Goal: Transaction & Acquisition: Purchase product/service

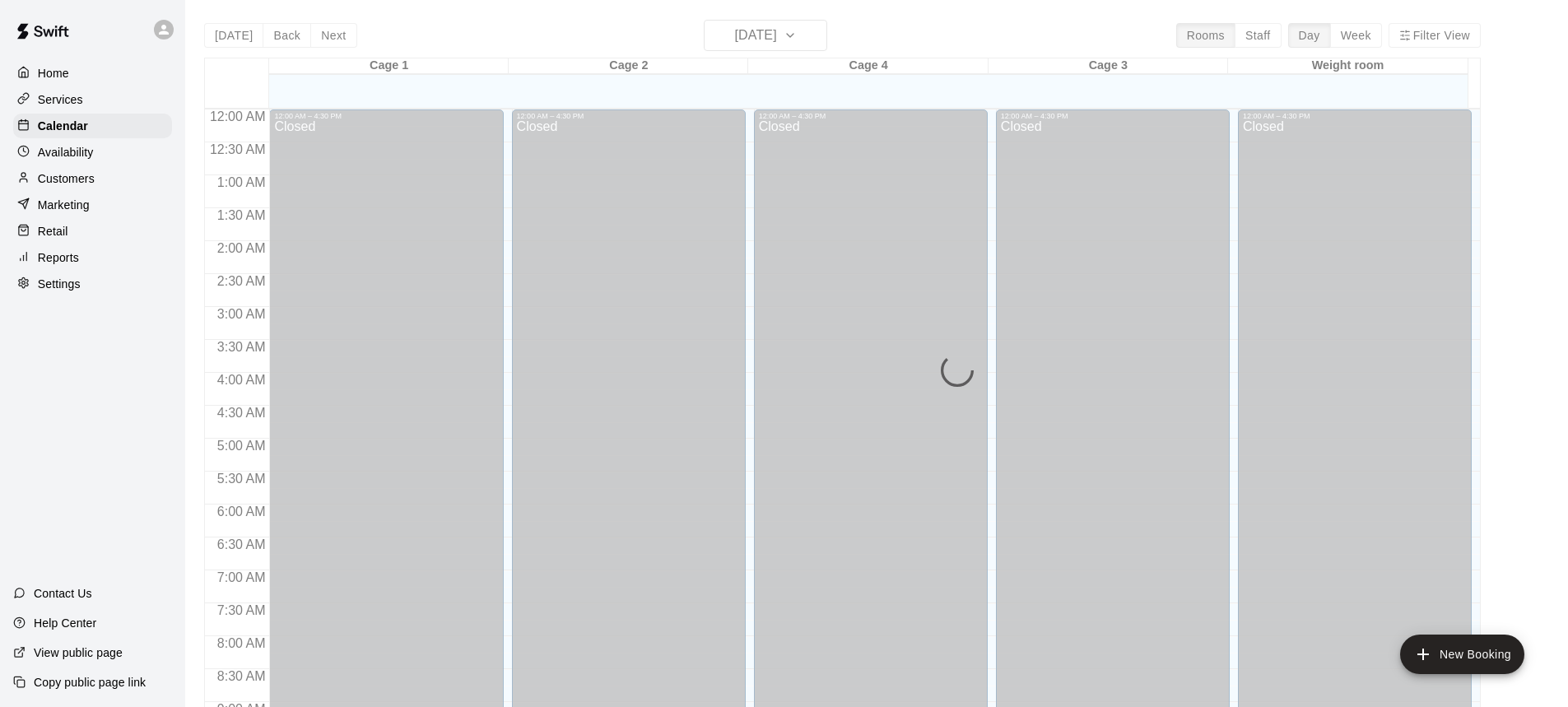
scroll to position [915, 0]
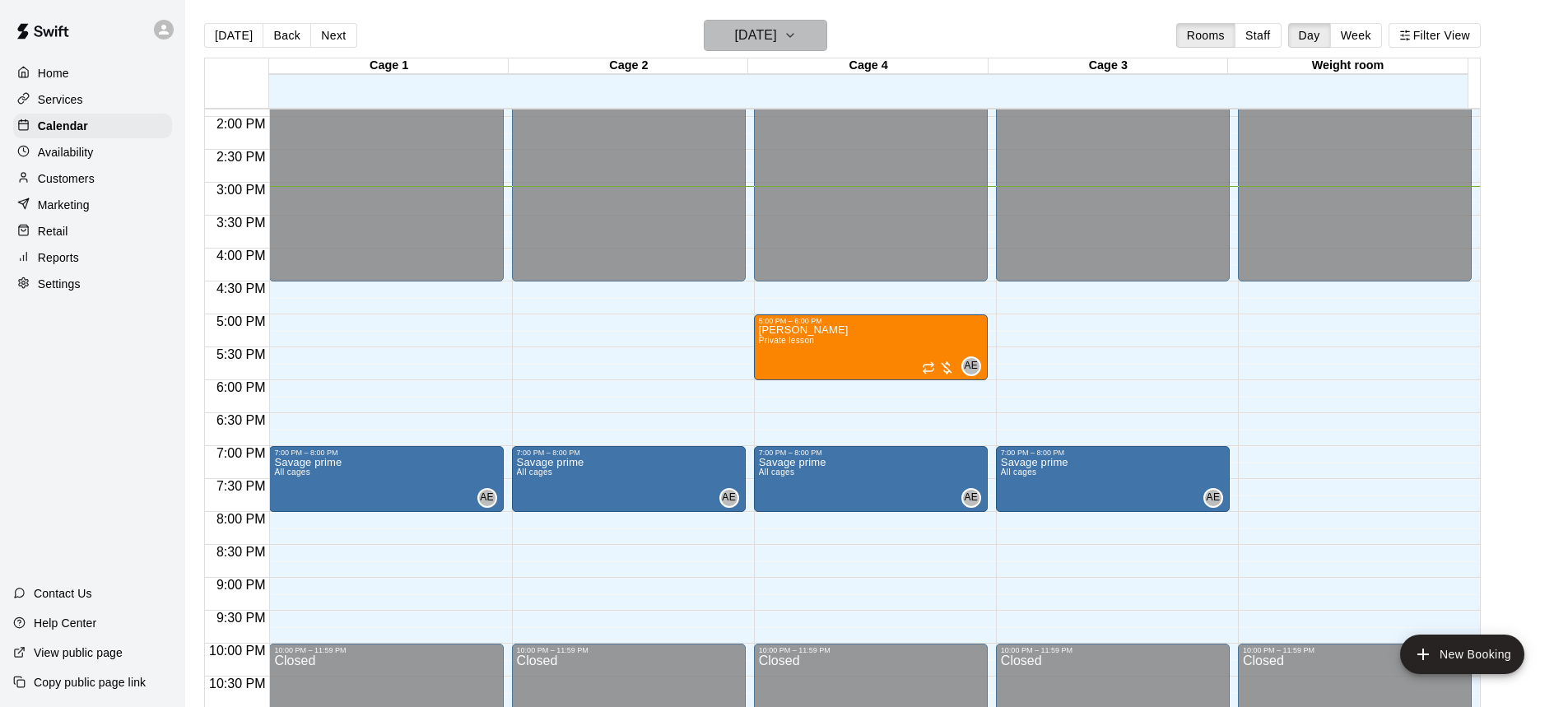
click at [764, 40] on h6 "[DATE]" at bounding box center [756, 35] width 42 height 23
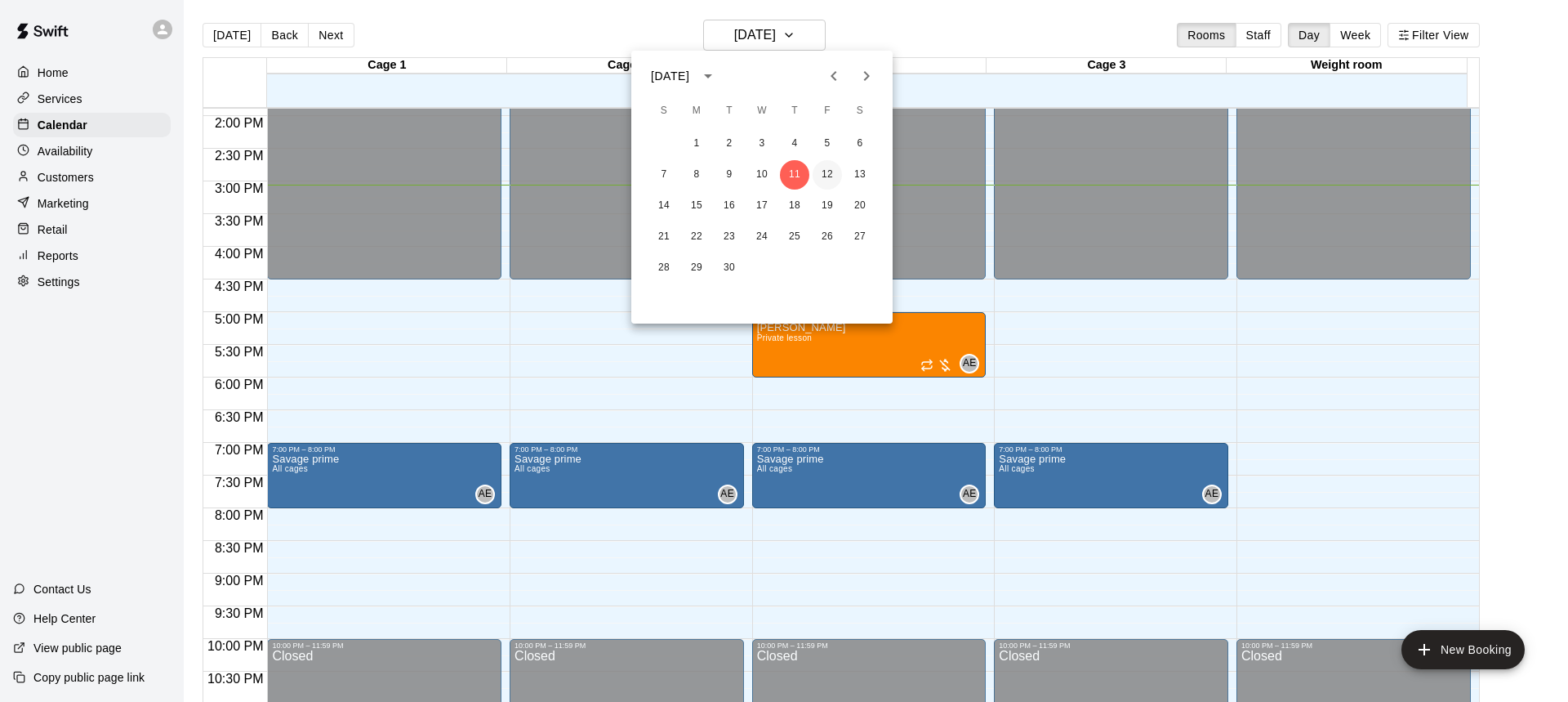
click at [821, 175] on button "12" at bounding box center [827, 174] width 29 height 29
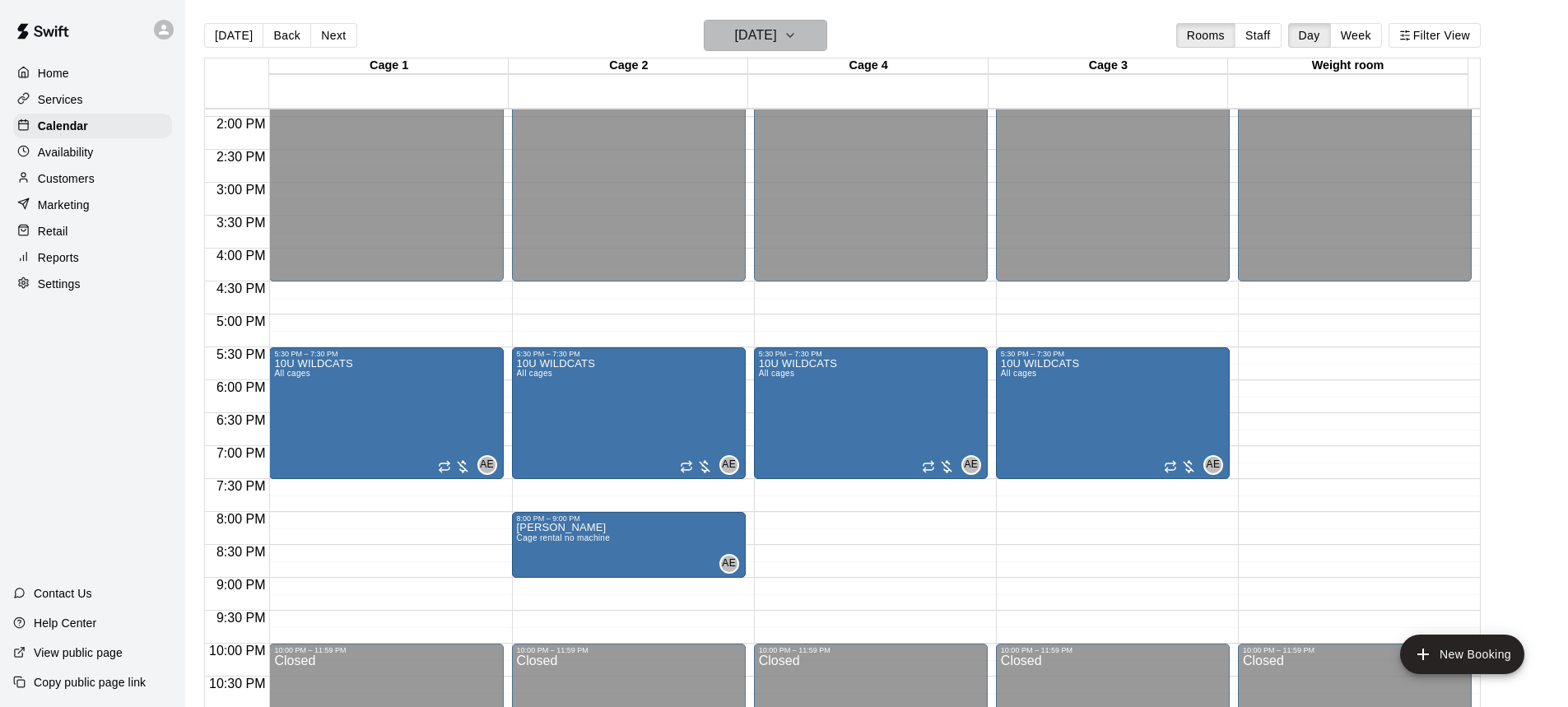
click at [775, 42] on h6 "[DATE]" at bounding box center [756, 35] width 42 height 23
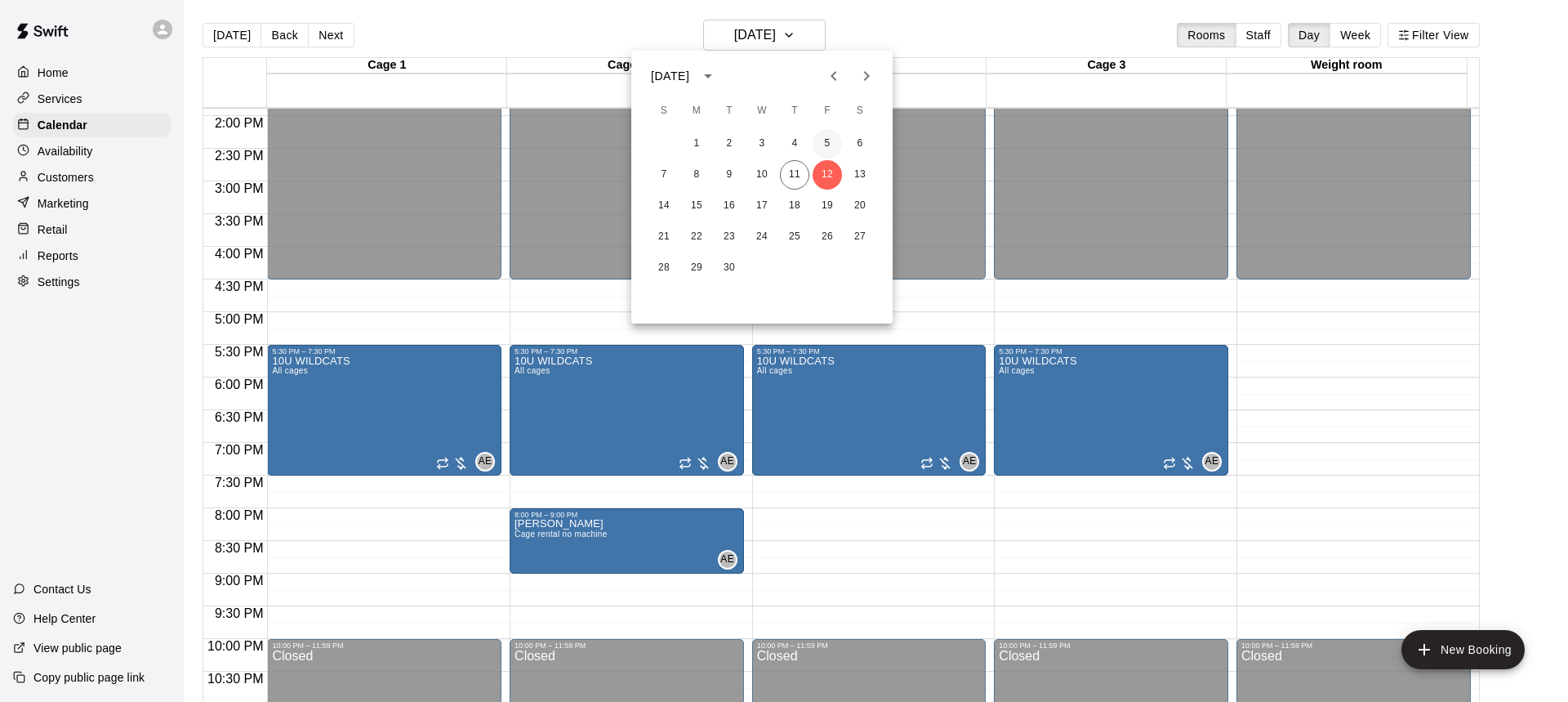
click at [822, 139] on button "5" at bounding box center [827, 143] width 29 height 29
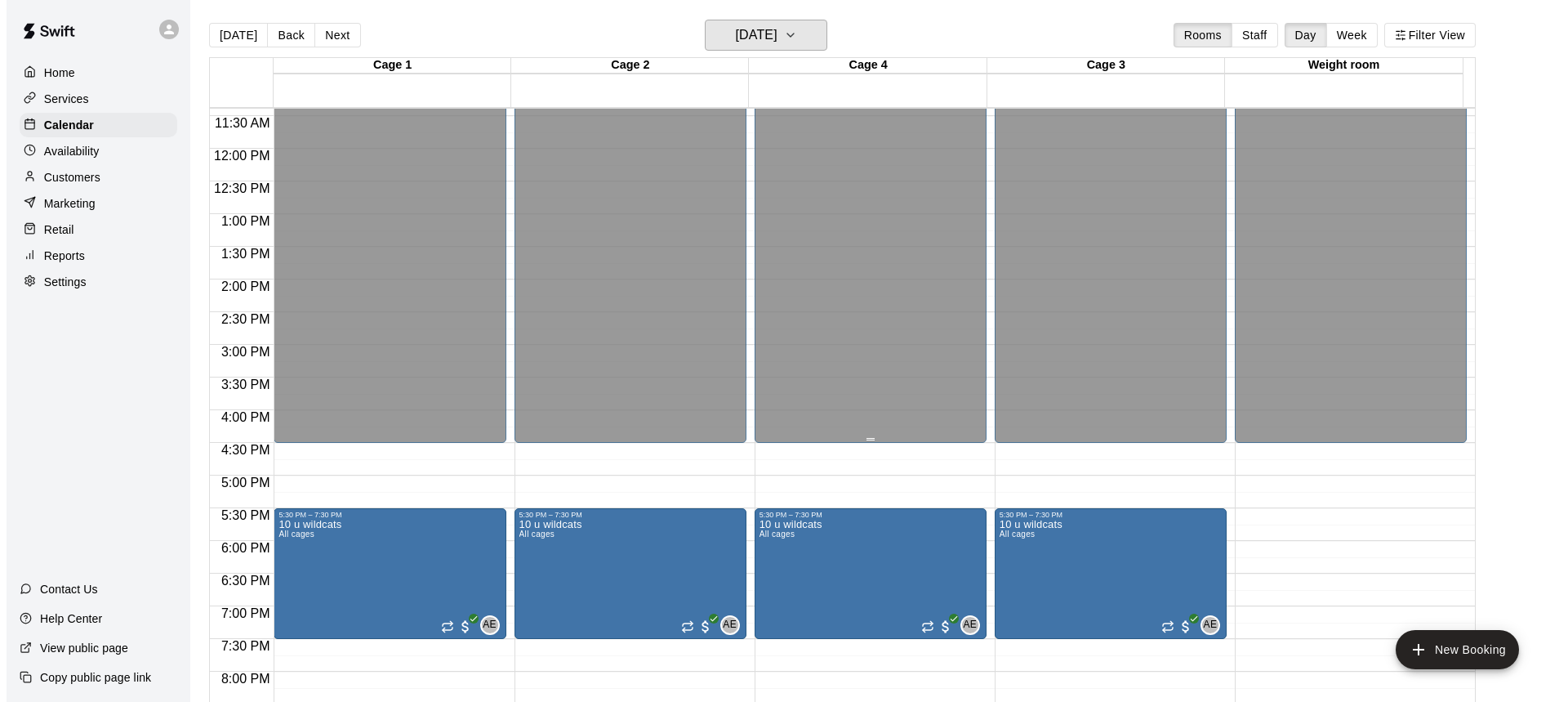
scroll to position [958, 0]
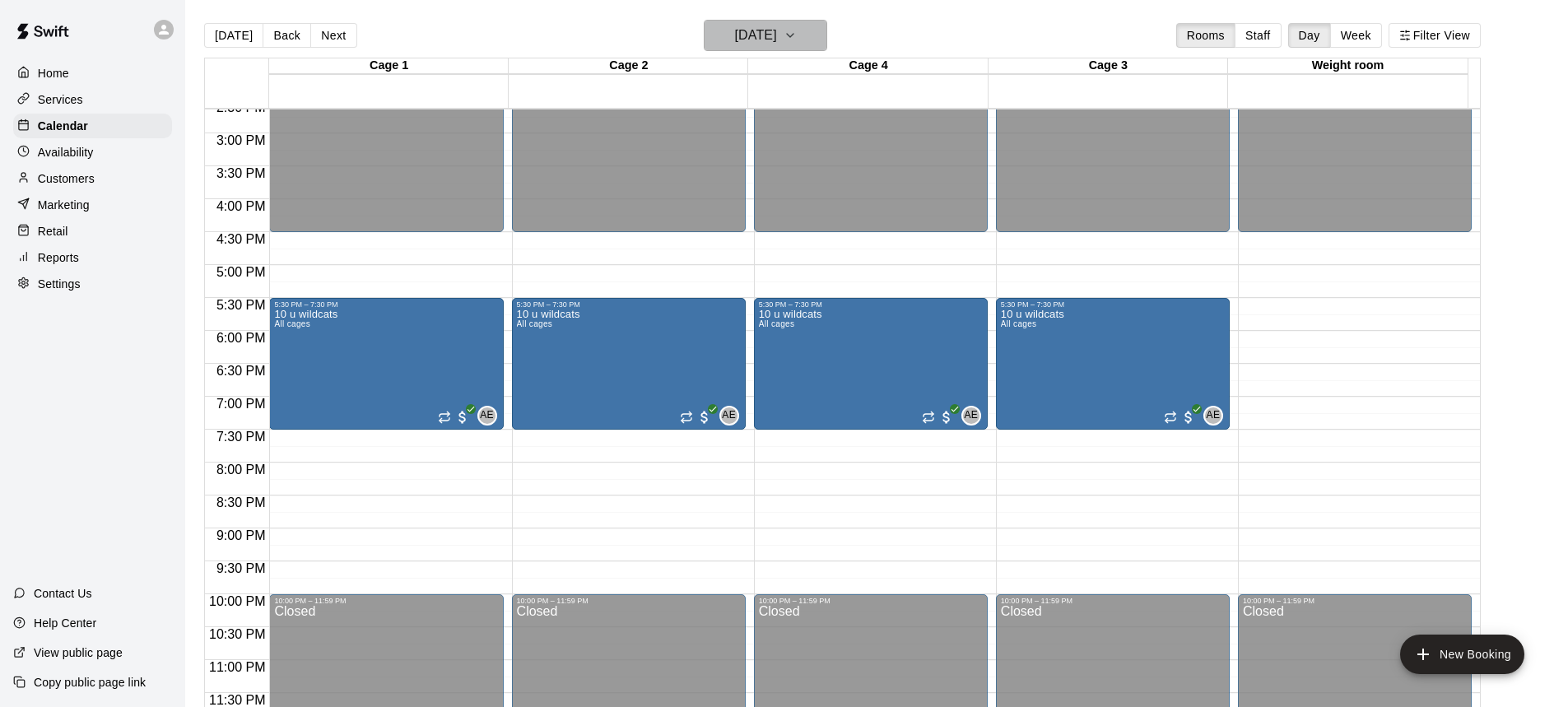
click at [797, 37] on icon "button" at bounding box center [791, 35] width 13 height 20
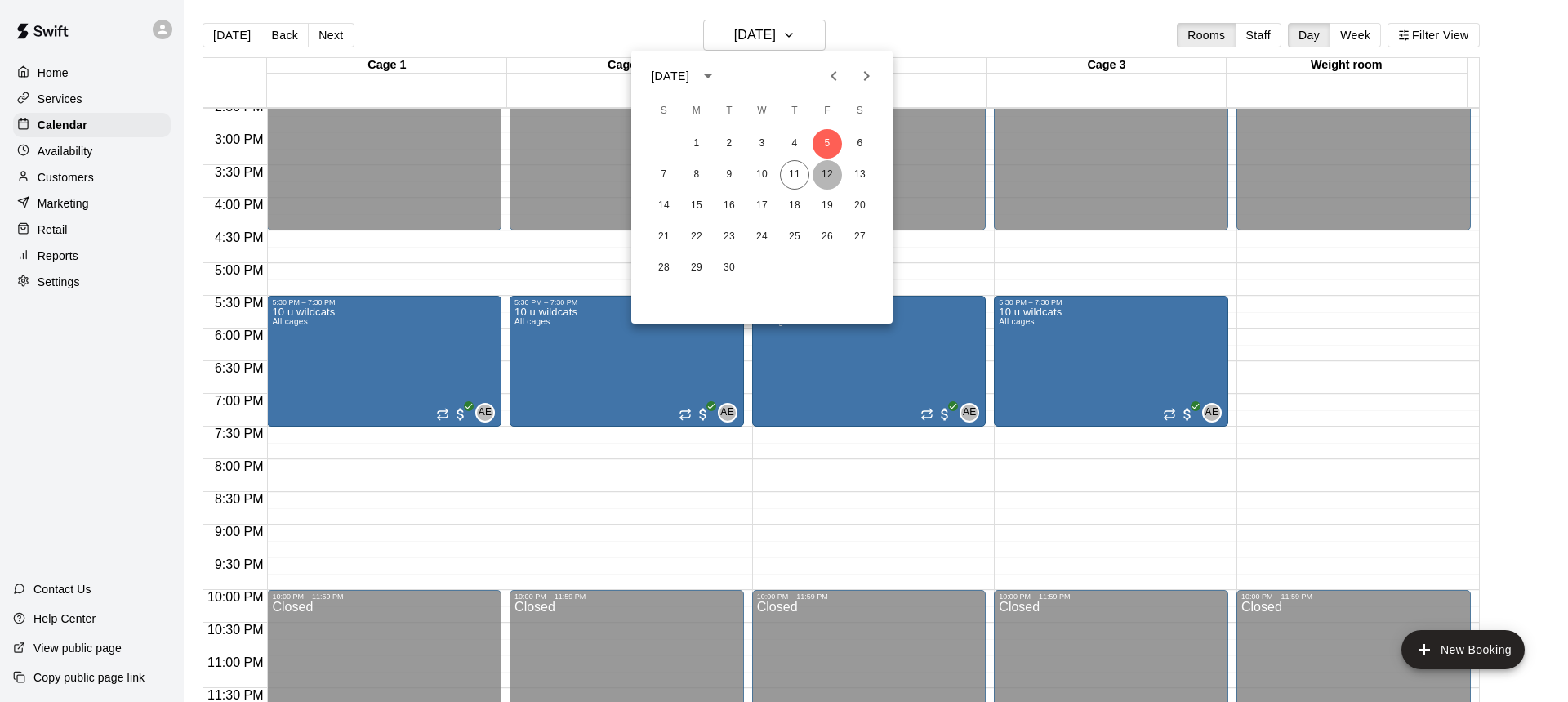
click at [817, 175] on button "12" at bounding box center [827, 174] width 29 height 29
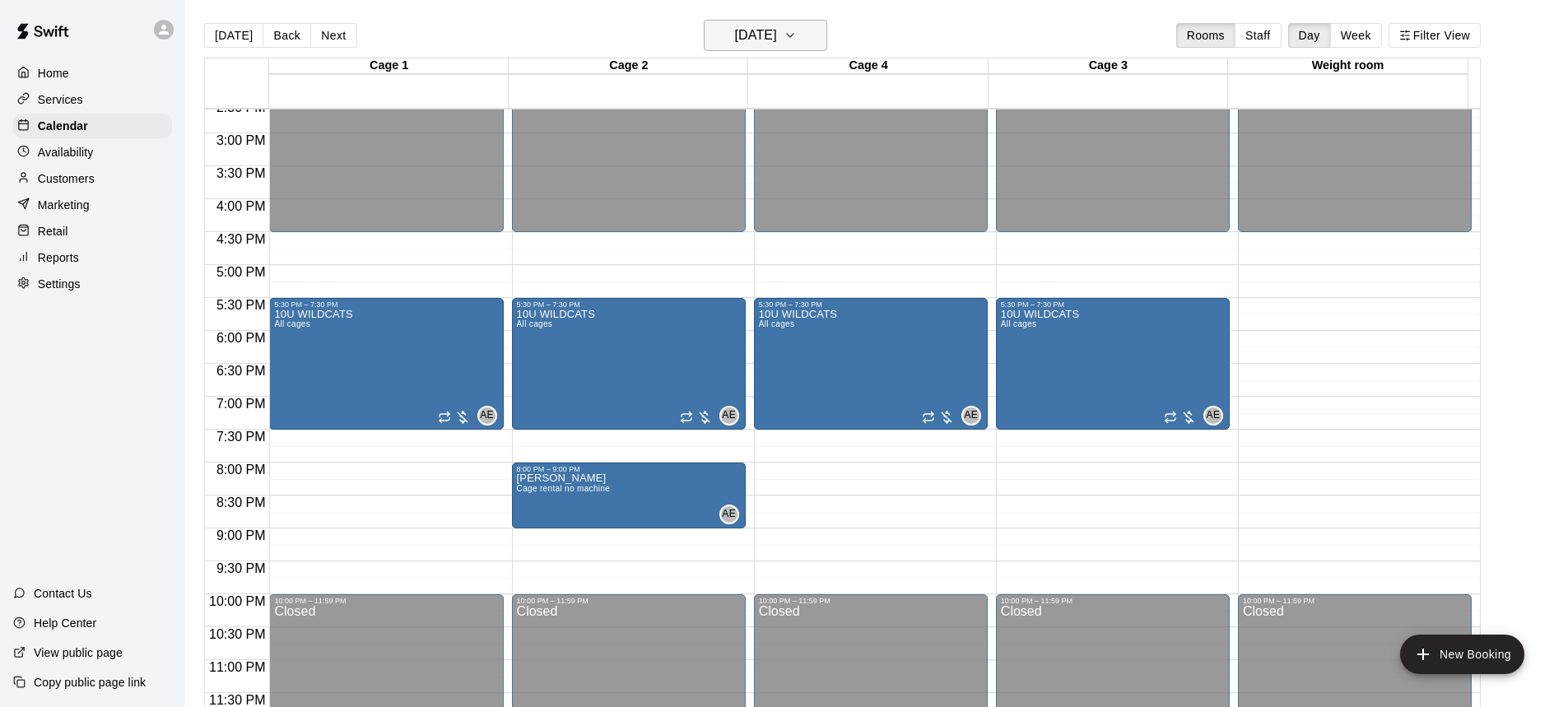
click at [777, 39] on h6 "[DATE]" at bounding box center [756, 35] width 42 height 23
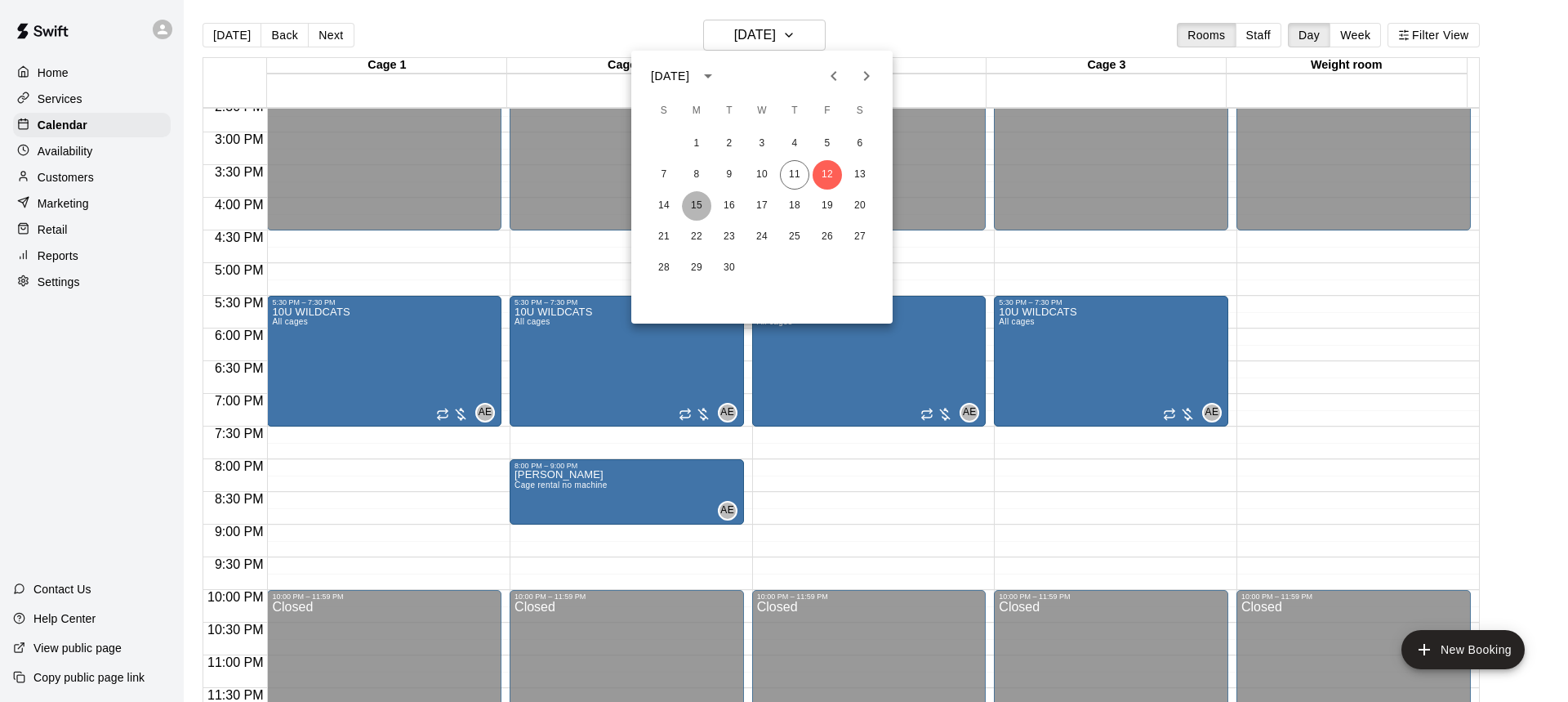
click at [704, 206] on button "15" at bounding box center [696, 205] width 29 height 29
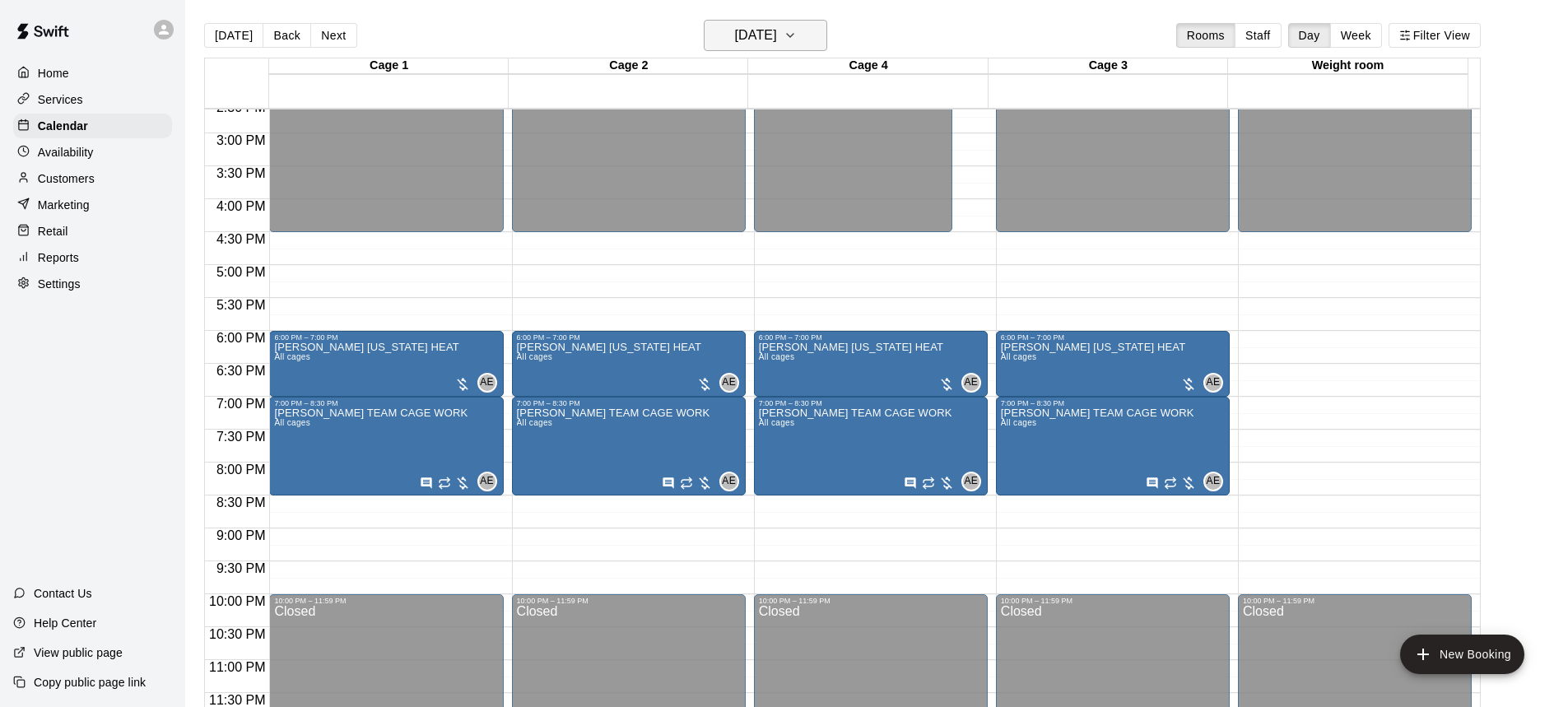
click at [777, 28] on h6 "[DATE]" at bounding box center [756, 35] width 42 height 23
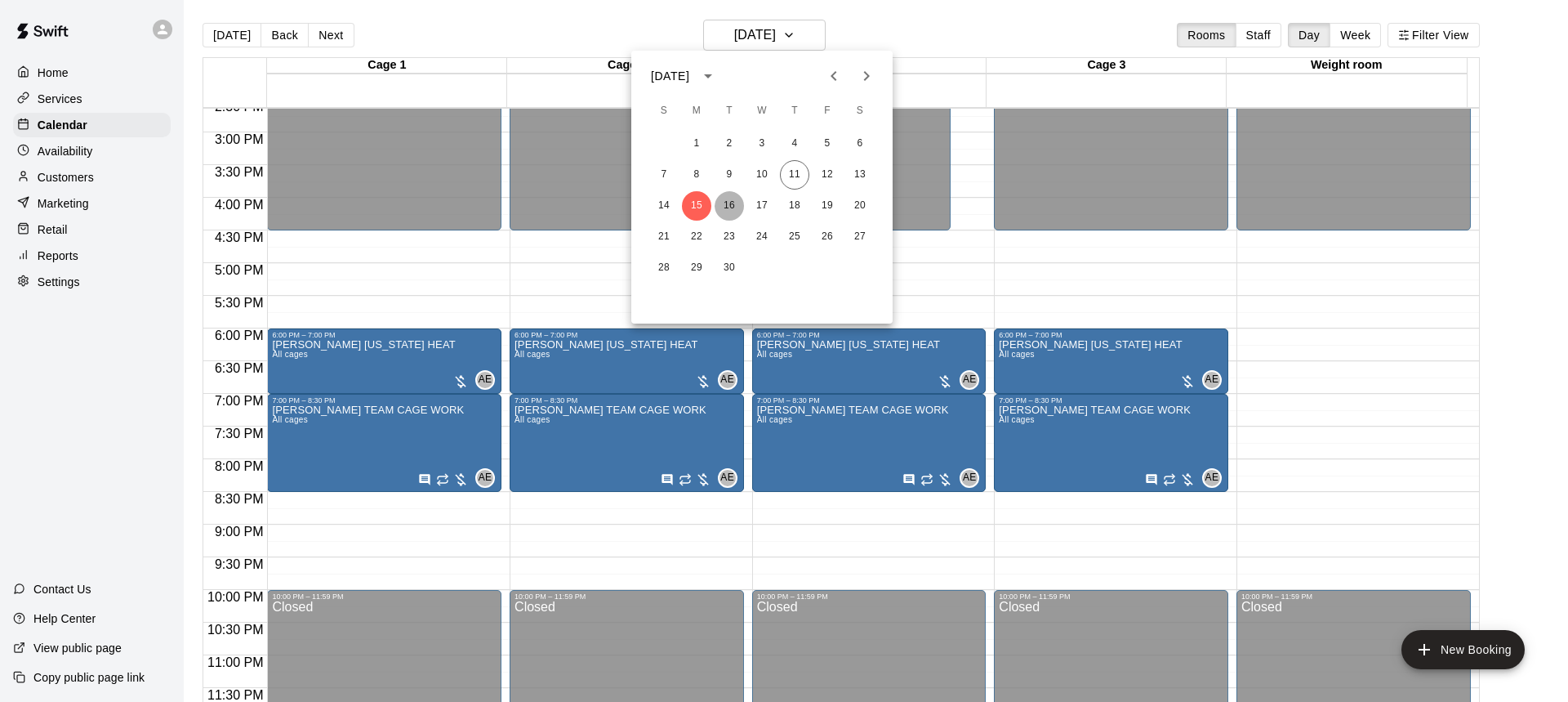
click at [723, 201] on button "16" at bounding box center [729, 205] width 29 height 29
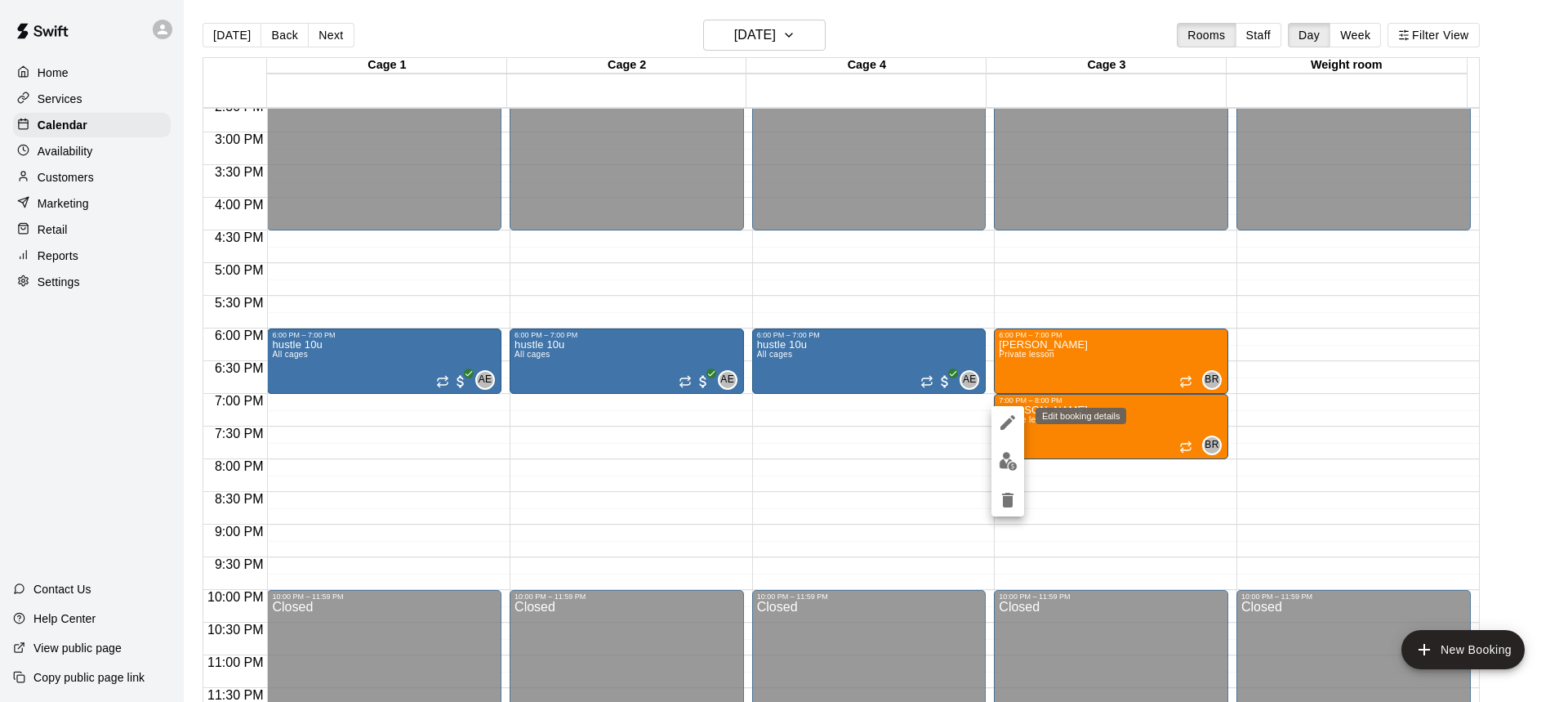
click at [1005, 420] on icon "edit" at bounding box center [1008, 422] width 20 height 20
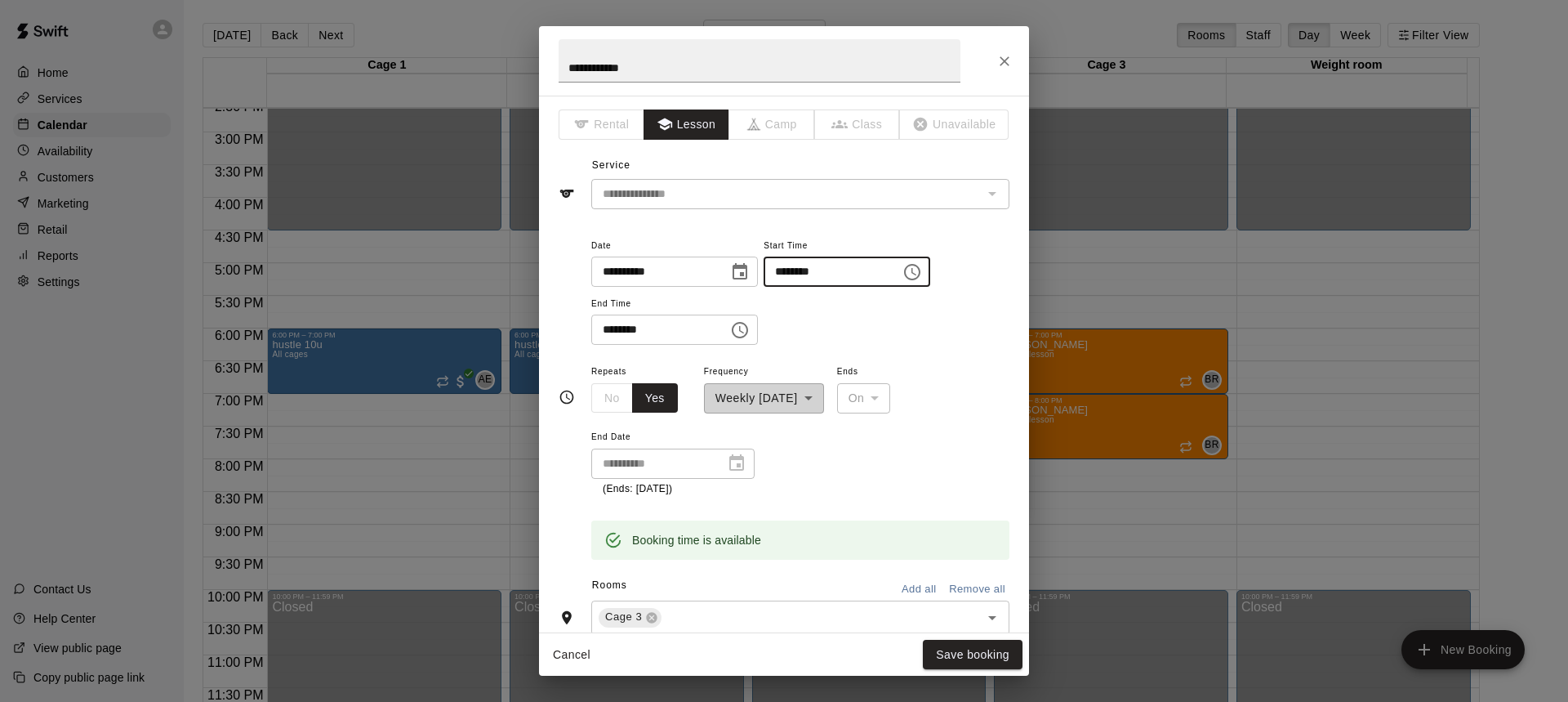
click at [890, 268] on input "********" at bounding box center [827, 271] width 126 height 30
click at [921, 270] on icon "Choose time, selected time is 7:00 PM" at bounding box center [912, 271] width 16 height 16
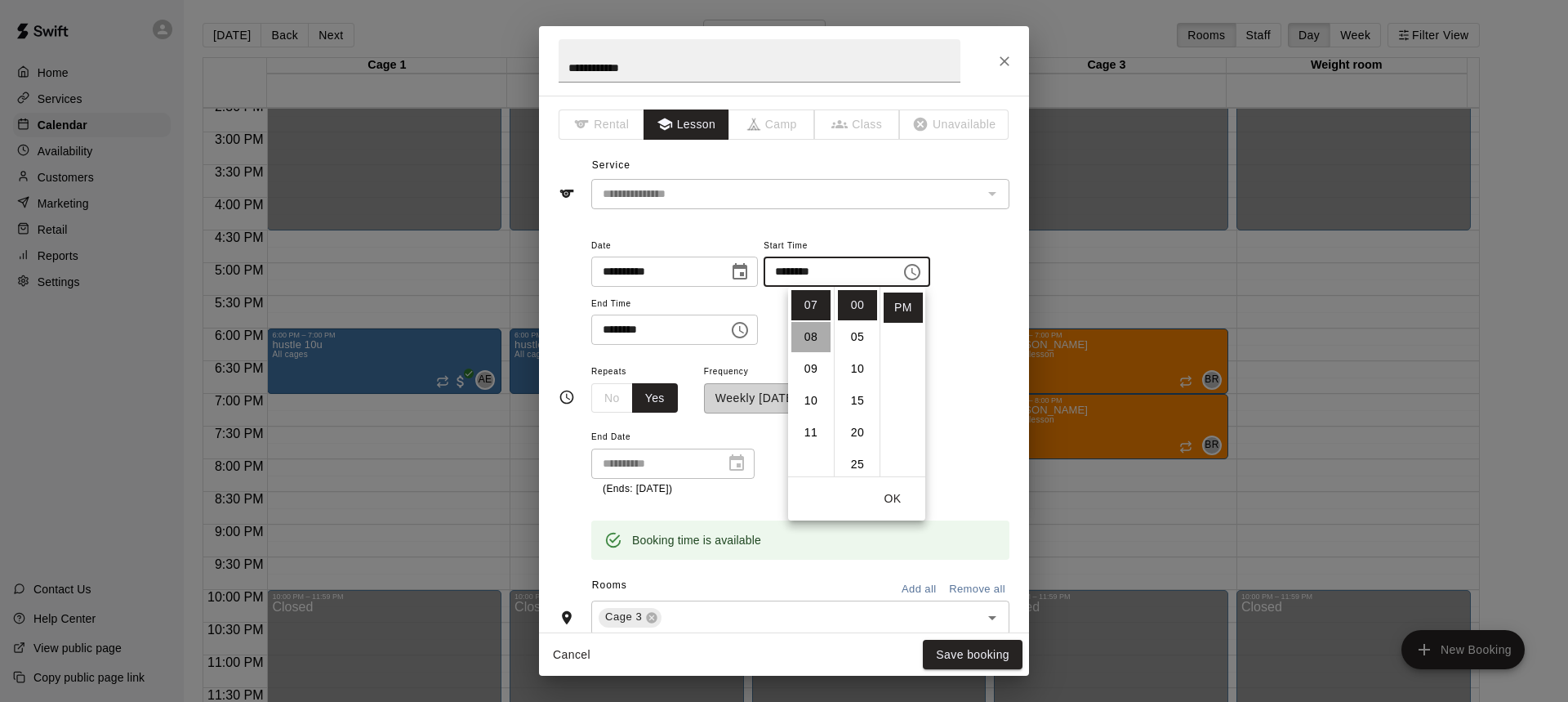
click at [811, 341] on li "08" at bounding box center [811, 337] width 40 height 30
type input "********"
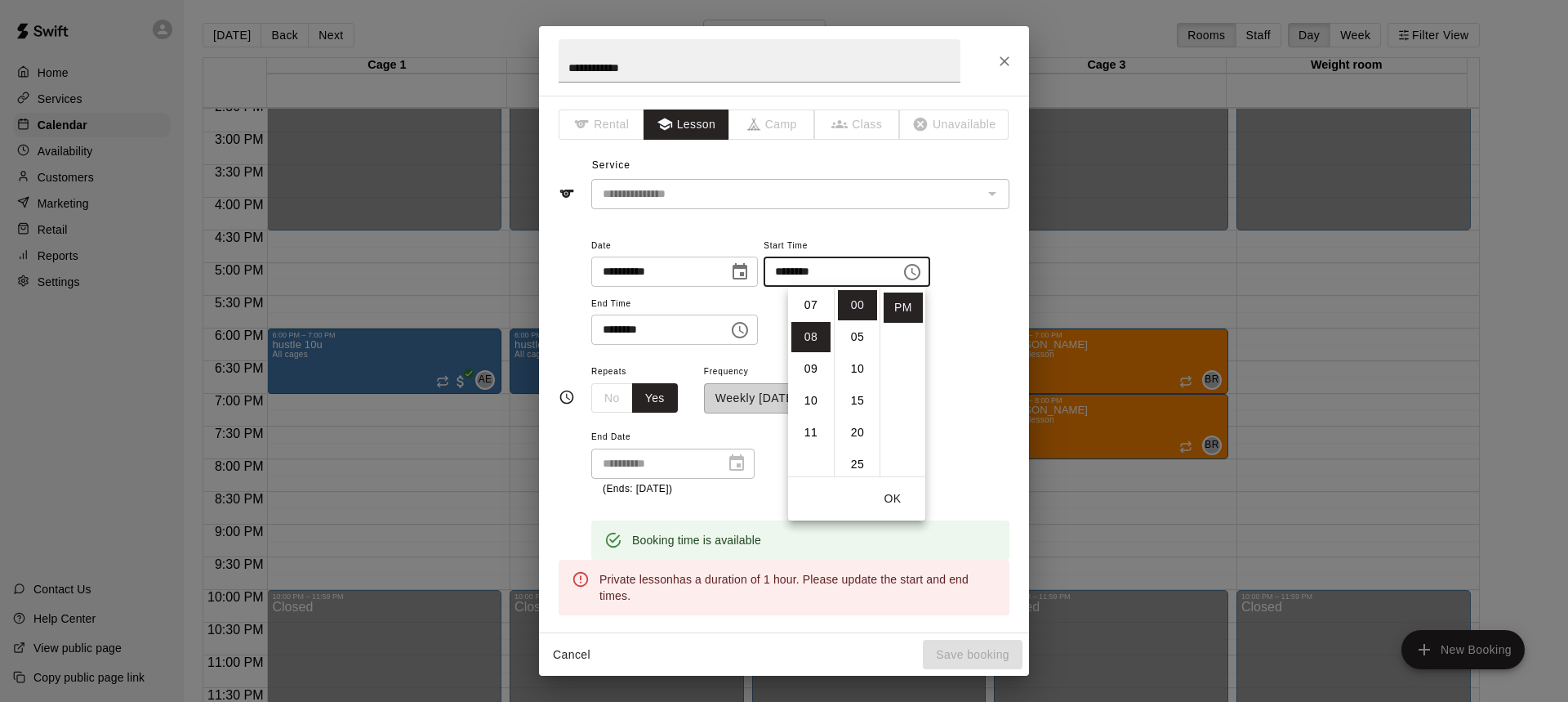
scroll to position [255, 0]
click at [750, 324] on icon "Choose time, selected time is 8:00 PM" at bounding box center [739, 330] width 20 height 20
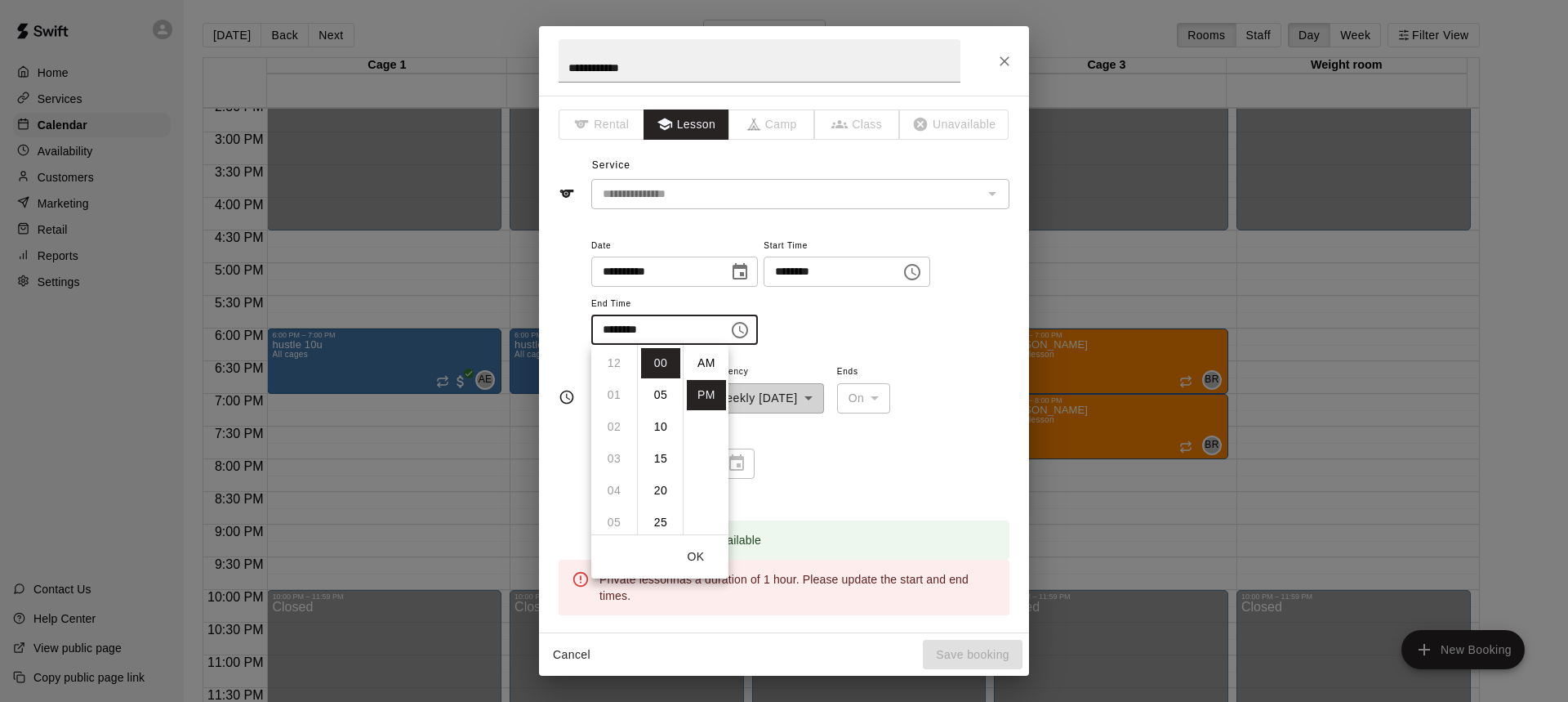
scroll to position [29, 0]
click at [606, 403] on li "09" at bounding box center [614, 395] width 40 height 30
type input "********"
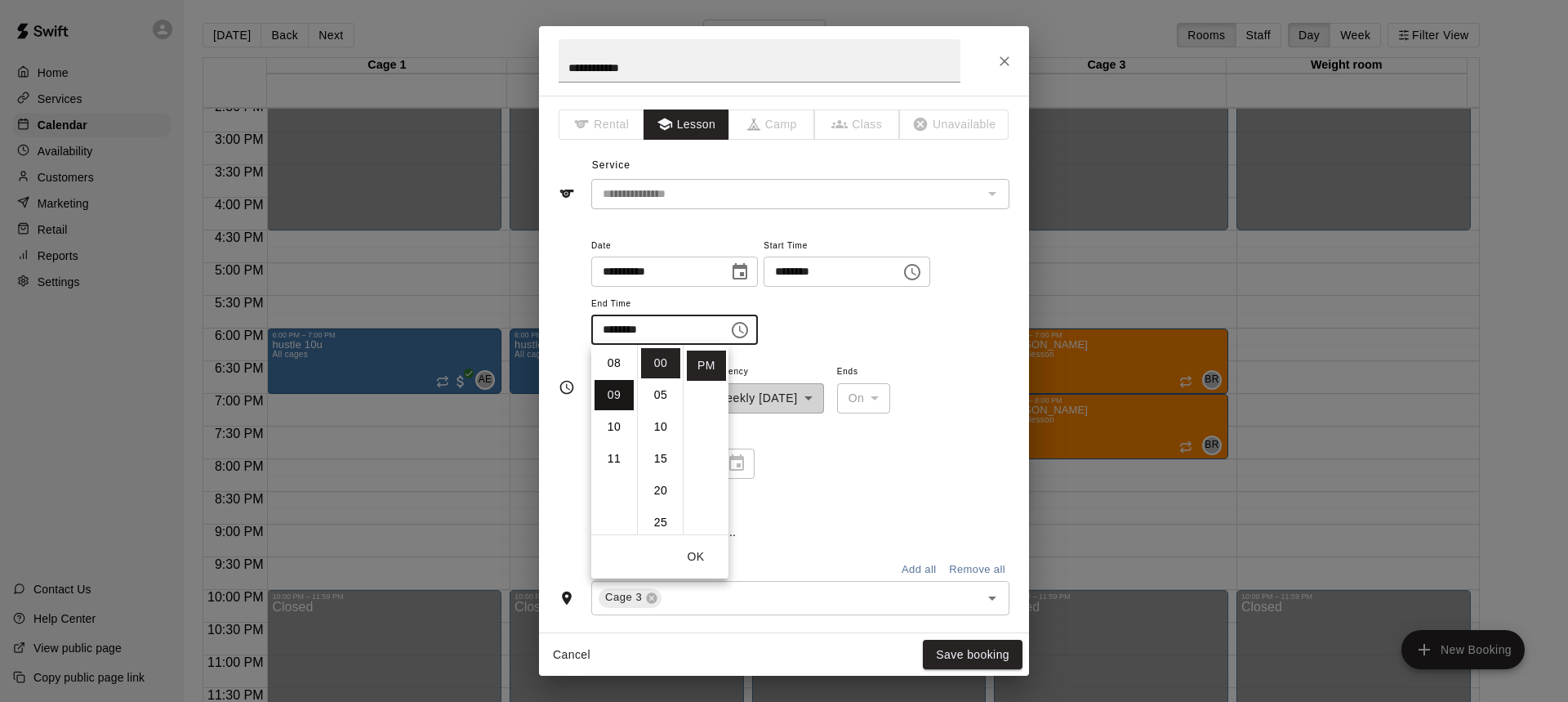
scroll to position [286, 0]
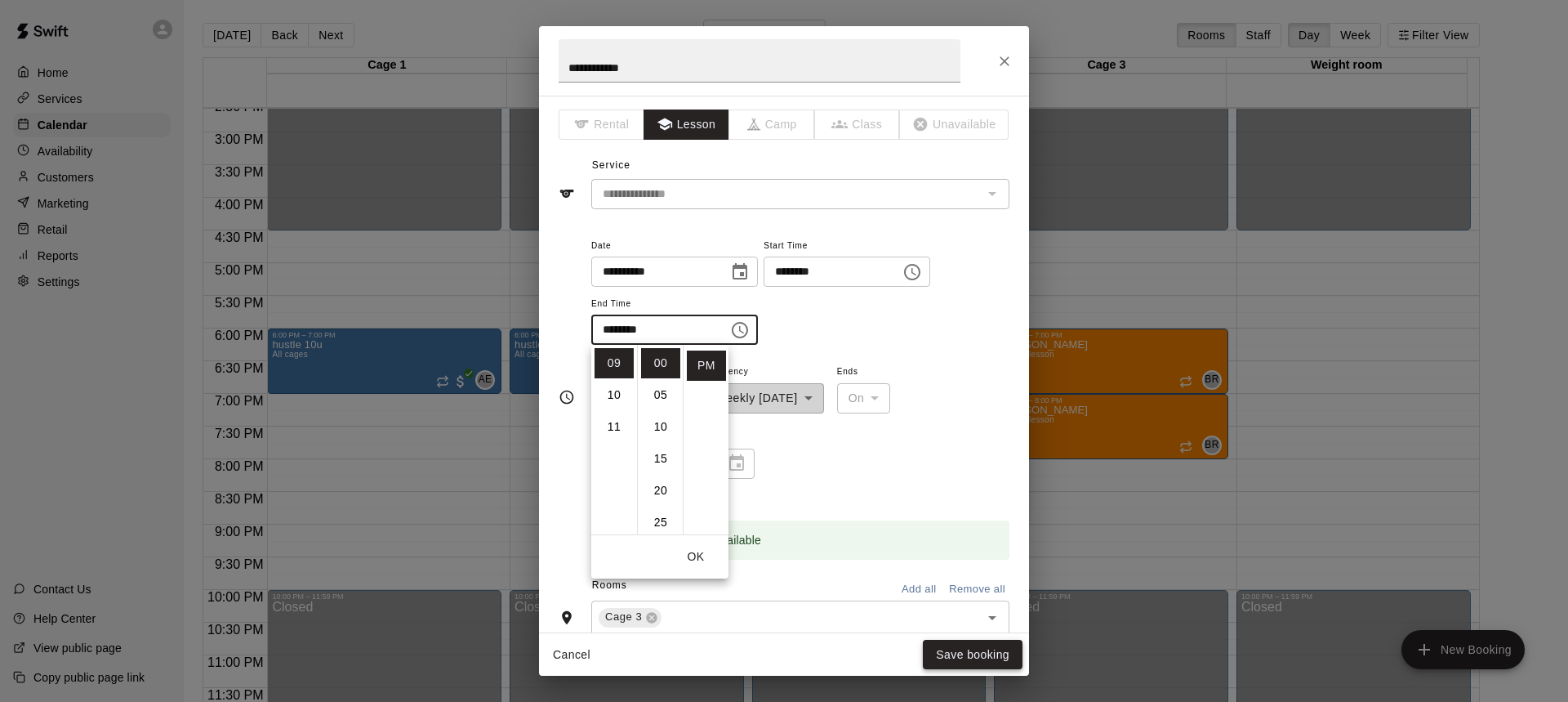
click at [1002, 660] on button "Save booking" at bounding box center [973, 655] width 100 height 30
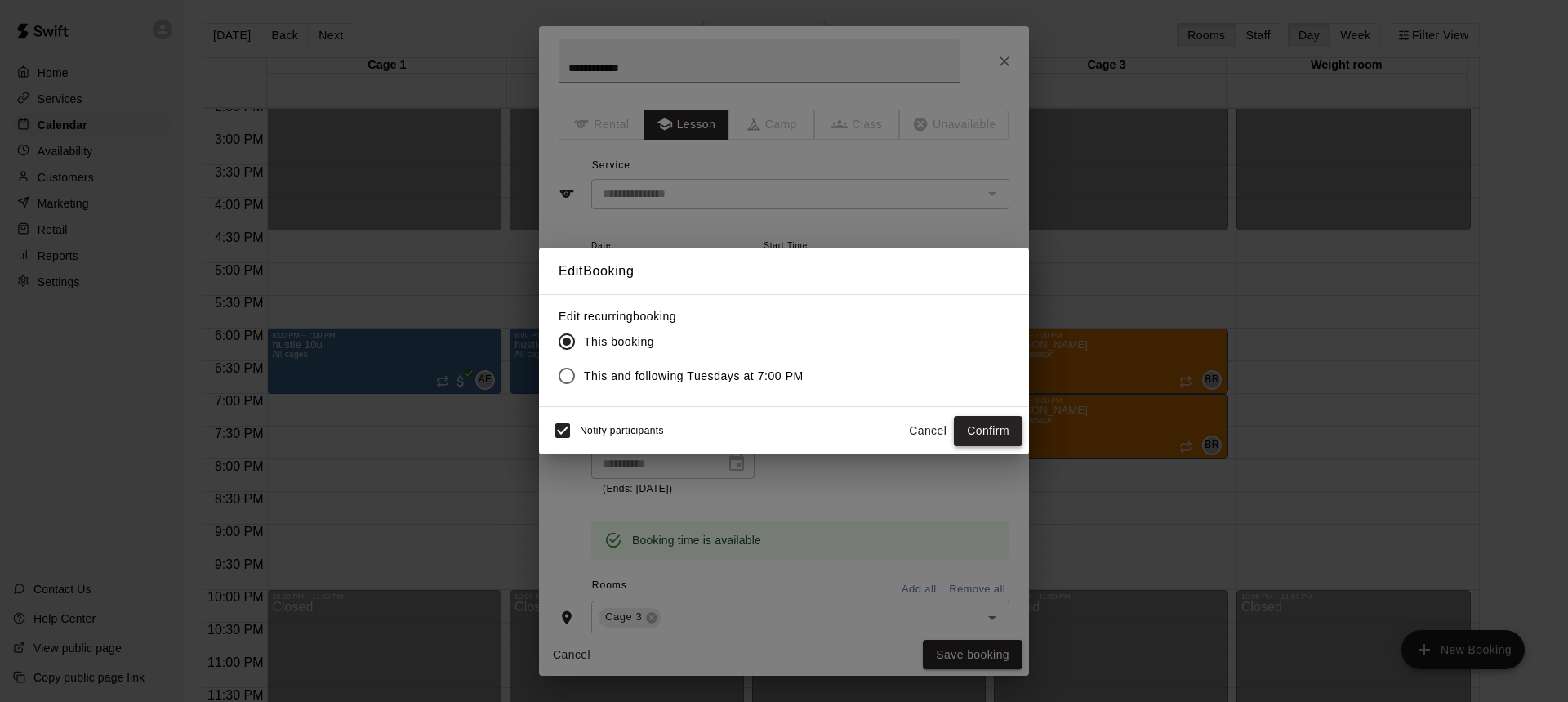
click at [982, 433] on button "Confirm" at bounding box center [988, 431] width 69 height 30
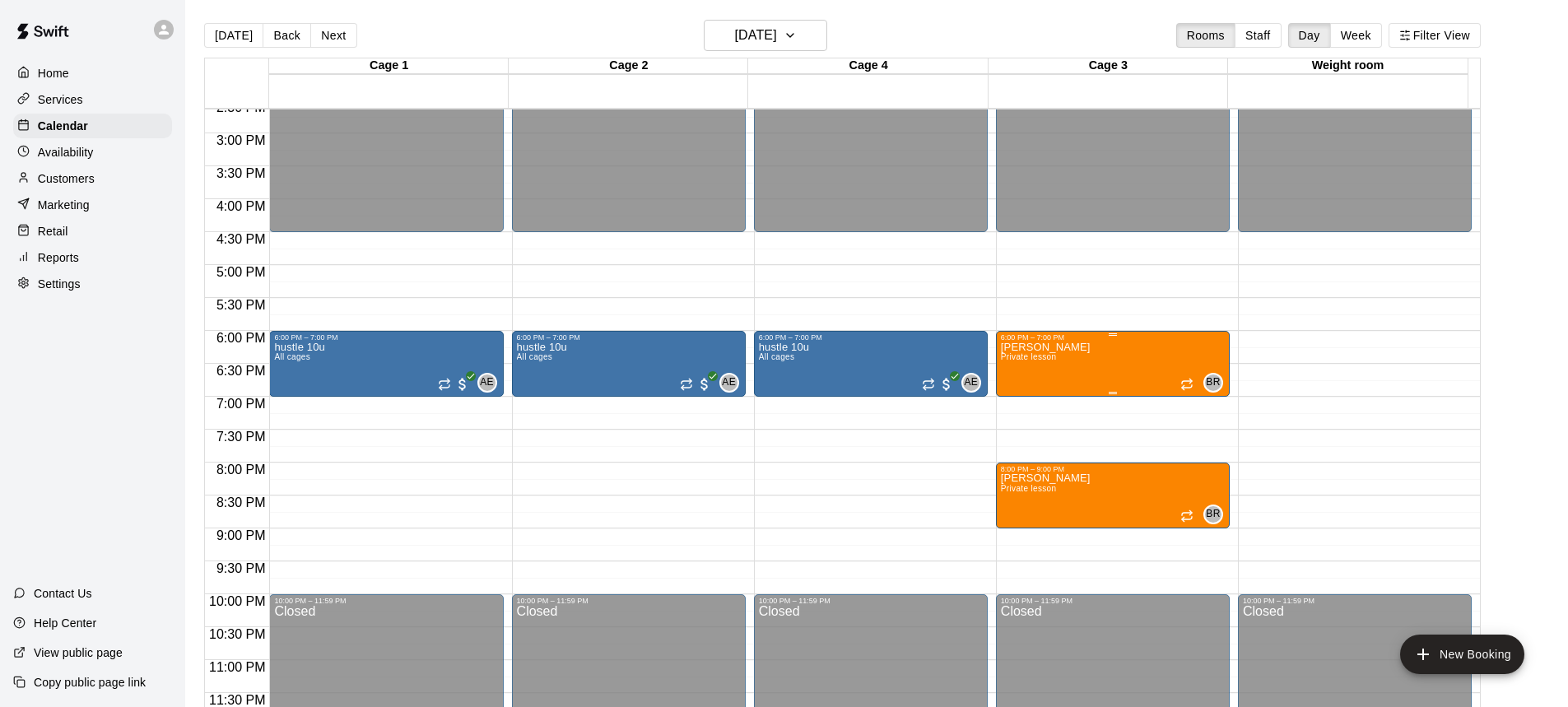
click at [1108, 369] on div "[PERSON_NAME] Private lesson BR 0" at bounding box center [1113, 695] width 224 height 707
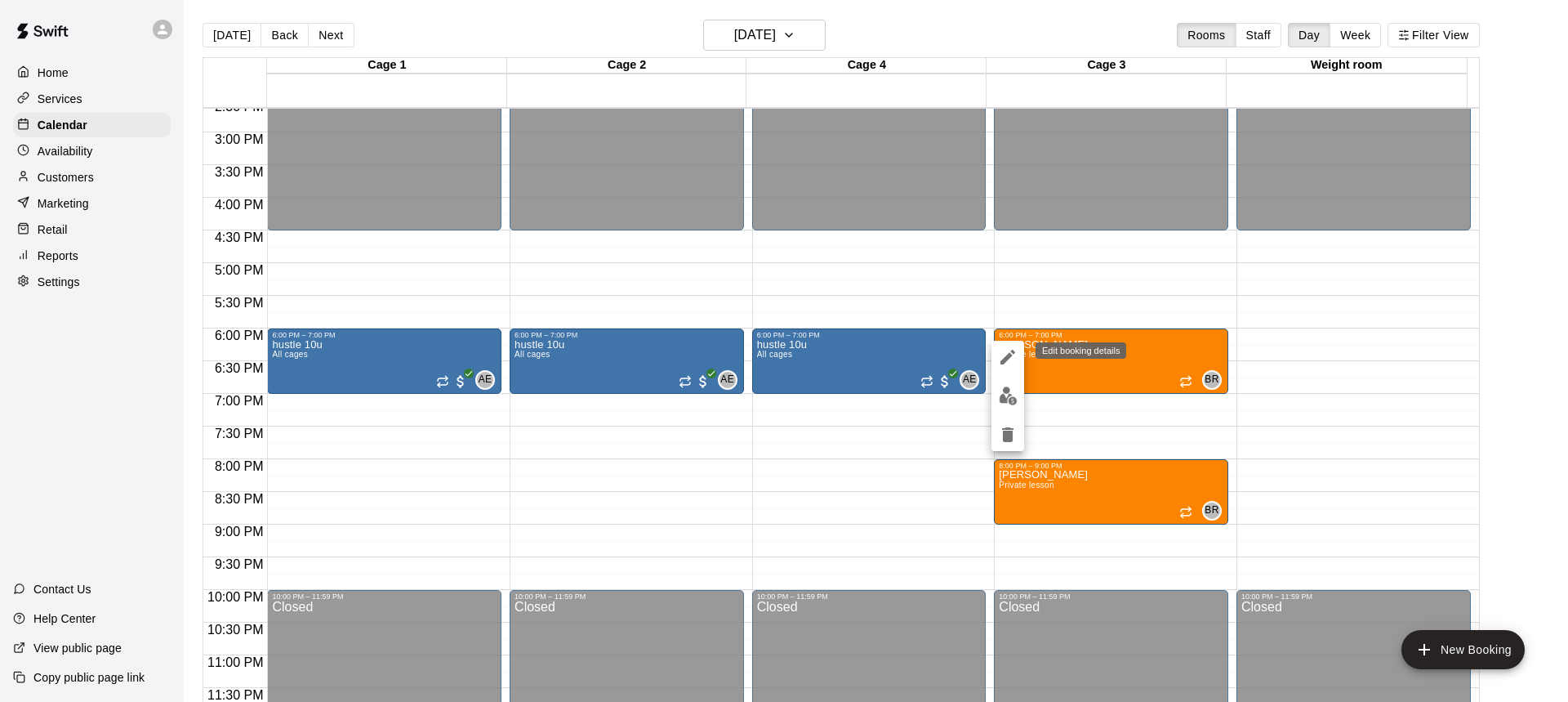
click at [1006, 365] on icon "edit" at bounding box center [1008, 357] width 20 height 20
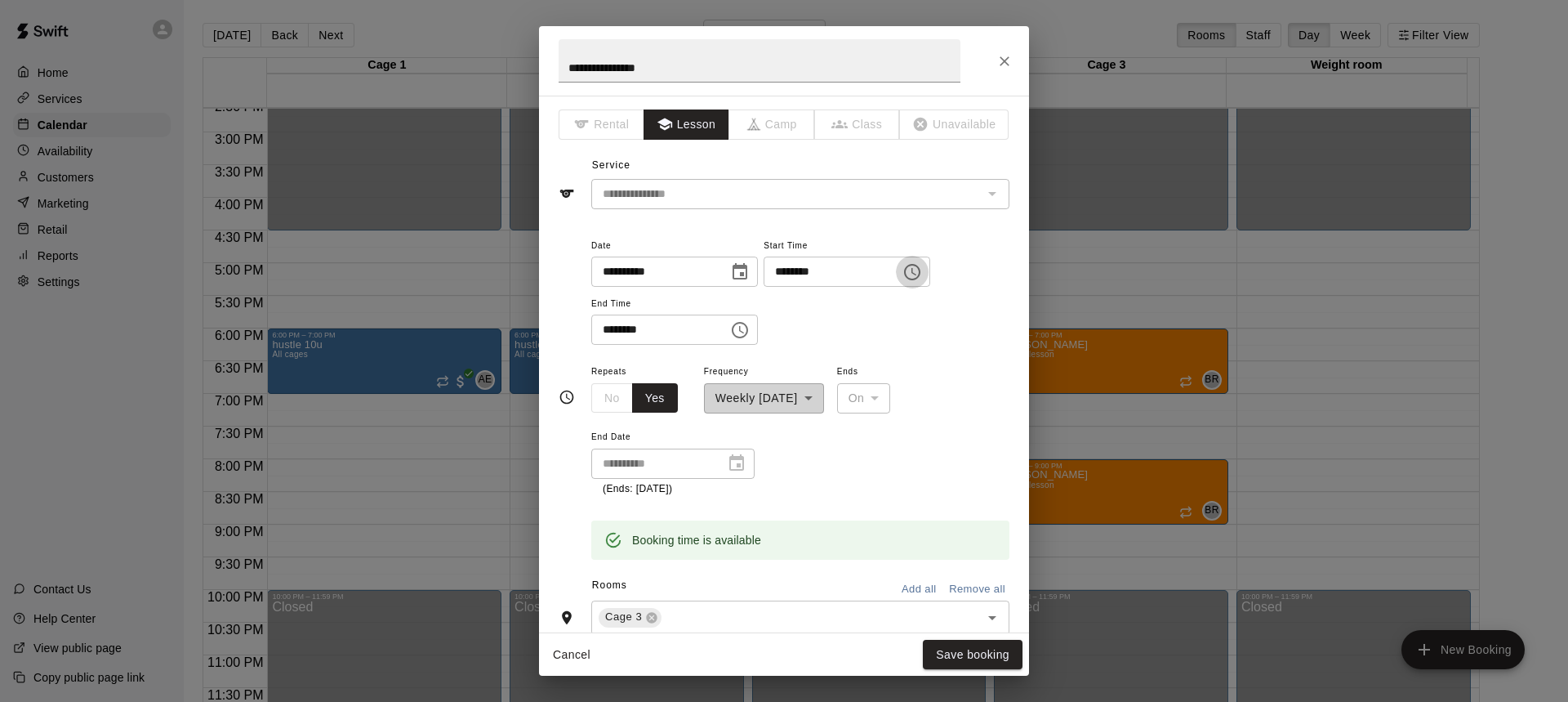
click at [921, 277] on icon "Choose time, selected time is 6:00 PM" at bounding box center [912, 271] width 16 height 16
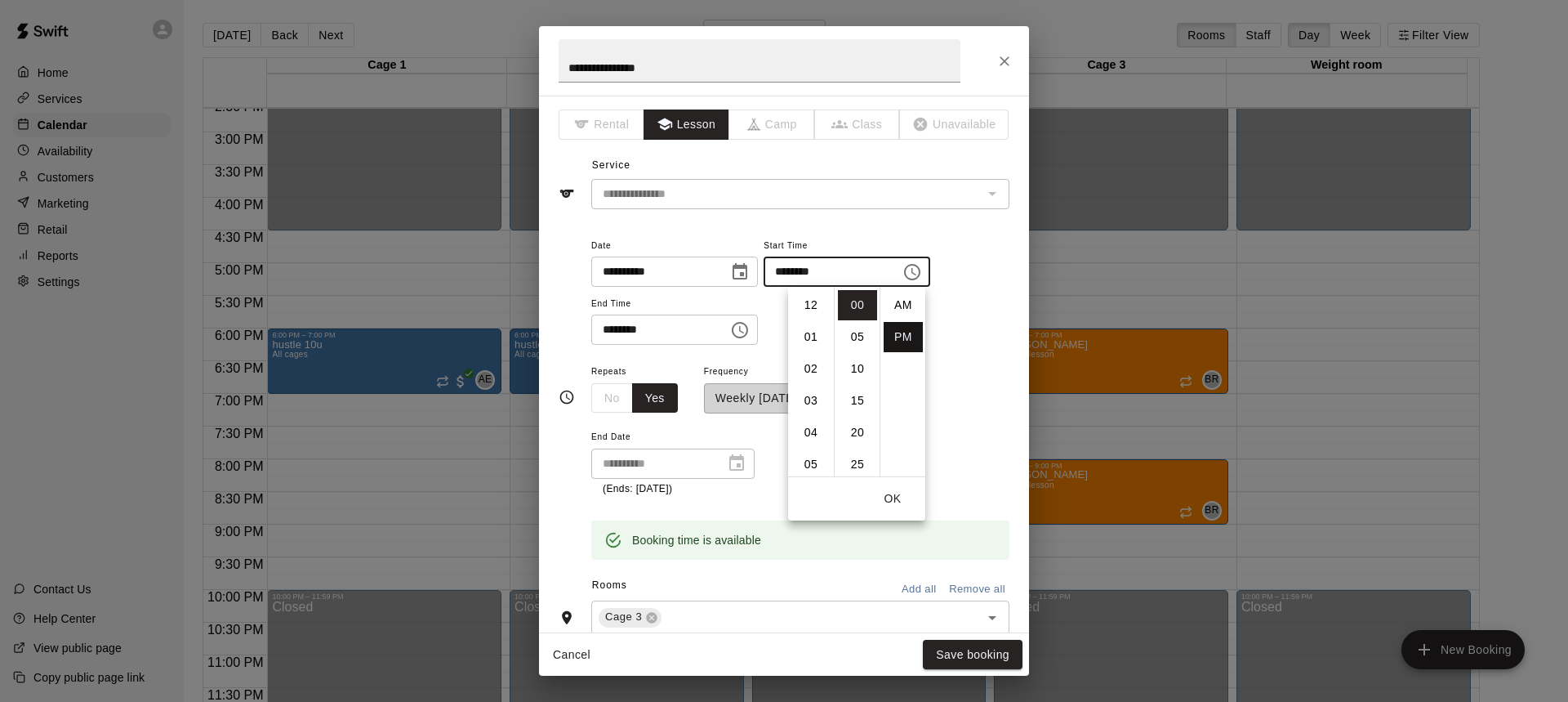
scroll to position [29, 0]
click at [811, 344] on li "07" at bounding box center [811, 337] width 40 height 30
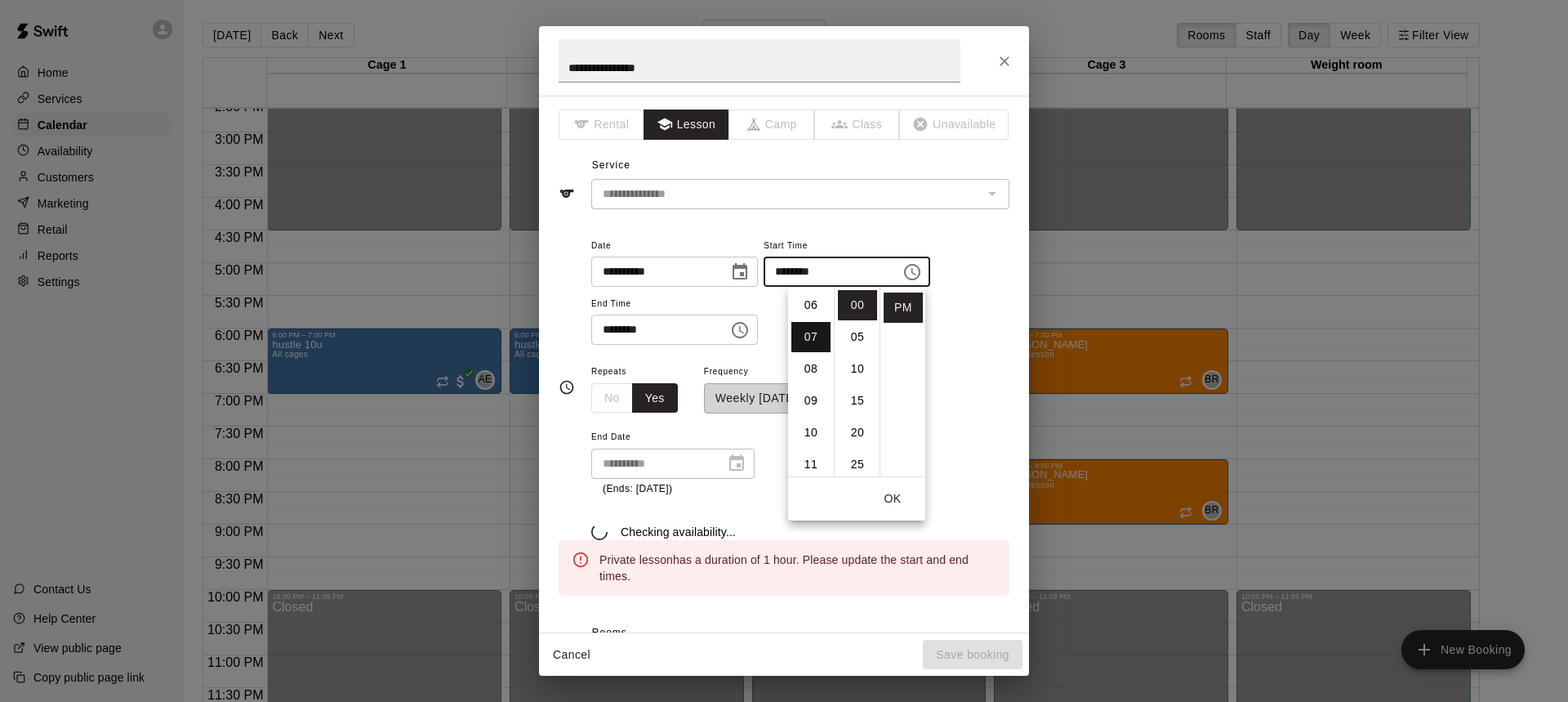
type input "********"
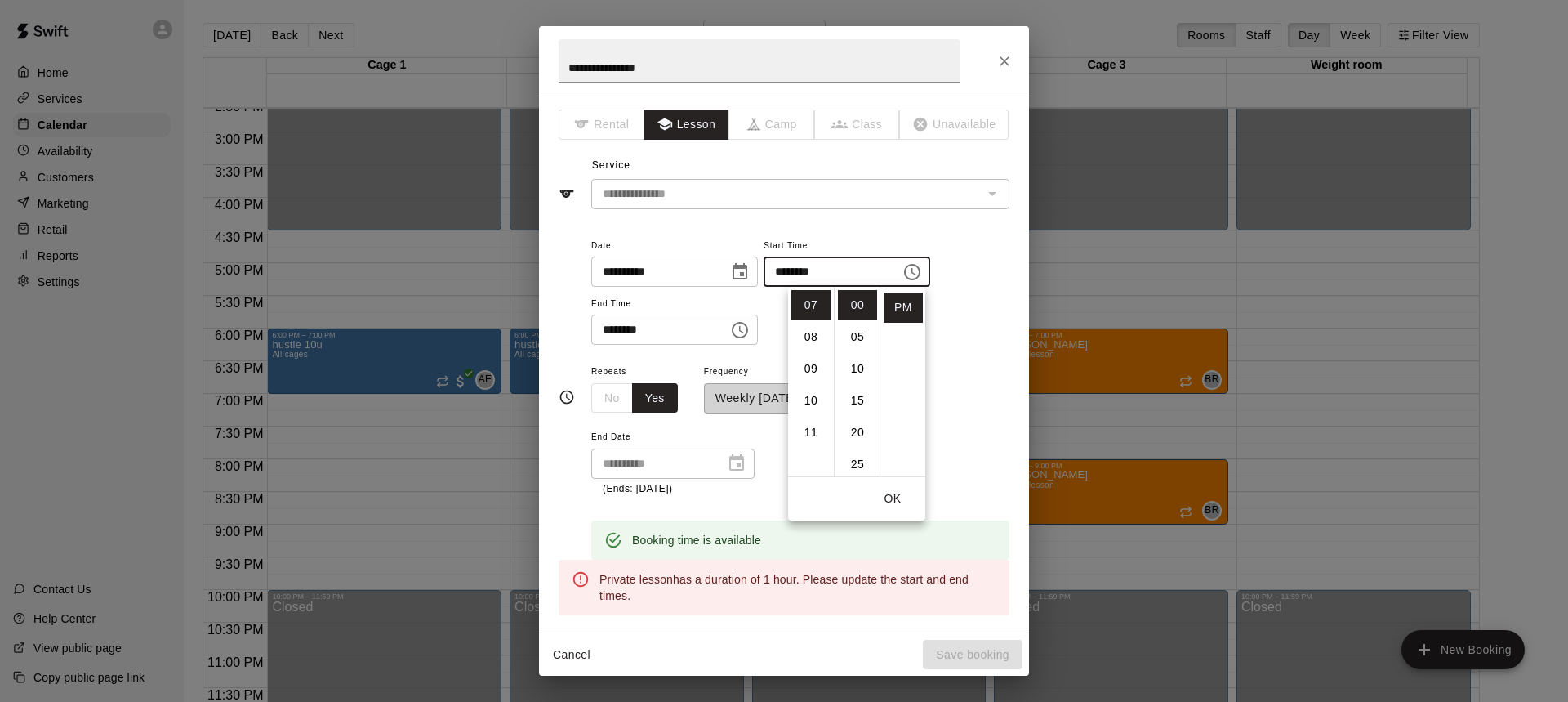
click at [750, 335] on icon "Choose time, selected time is 7:00 PM" at bounding box center [739, 330] width 20 height 20
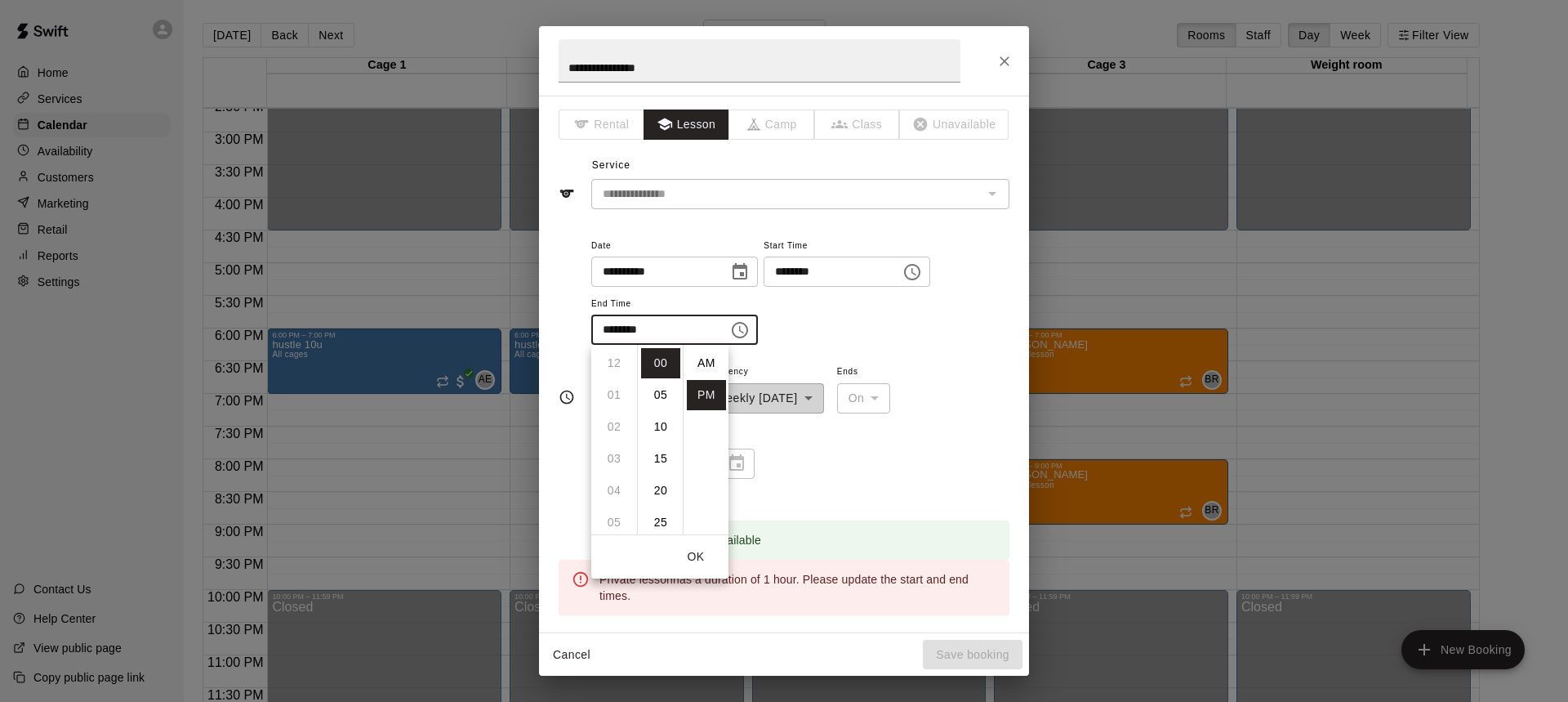
scroll to position [29, 0]
click at [613, 402] on li "08" at bounding box center [614, 395] width 40 height 30
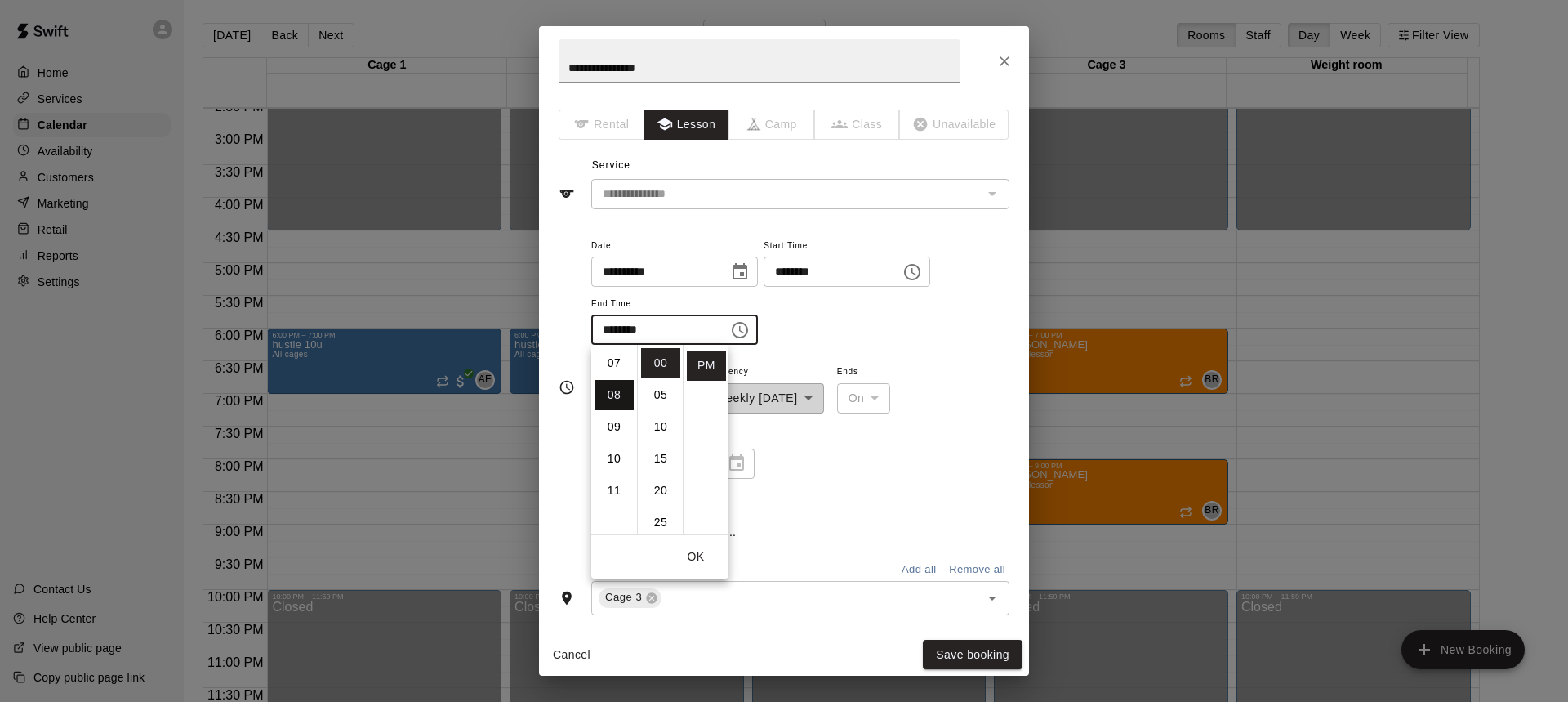
type input "********"
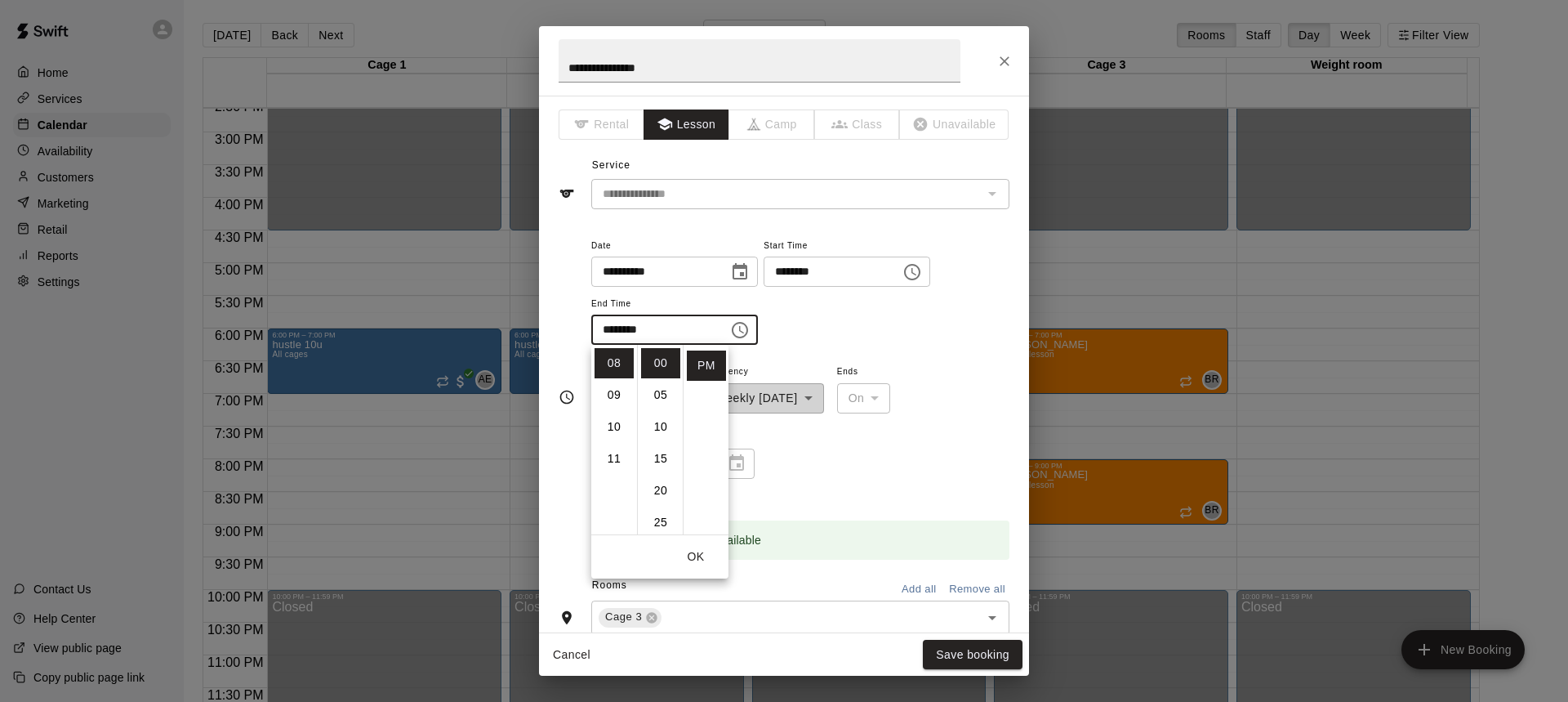
click at [810, 342] on div "**********" at bounding box center [800, 290] width 418 height 110
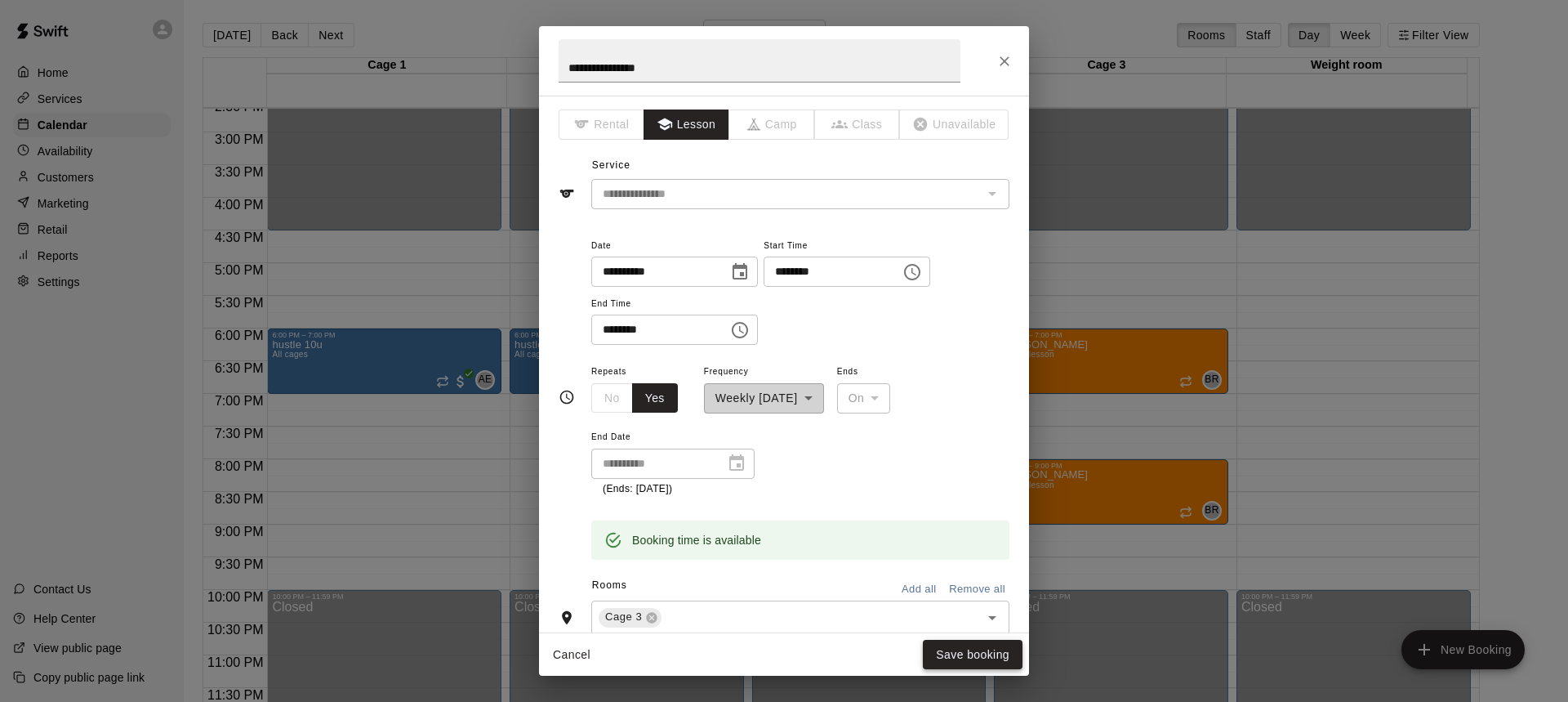
click at [983, 653] on button "Save booking" at bounding box center [973, 655] width 100 height 30
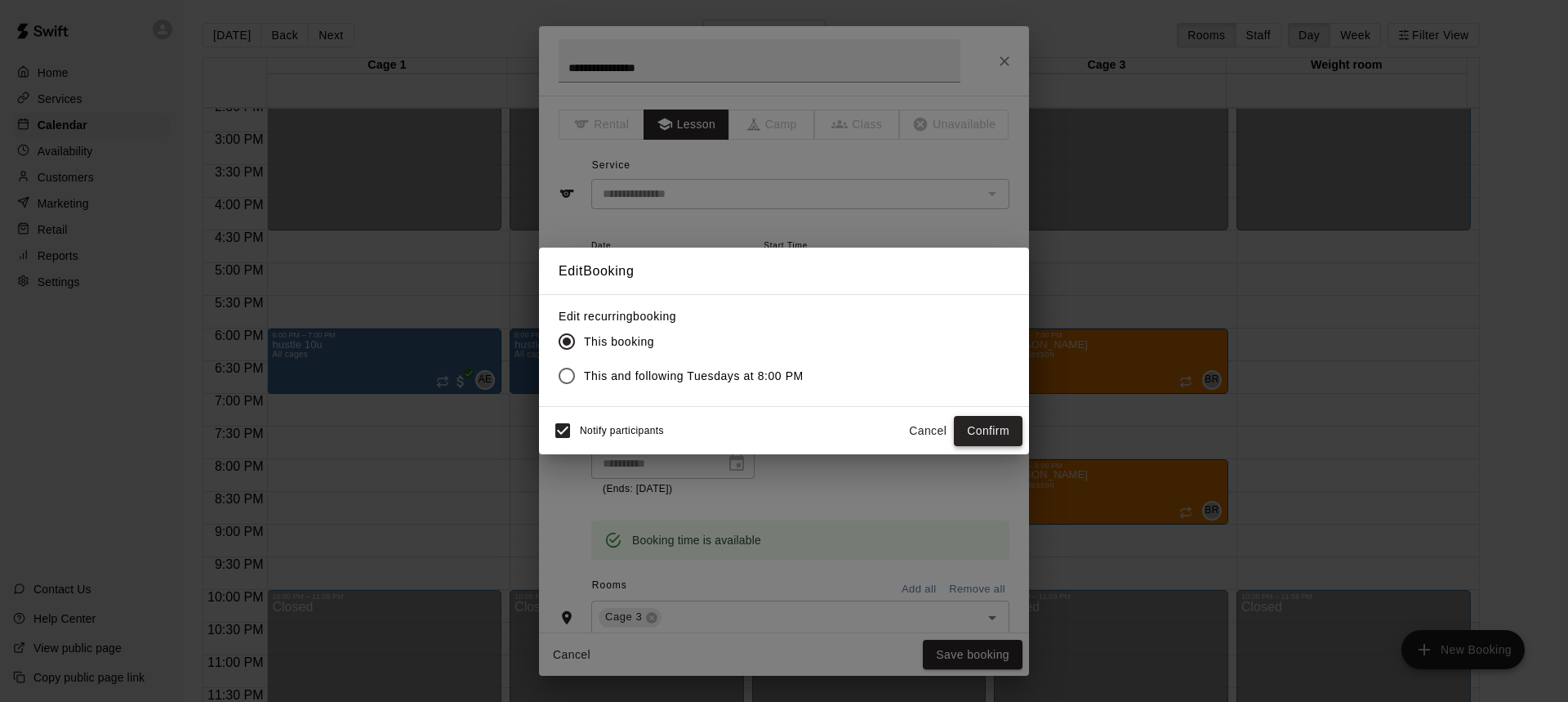
click at [972, 431] on button "Confirm" at bounding box center [988, 431] width 69 height 30
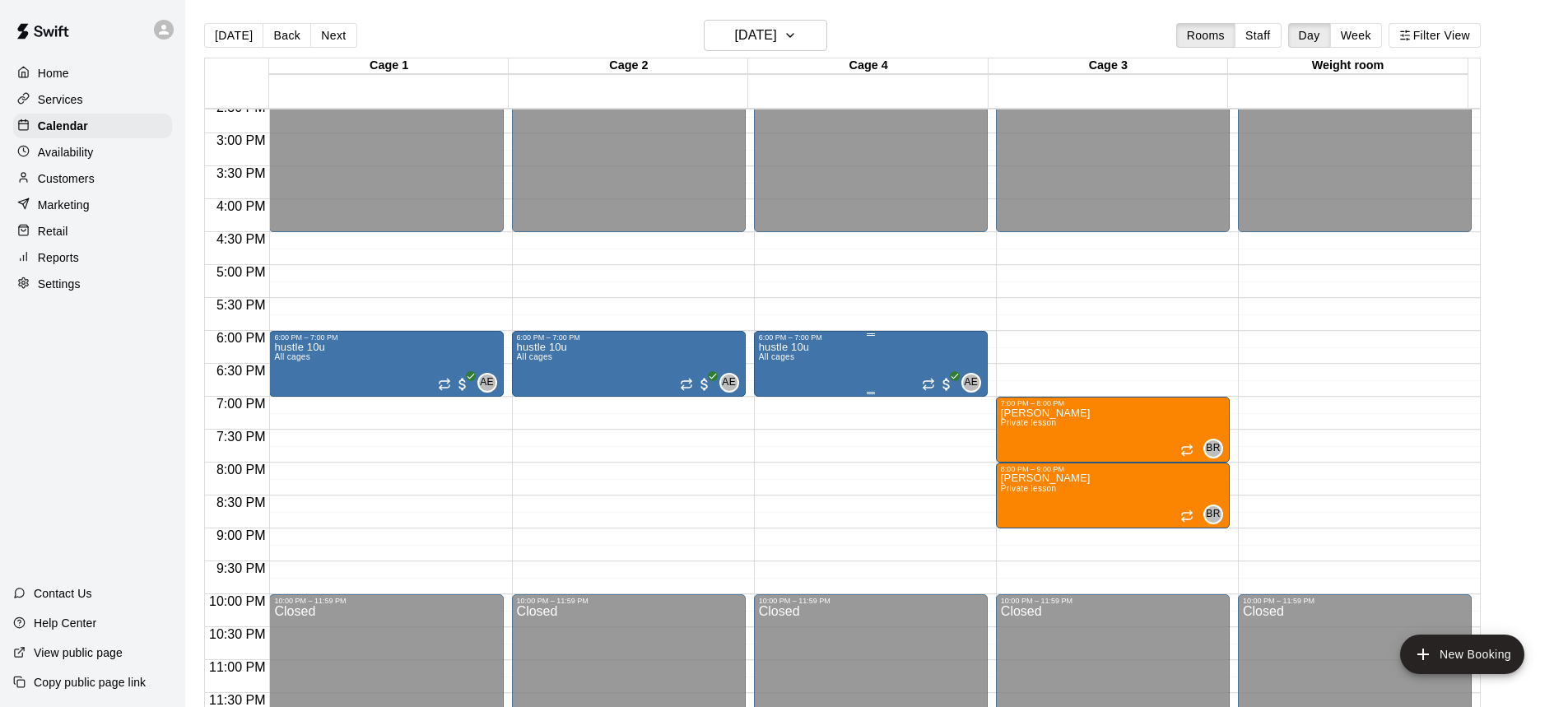
click at [925, 363] on div "hustle 10u All cages AE 0" at bounding box center [871, 695] width 224 height 707
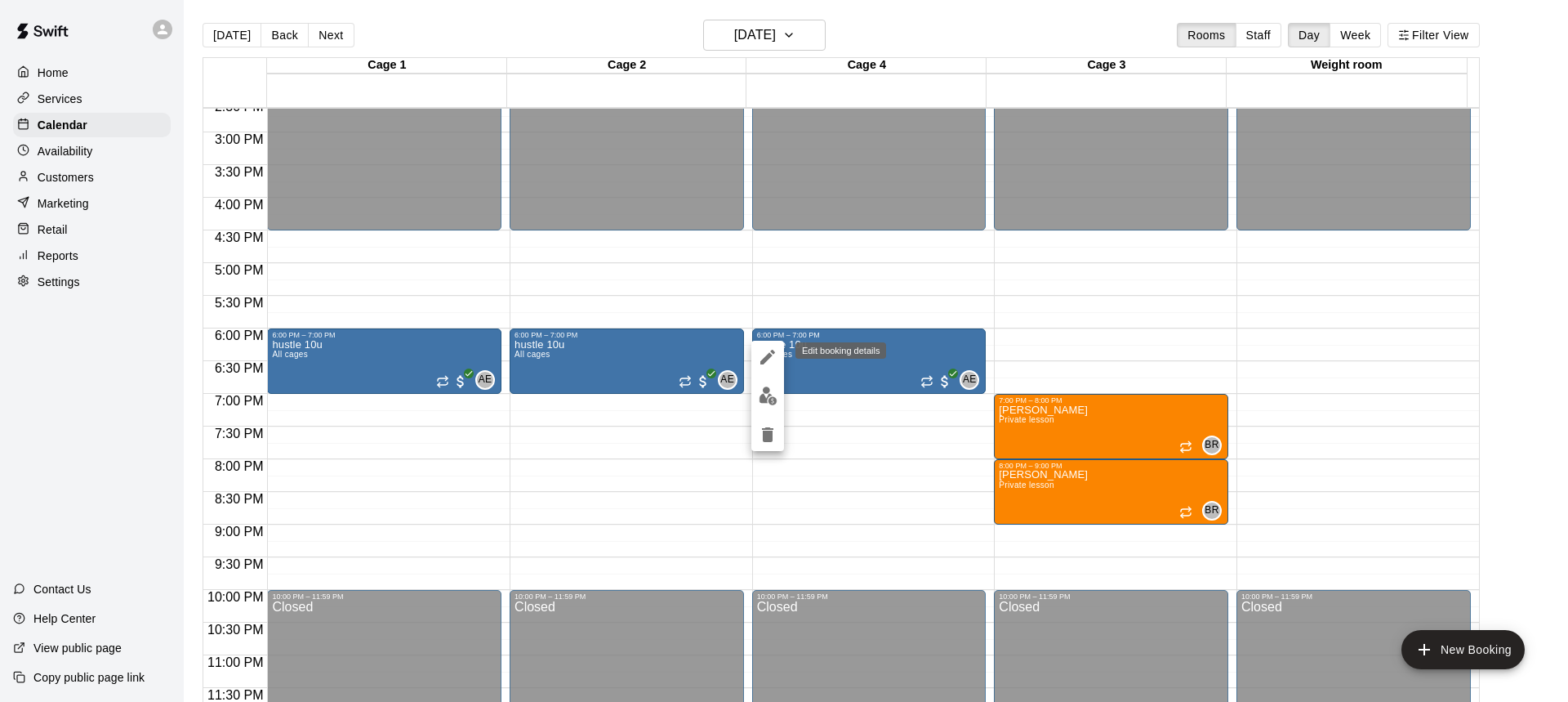
click at [754, 365] on button "edit" at bounding box center [768, 357] width 33 height 33
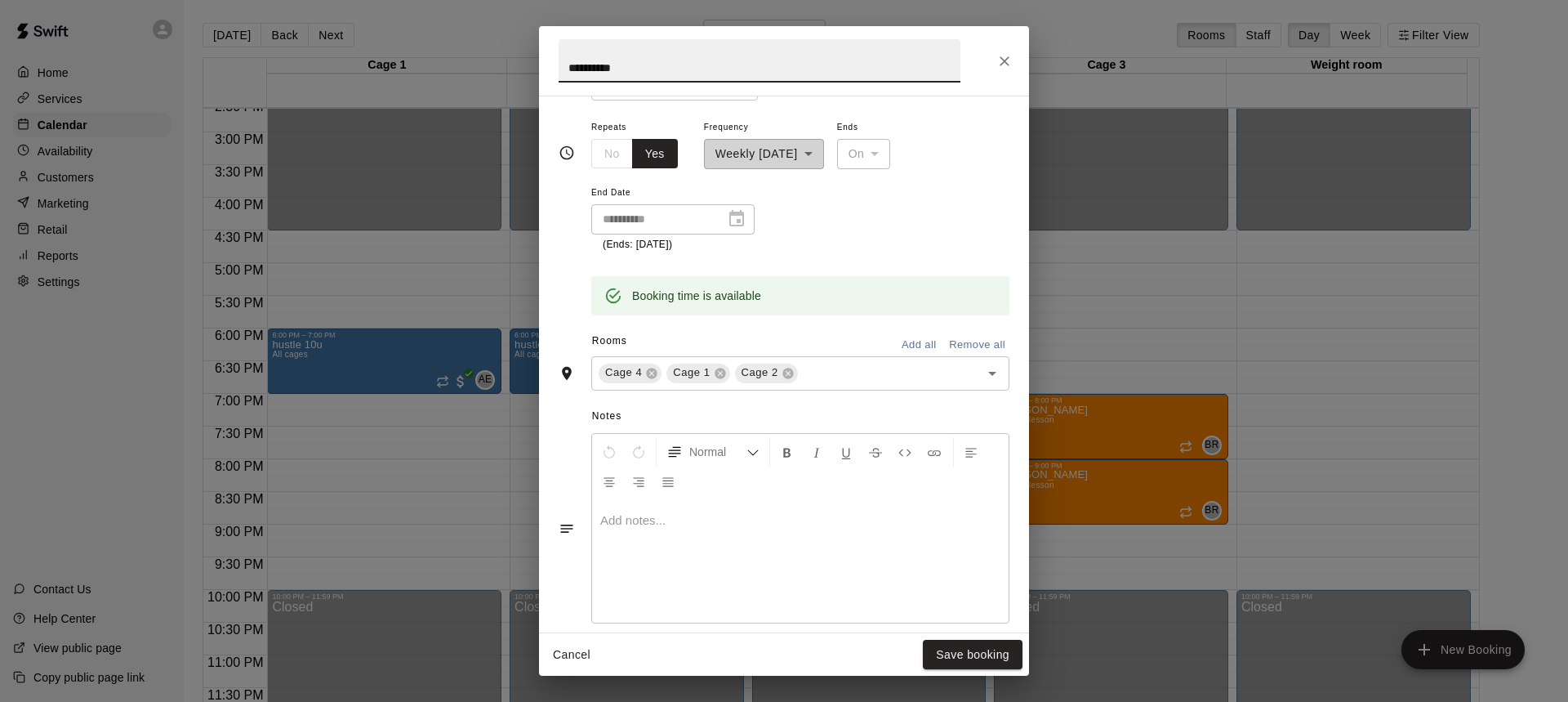
scroll to position [245, 0]
click at [847, 379] on input "text" at bounding box center [879, 372] width 156 height 21
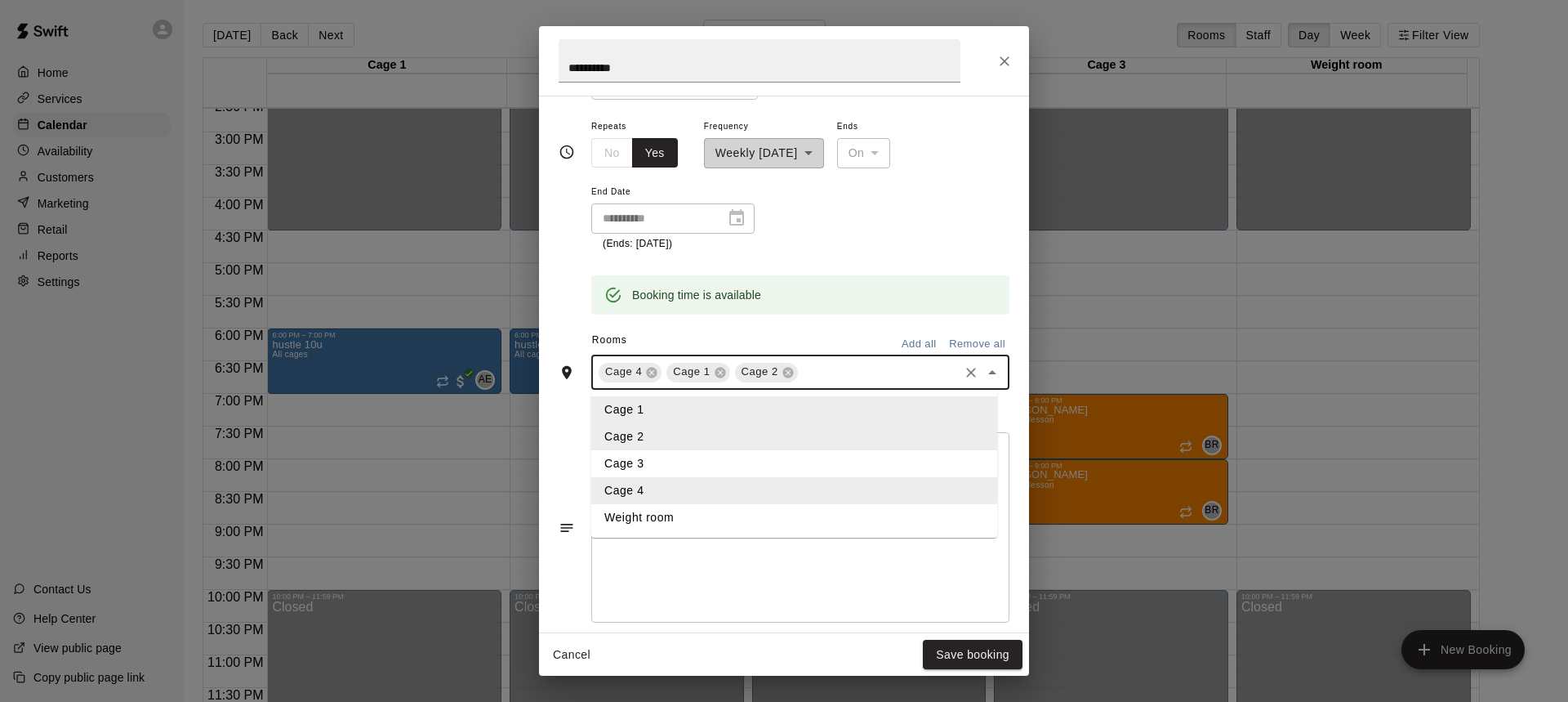
click at [695, 455] on li "Cage 3" at bounding box center [794, 464] width 406 height 27
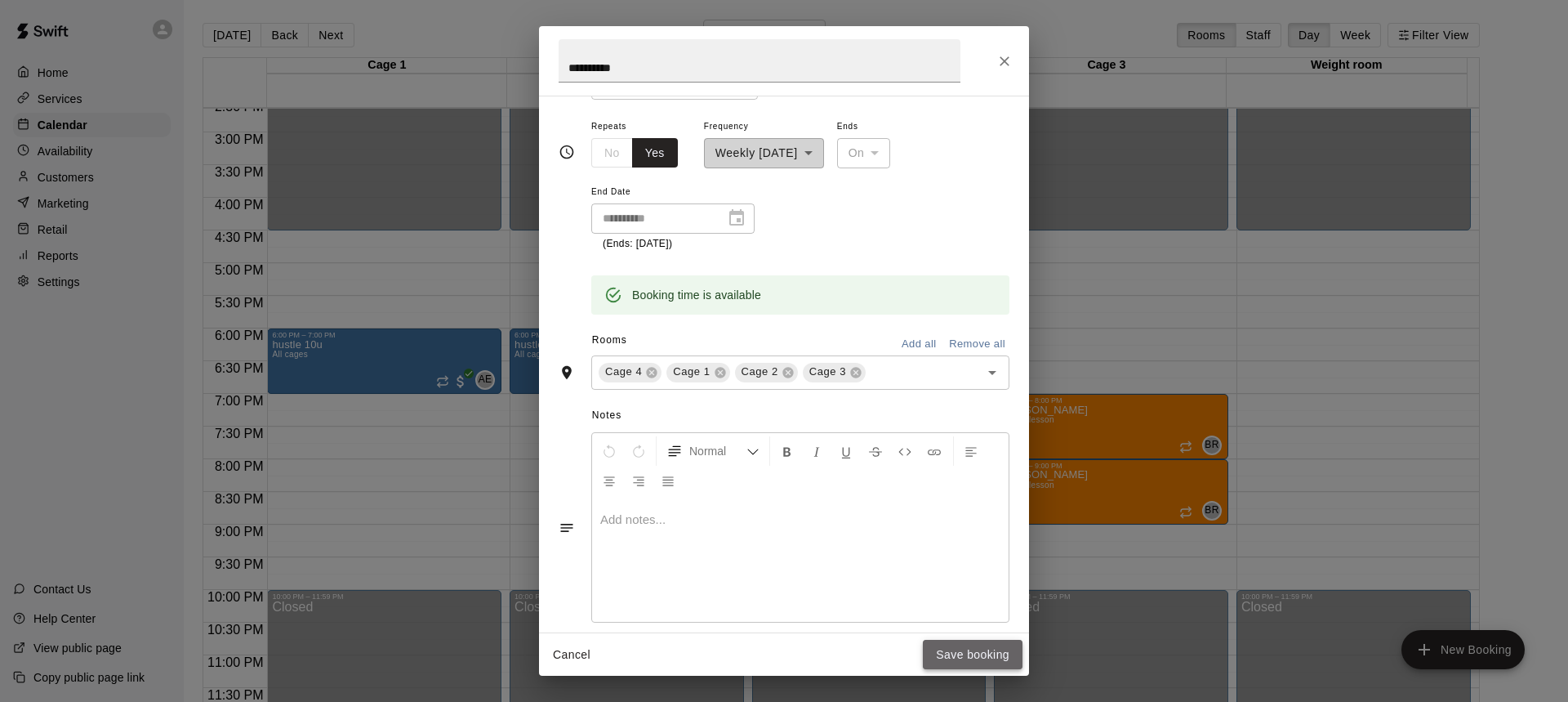
click at [983, 648] on button "Save booking" at bounding box center [973, 655] width 100 height 30
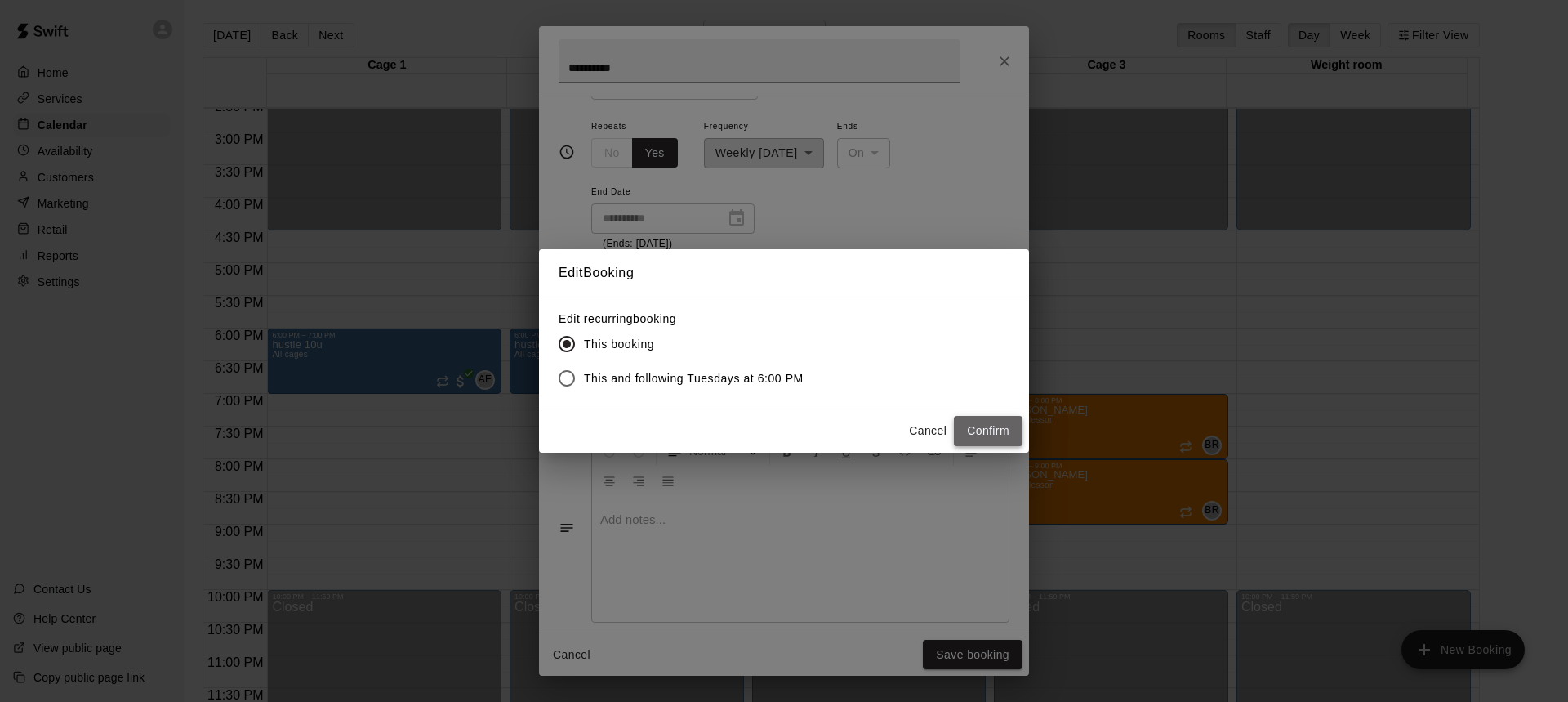
click at [994, 437] on button "Confirm" at bounding box center [988, 431] width 69 height 30
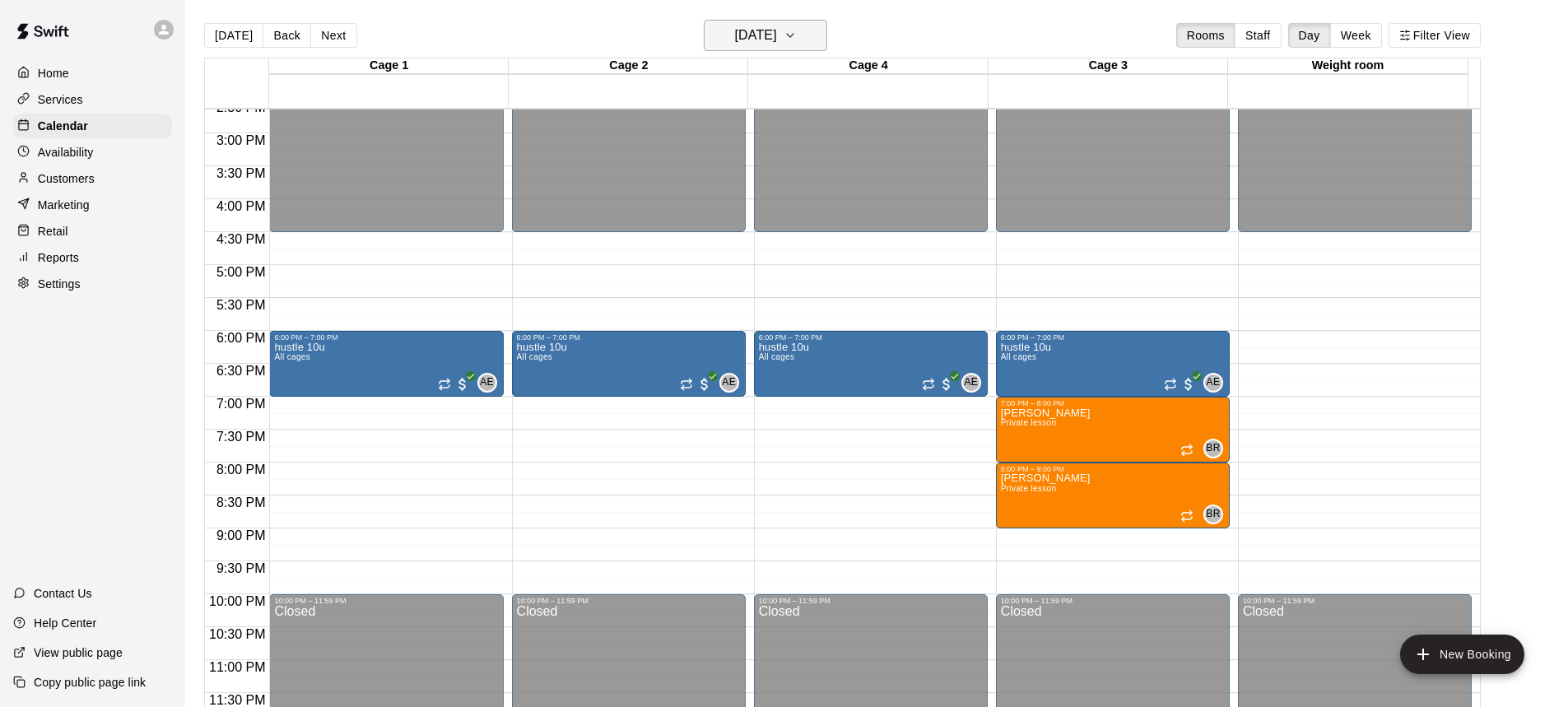
click at [736, 33] on h6 "[DATE]" at bounding box center [756, 35] width 42 height 23
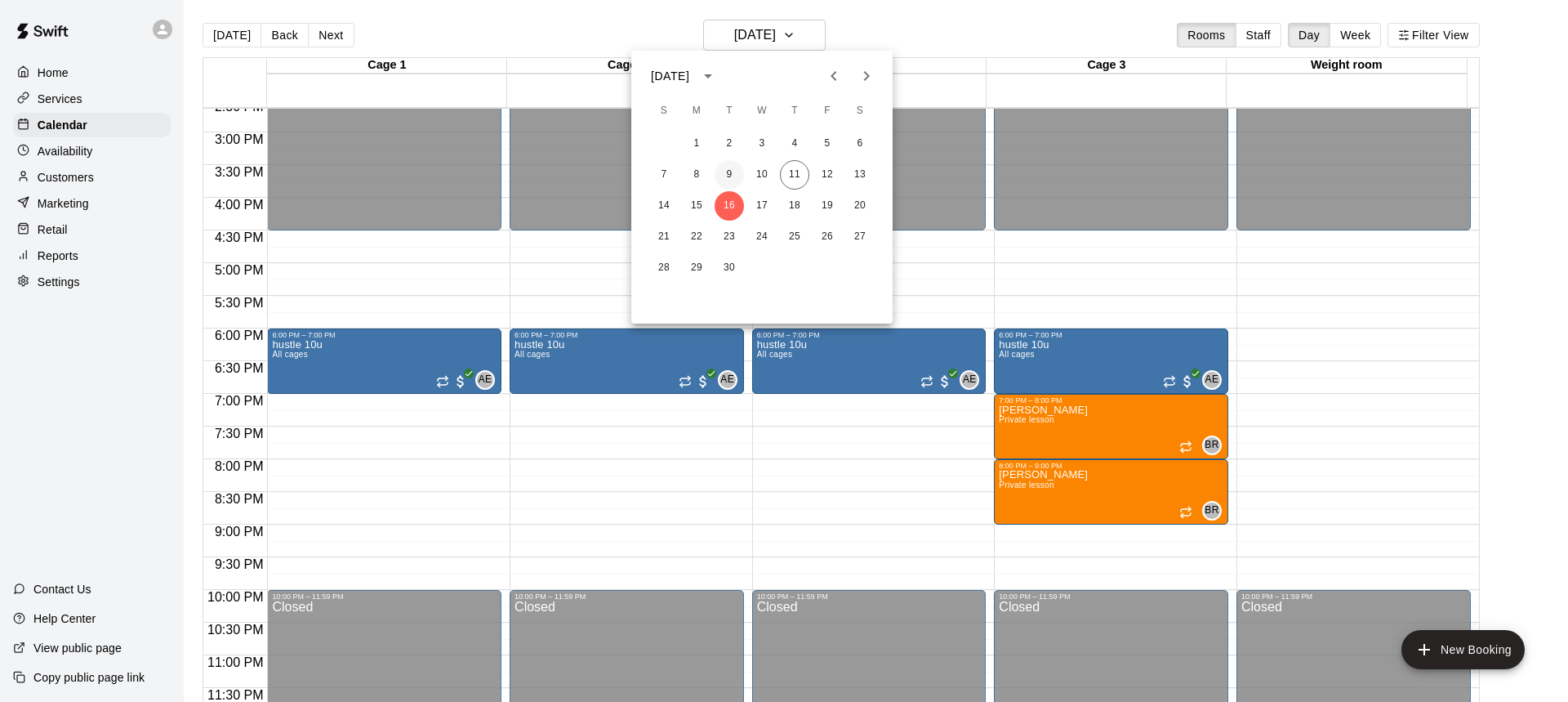
click at [733, 181] on button "9" at bounding box center [729, 174] width 29 height 29
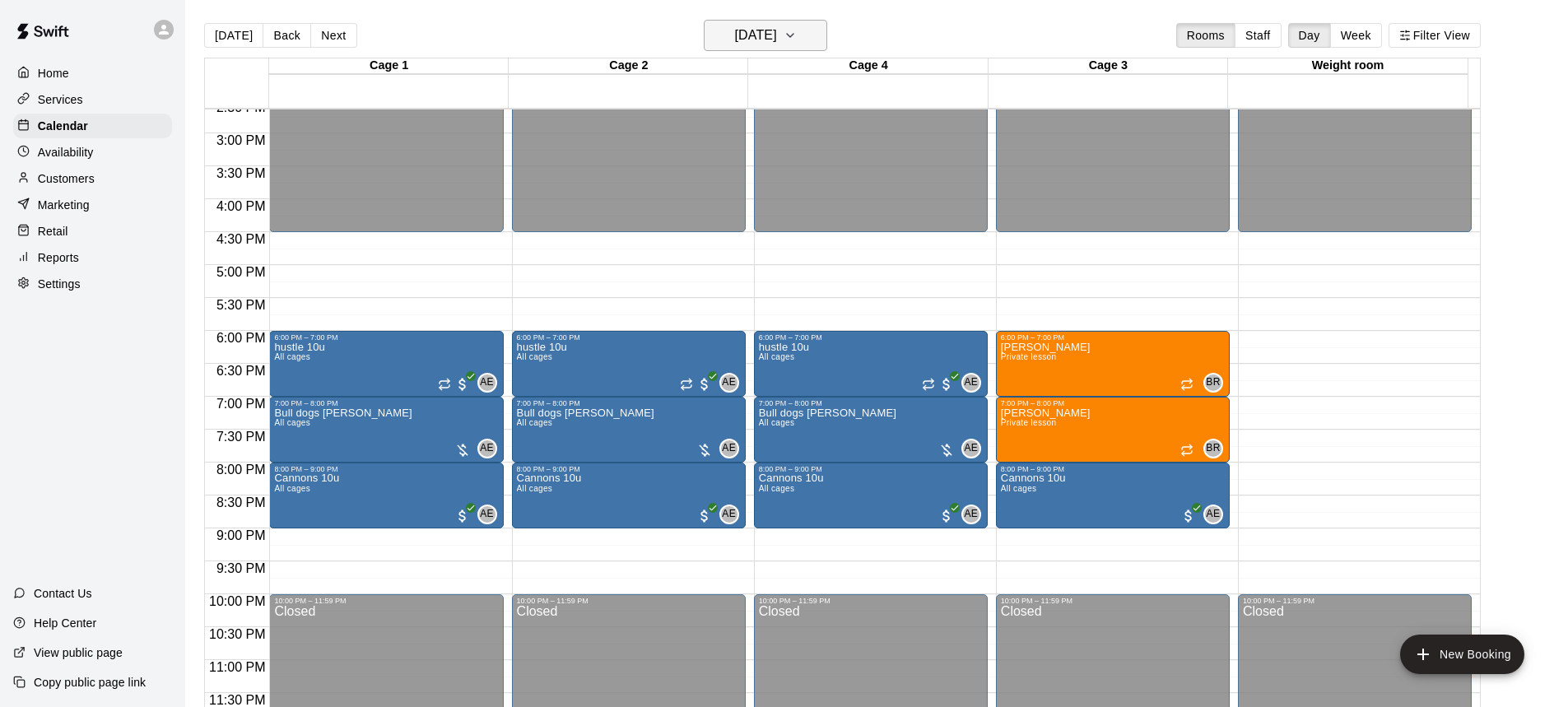
click at [749, 43] on h6 "[DATE]" at bounding box center [756, 35] width 42 height 23
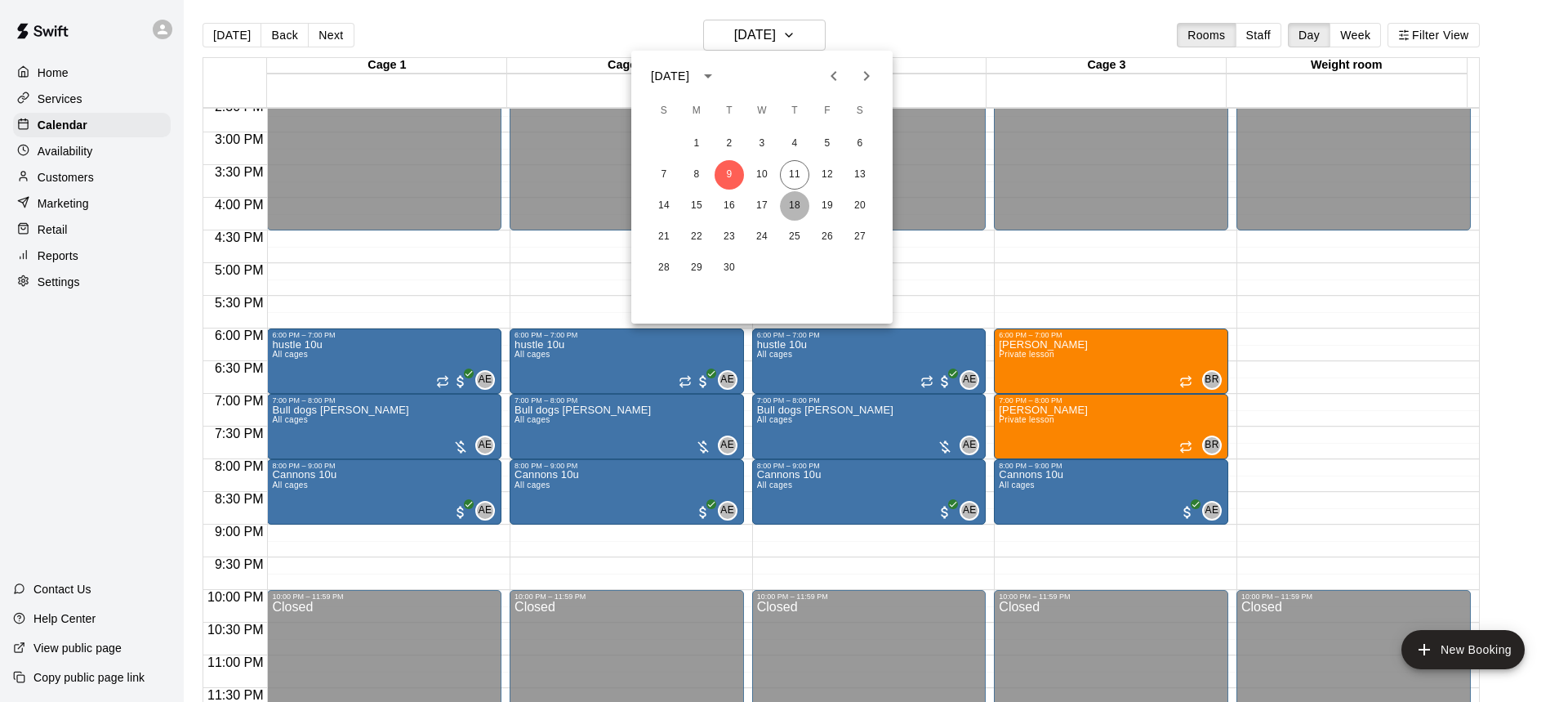
click at [798, 201] on button "18" at bounding box center [794, 205] width 29 height 29
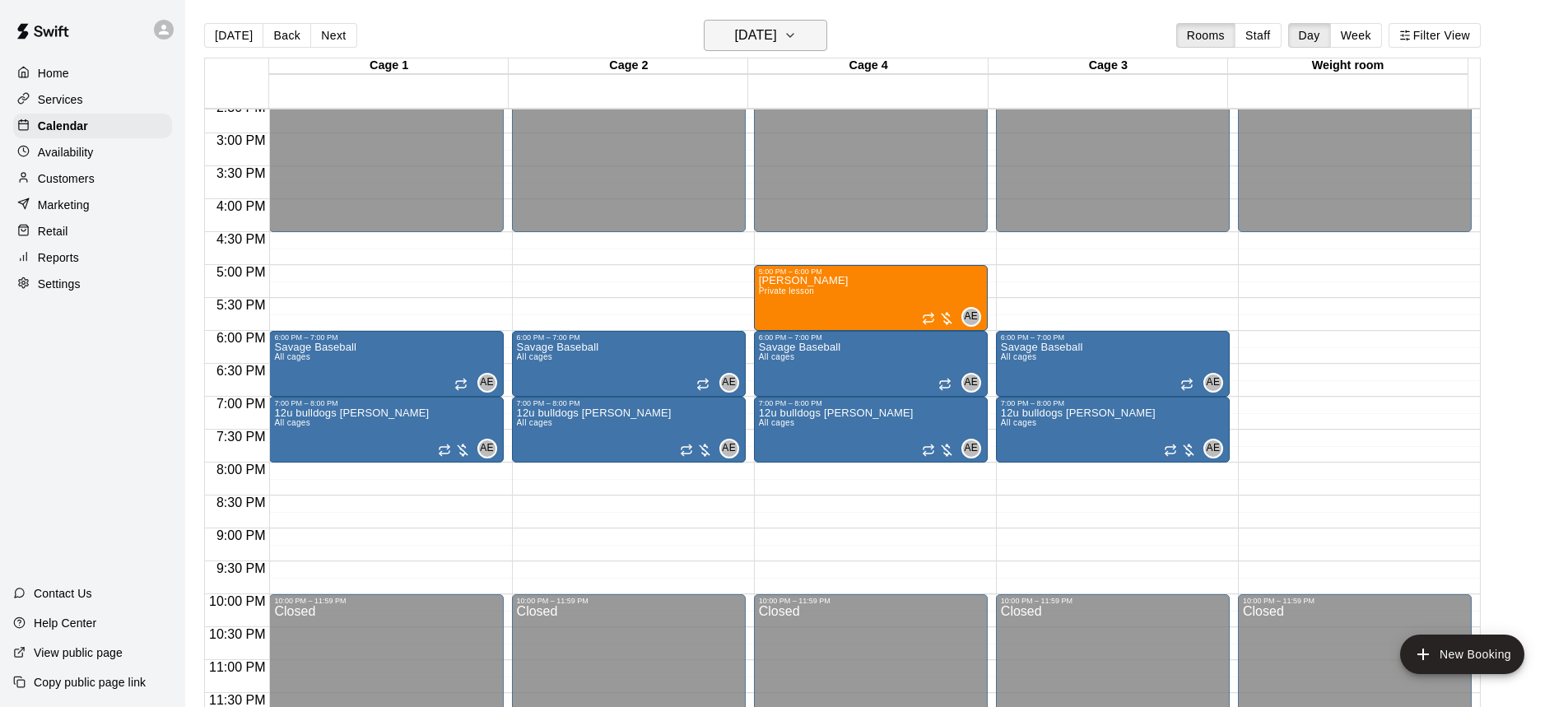
click at [765, 47] on h6 "[DATE]" at bounding box center [756, 35] width 42 height 23
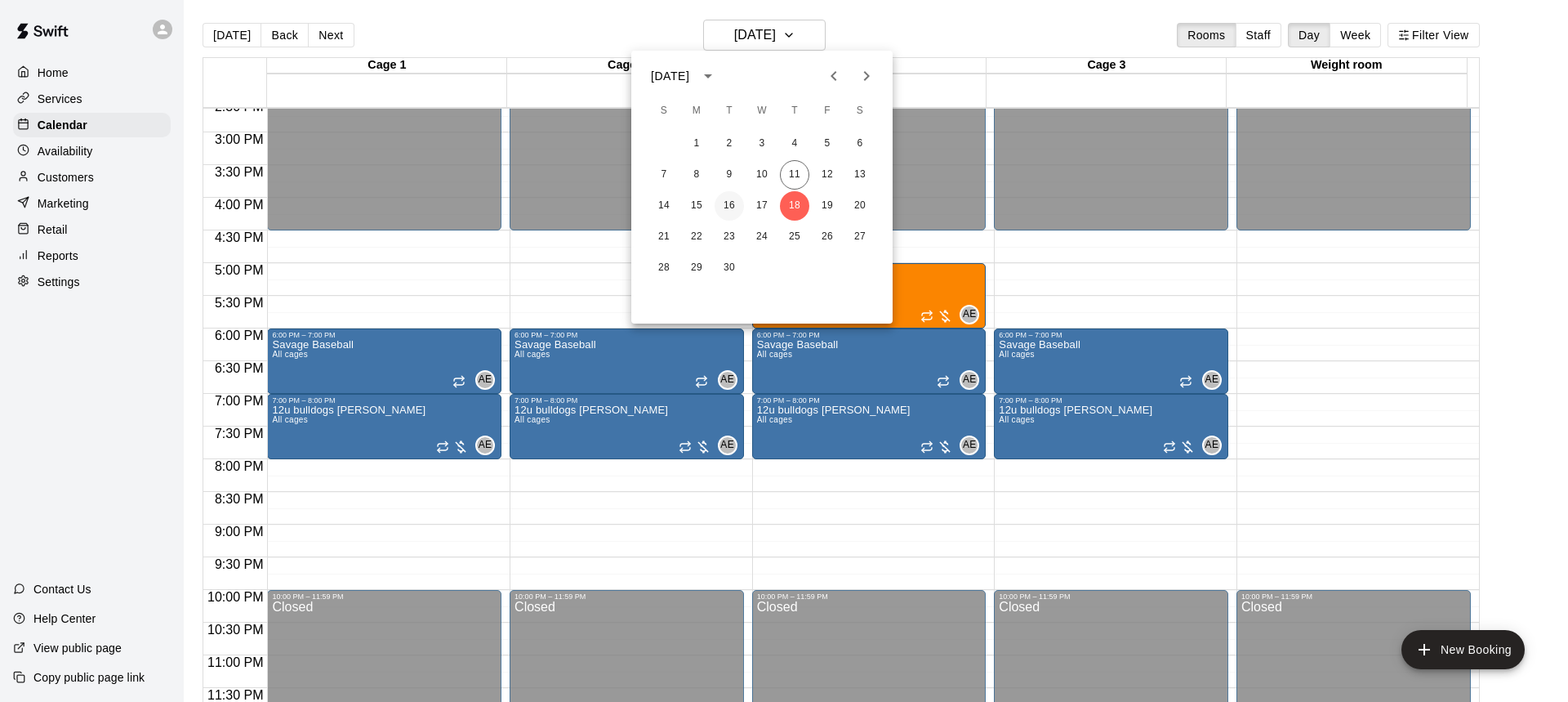
click at [727, 206] on button "16" at bounding box center [729, 205] width 29 height 29
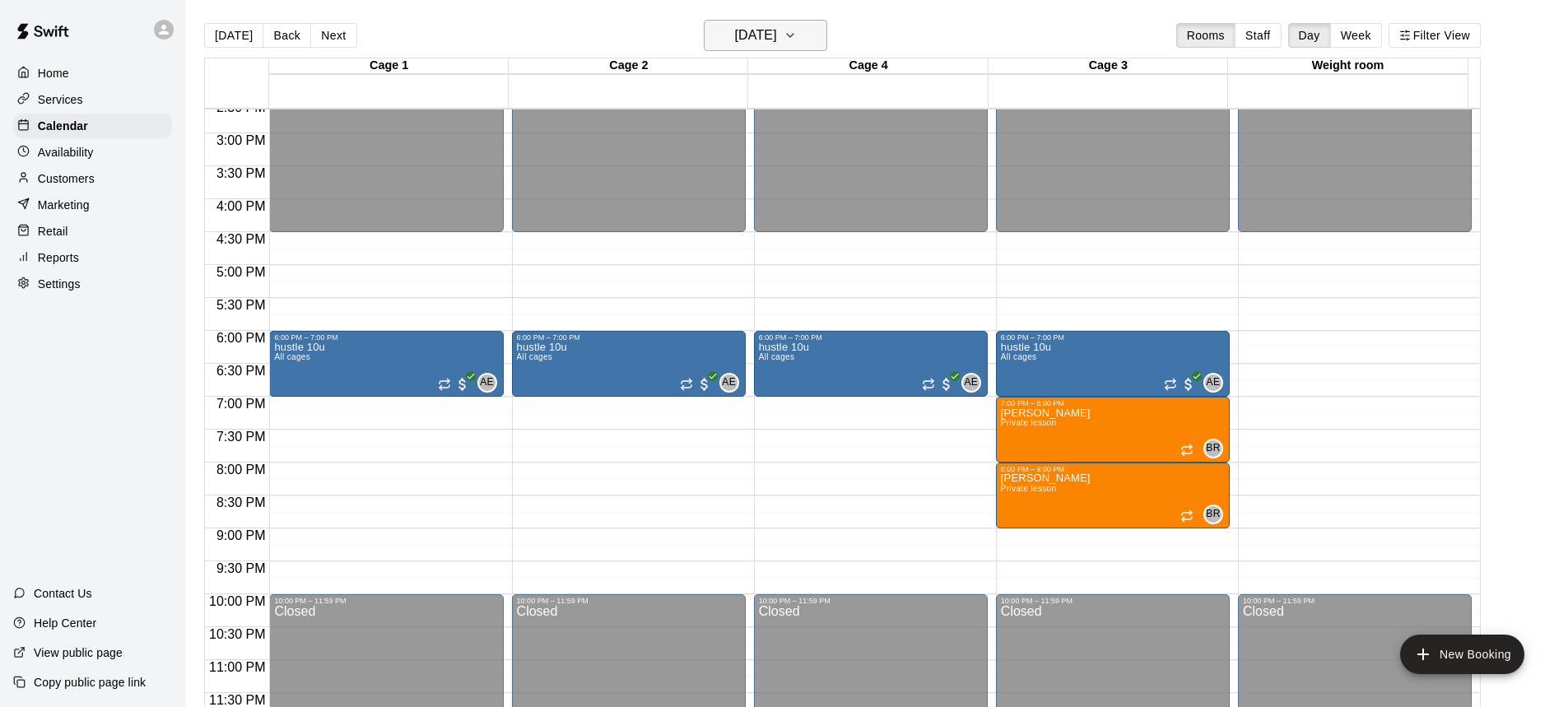
click at [737, 39] on h6 "[DATE]" at bounding box center [756, 35] width 42 height 23
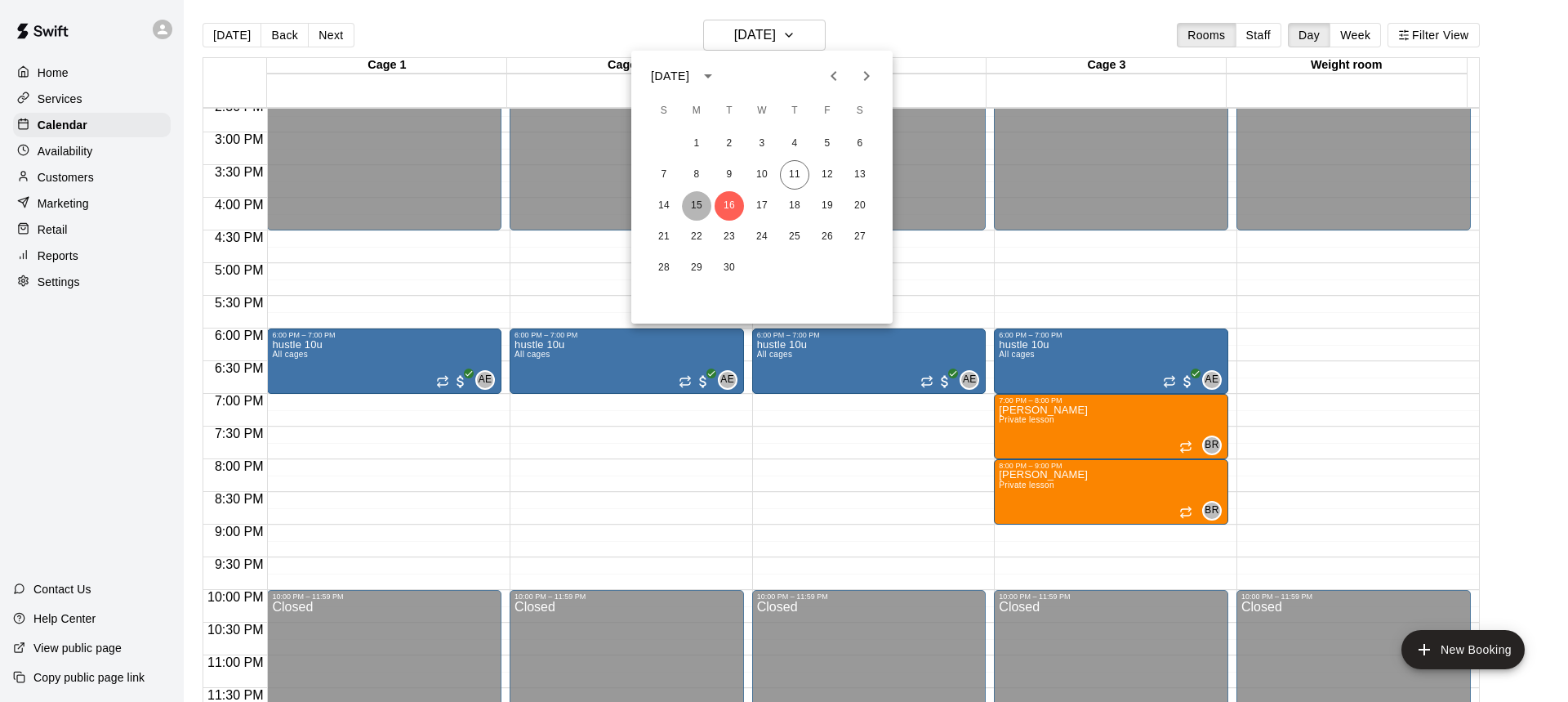
click at [698, 201] on button "15" at bounding box center [696, 205] width 29 height 29
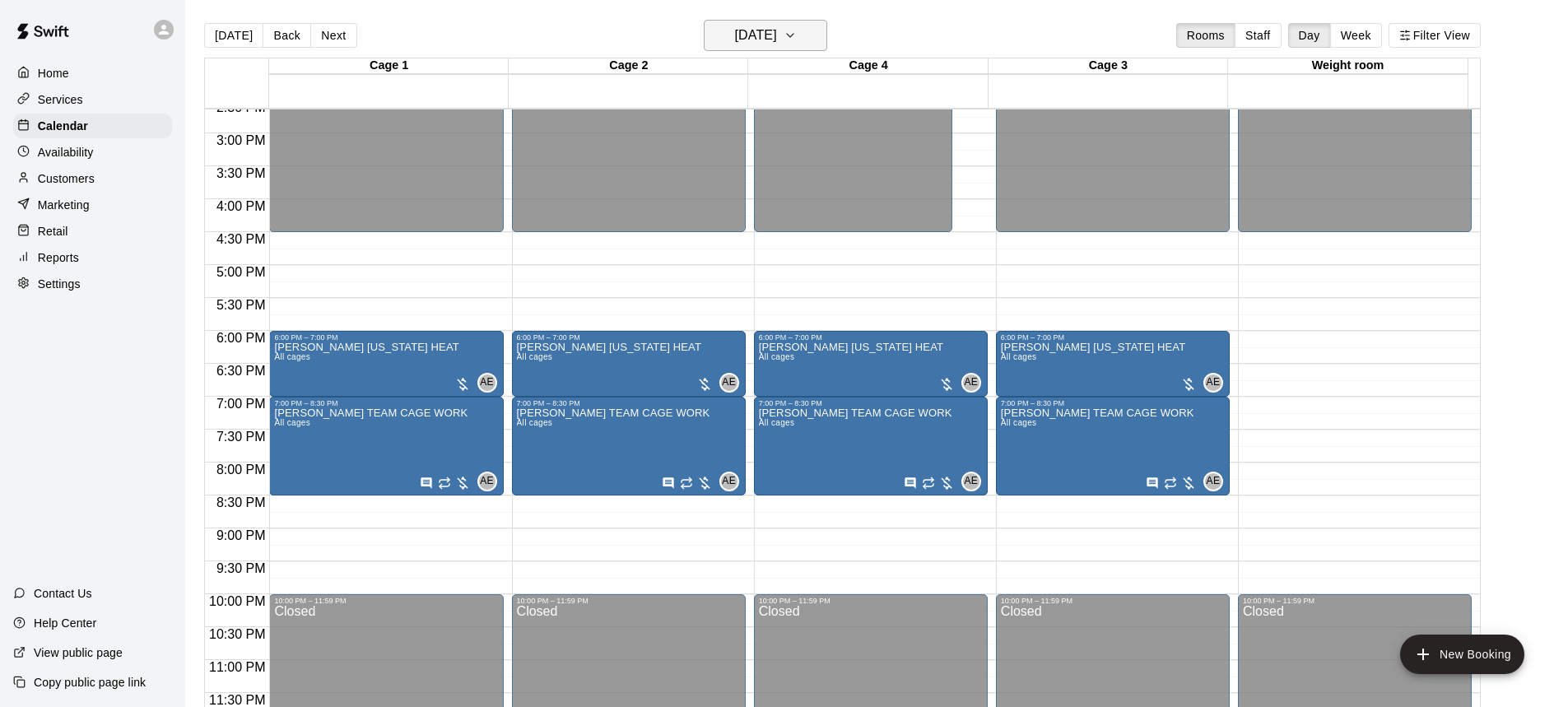
click at [775, 33] on h6 "[DATE]" at bounding box center [756, 35] width 42 height 23
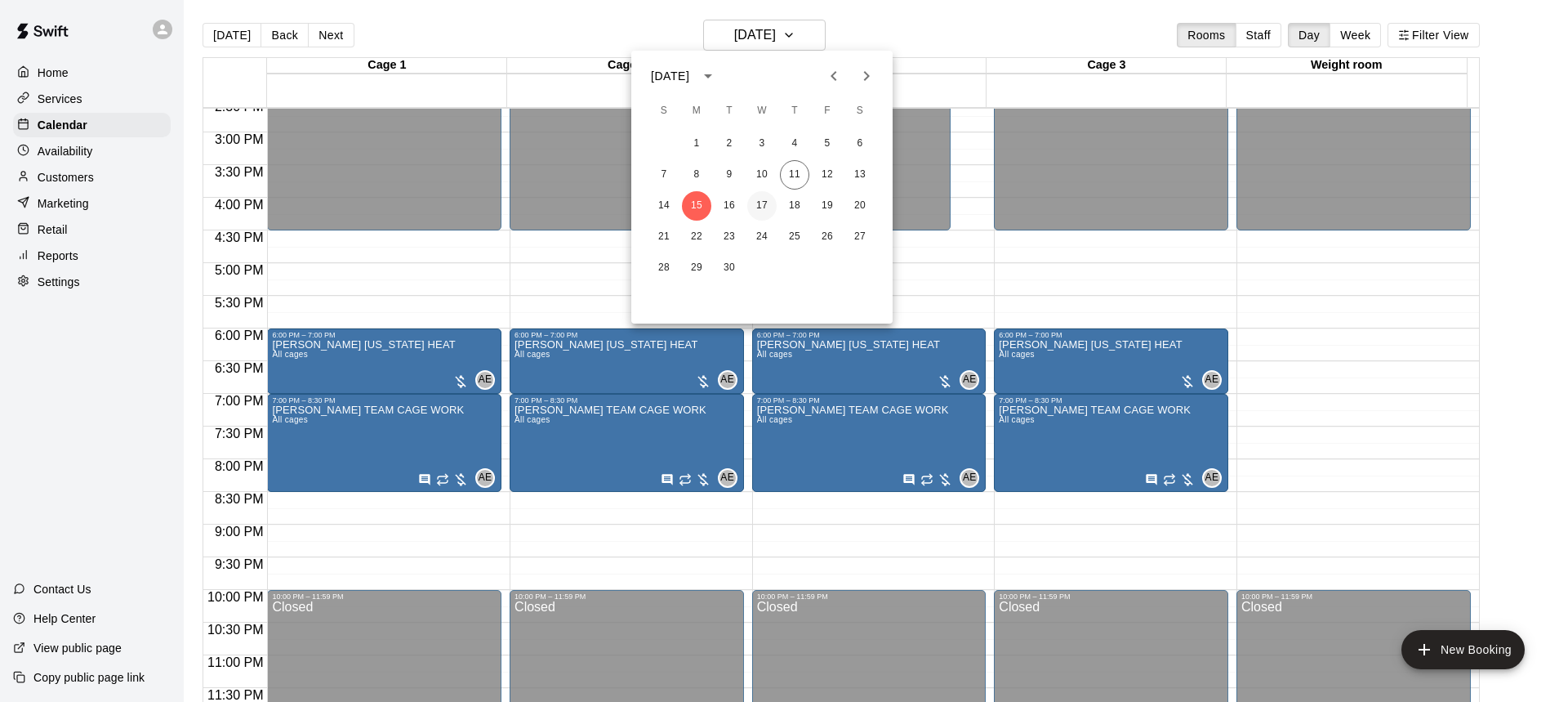
click at [762, 212] on button "17" at bounding box center [762, 205] width 29 height 29
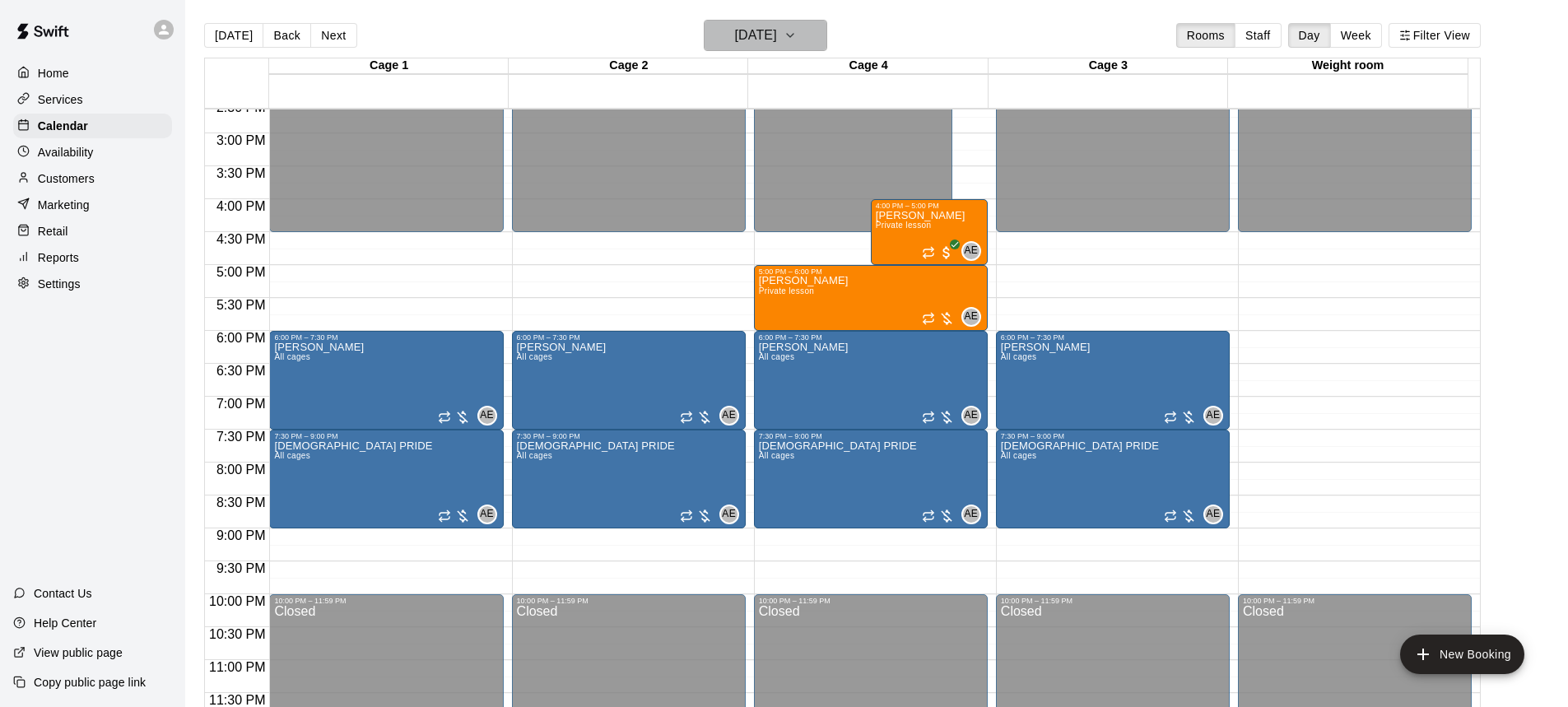
click at [777, 40] on h6 "[DATE]" at bounding box center [756, 35] width 42 height 23
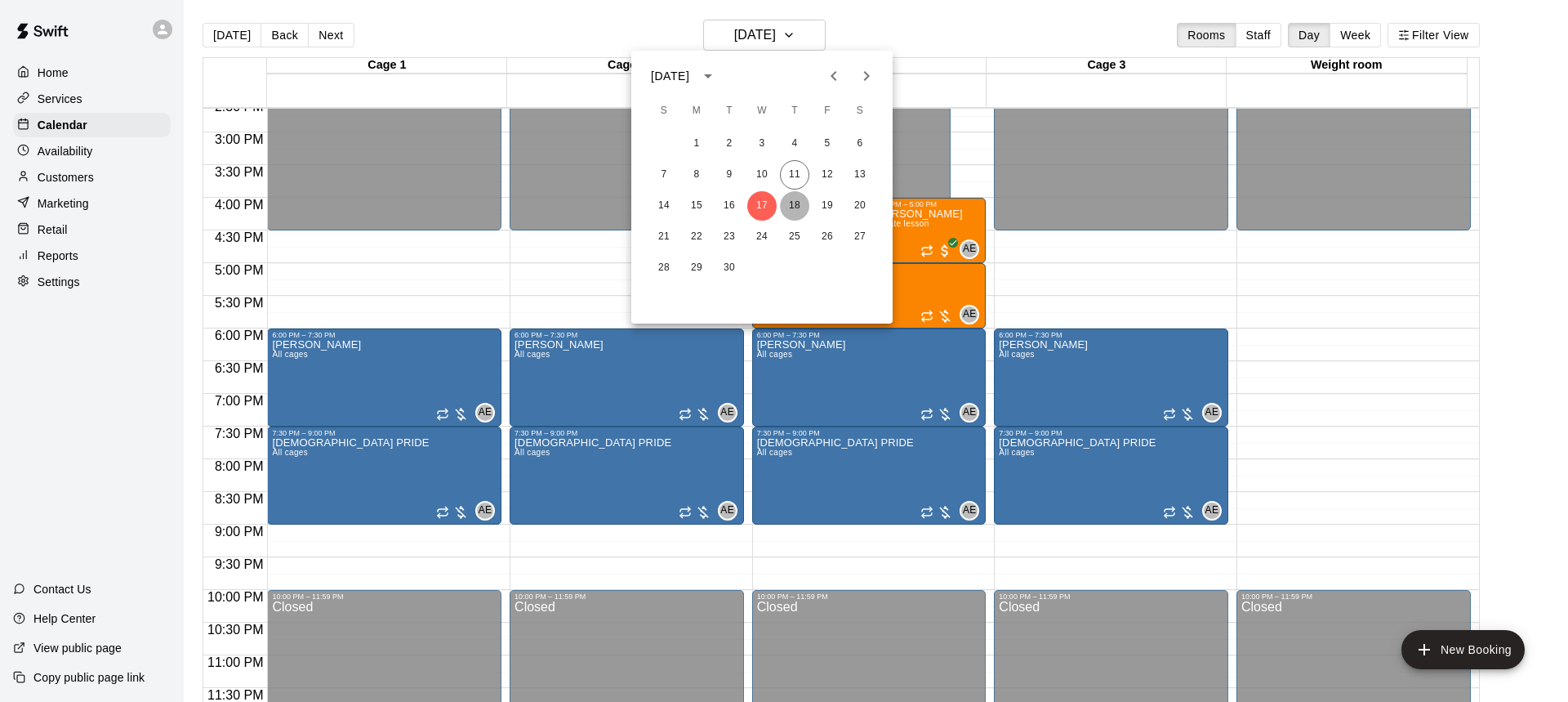
click at [794, 201] on button "18" at bounding box center [794, 205] width 29 height 29
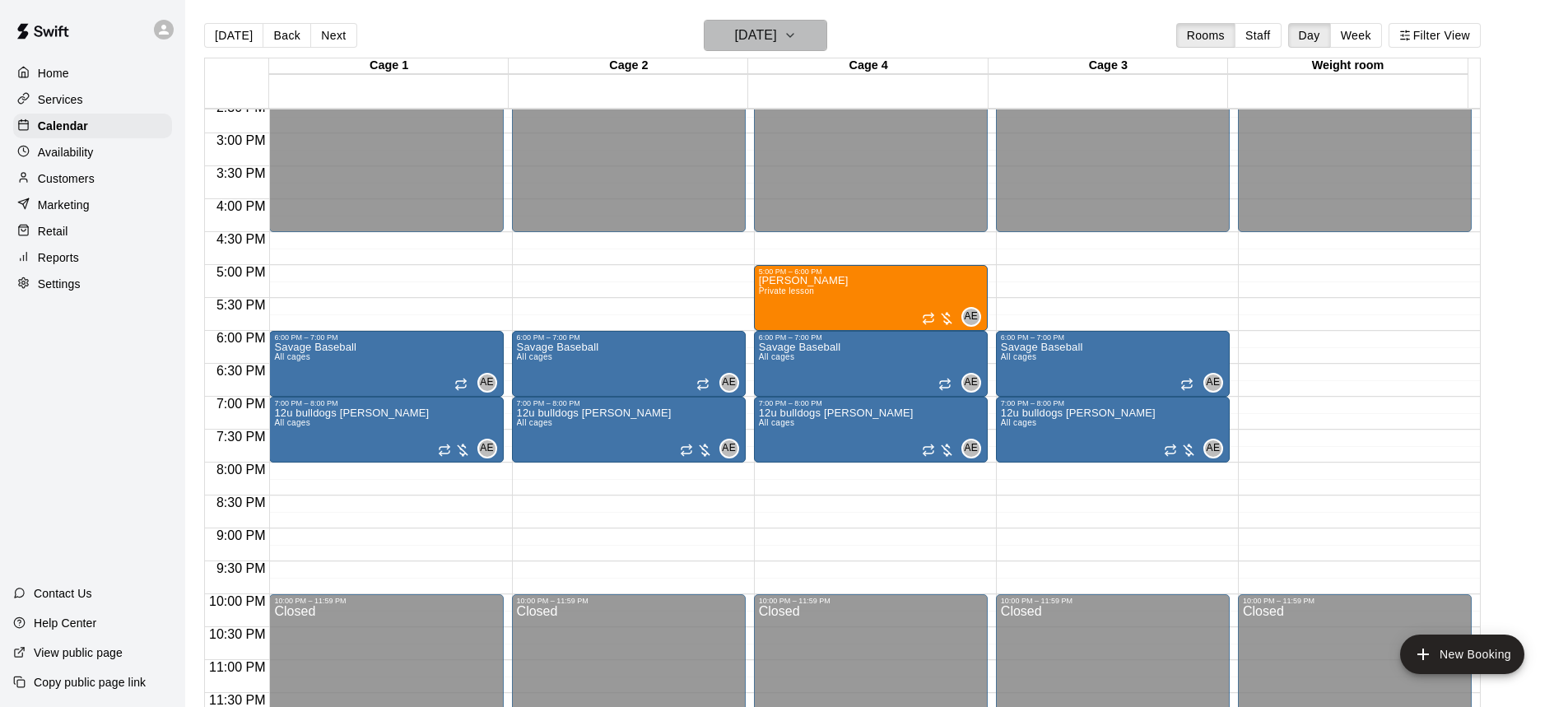
click at [777, 39] on h6 "[DATE]" at bounding box center [756, 35] width 42 height 23
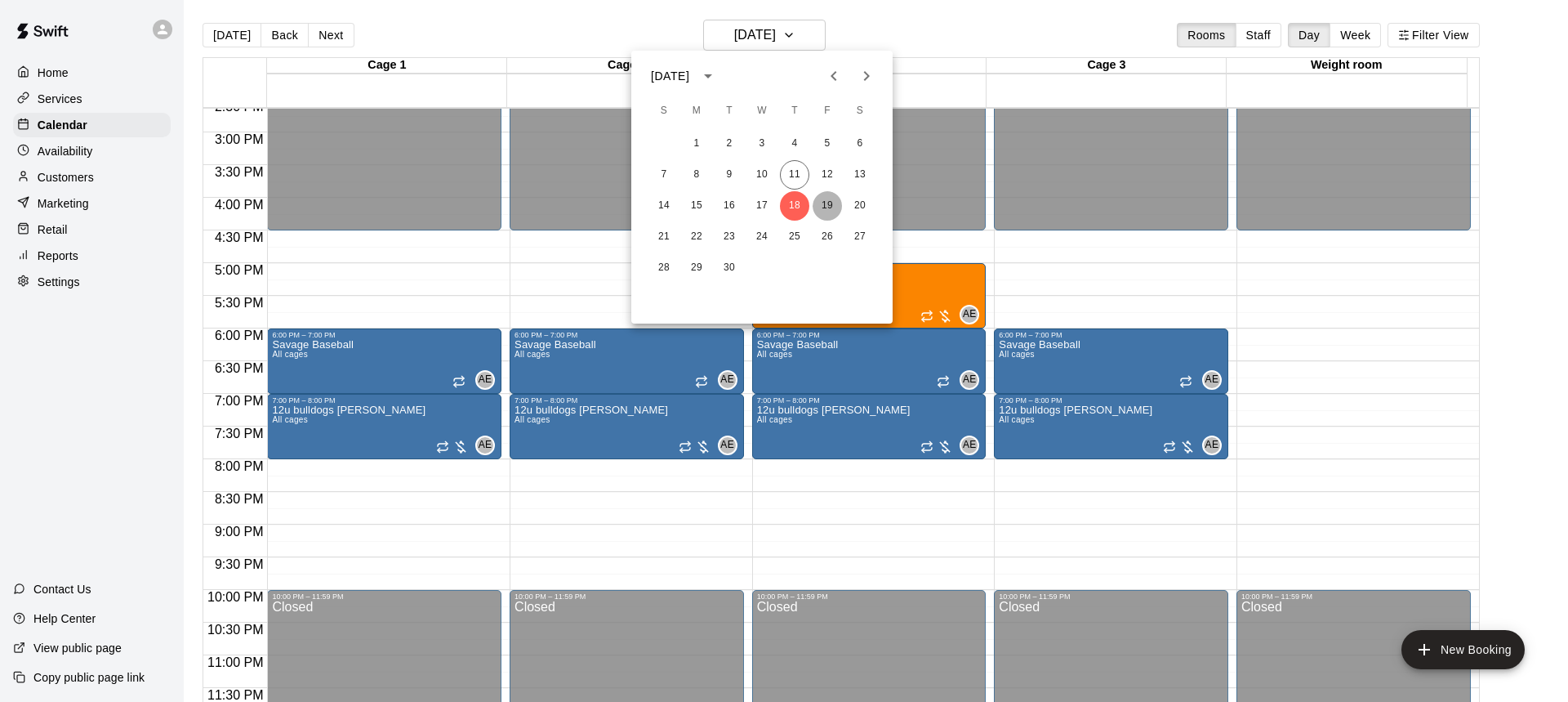
click at [830, 208] on button "19" at bounding box center [827, 205] width 29 height 29
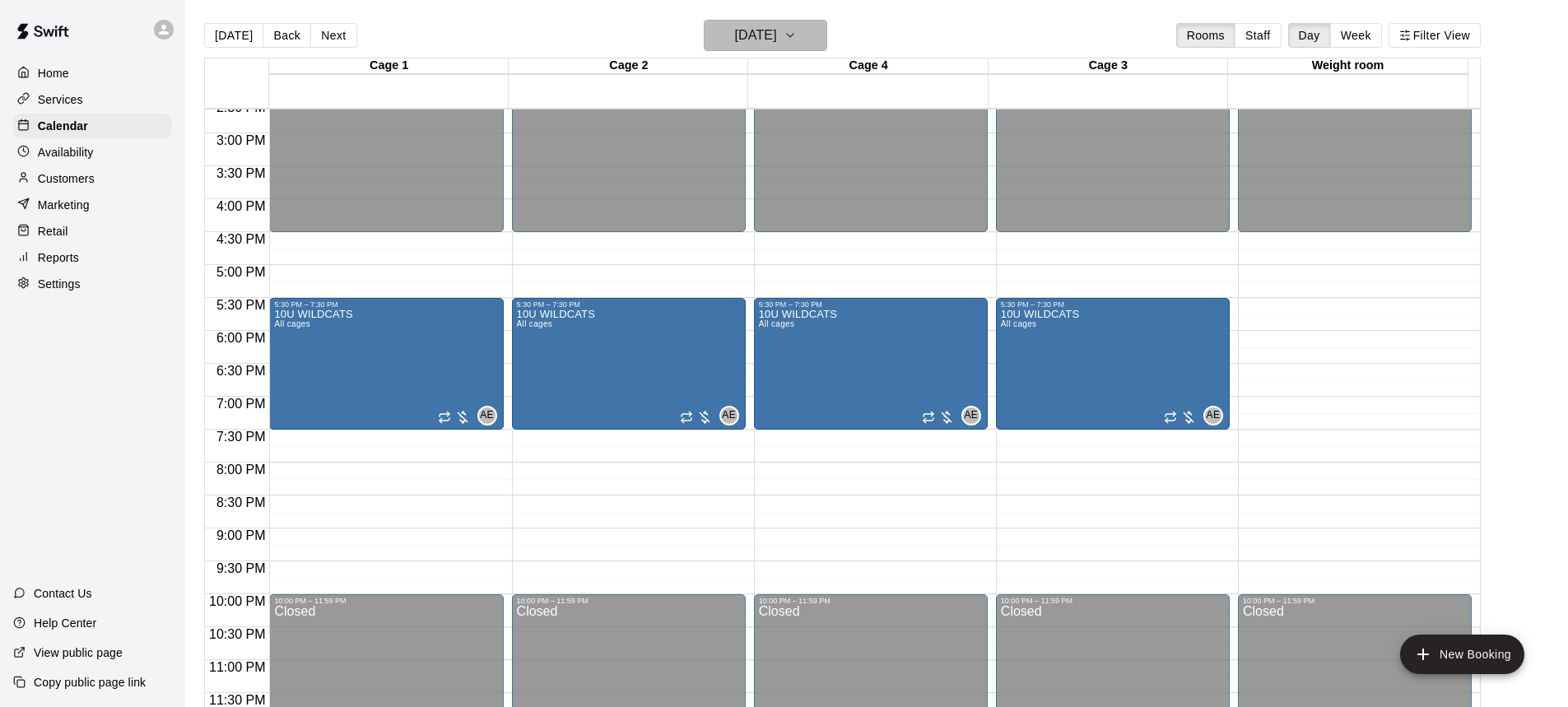
click at [798, 28] on button "[DATE]" at bounding box center [766, 35] width 123 height 31
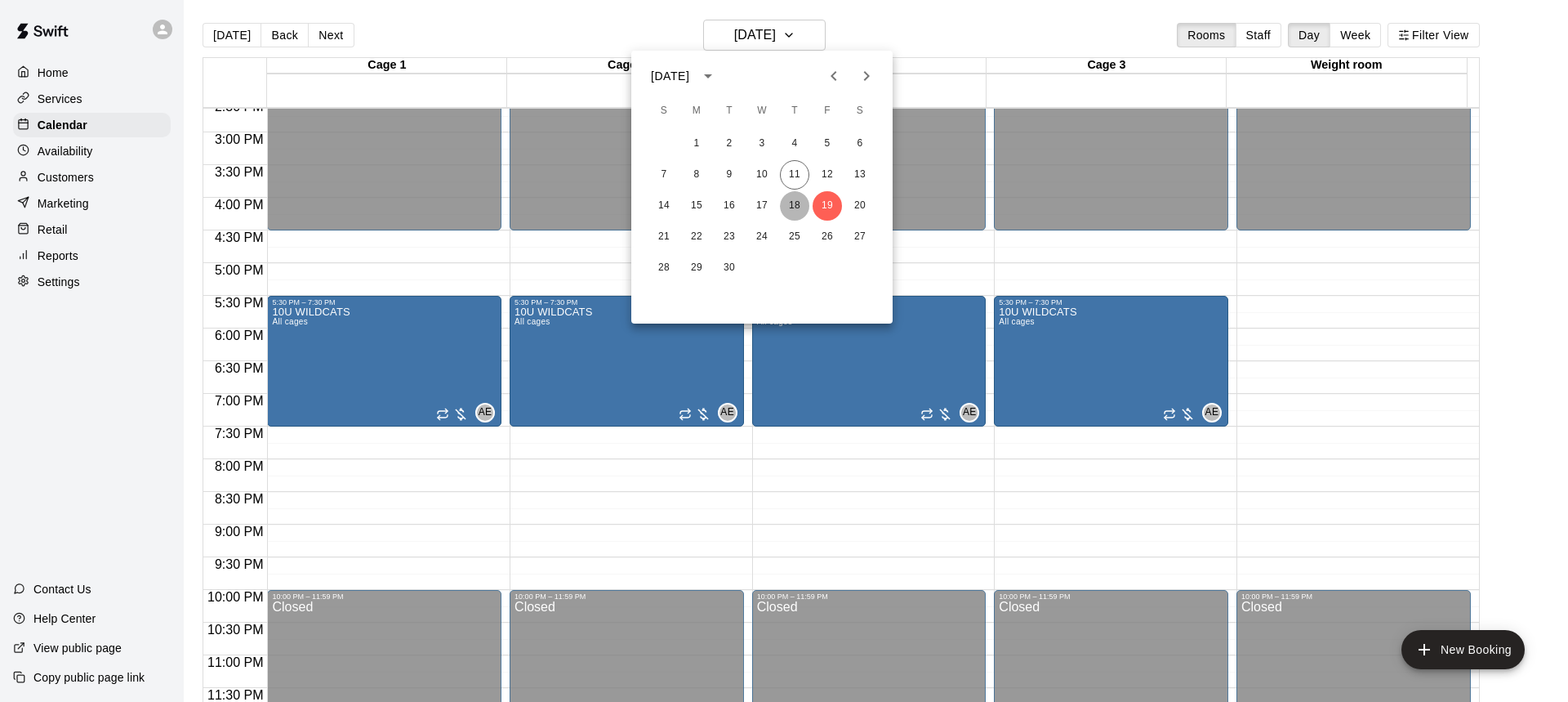
click at [788, 206] on button "18" at bounding box center [794, 205] width 29 height 29
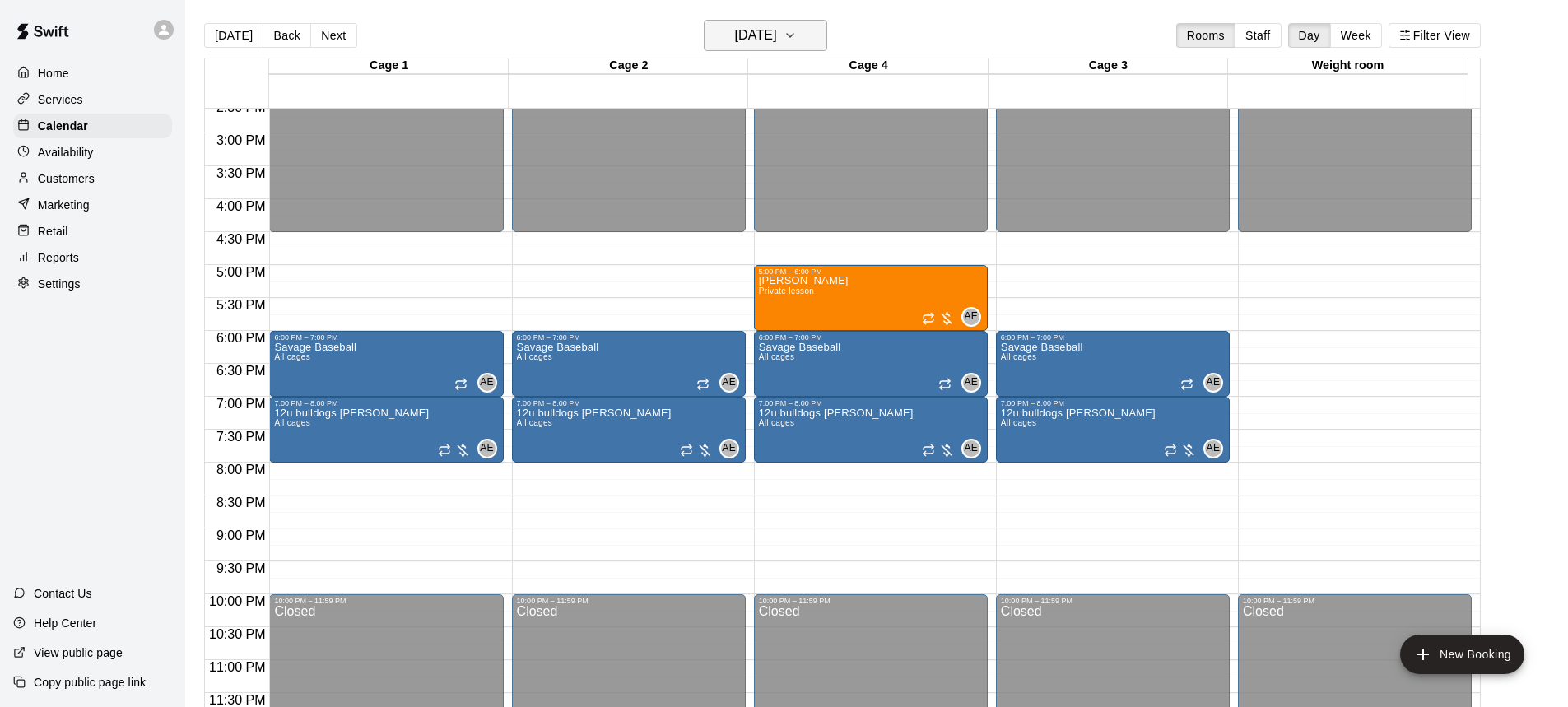
click at [777, 40] on h6 "[DATE]" at bounding box center [756, 35] width 42 height 23
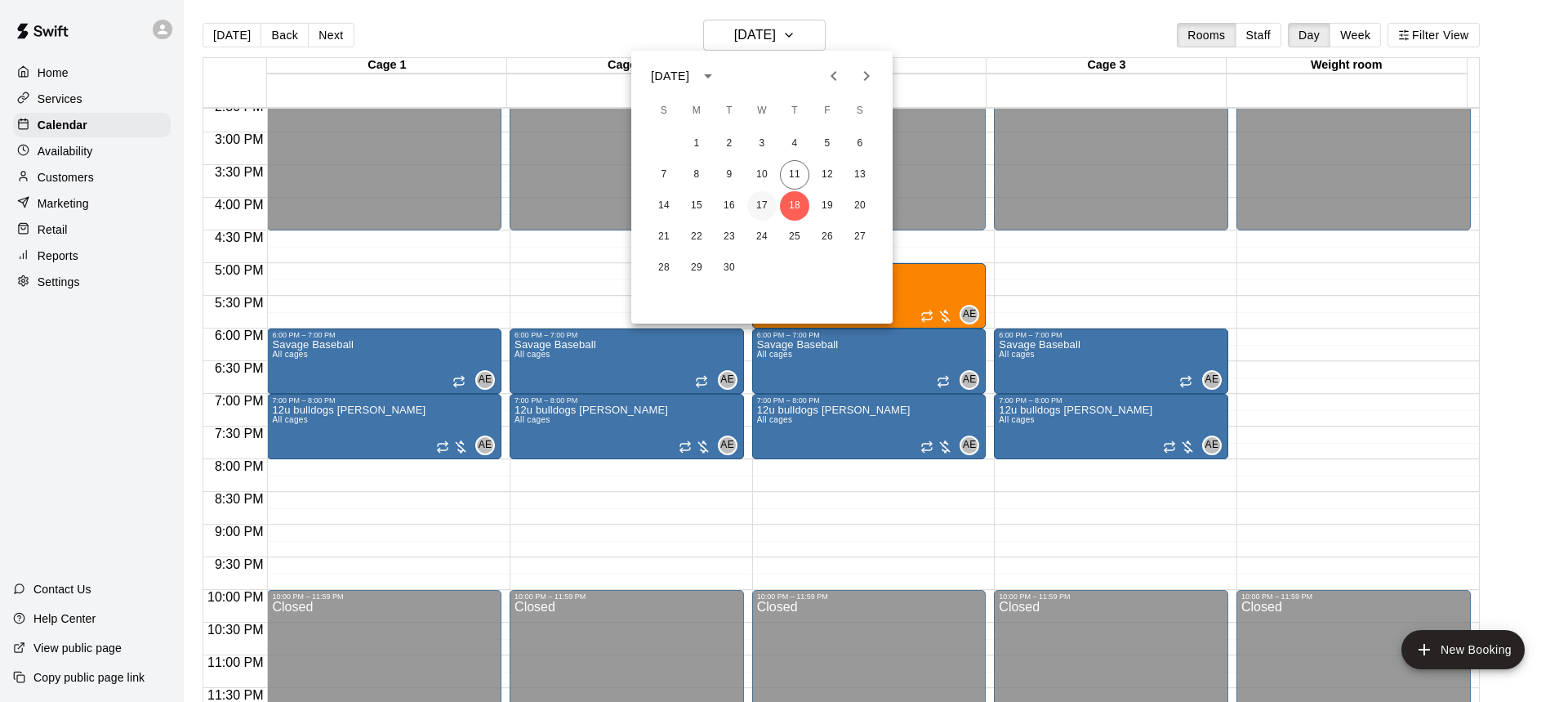
click at [759, 208] on button "17" at bounding box center [762, 205] width 29 height 29
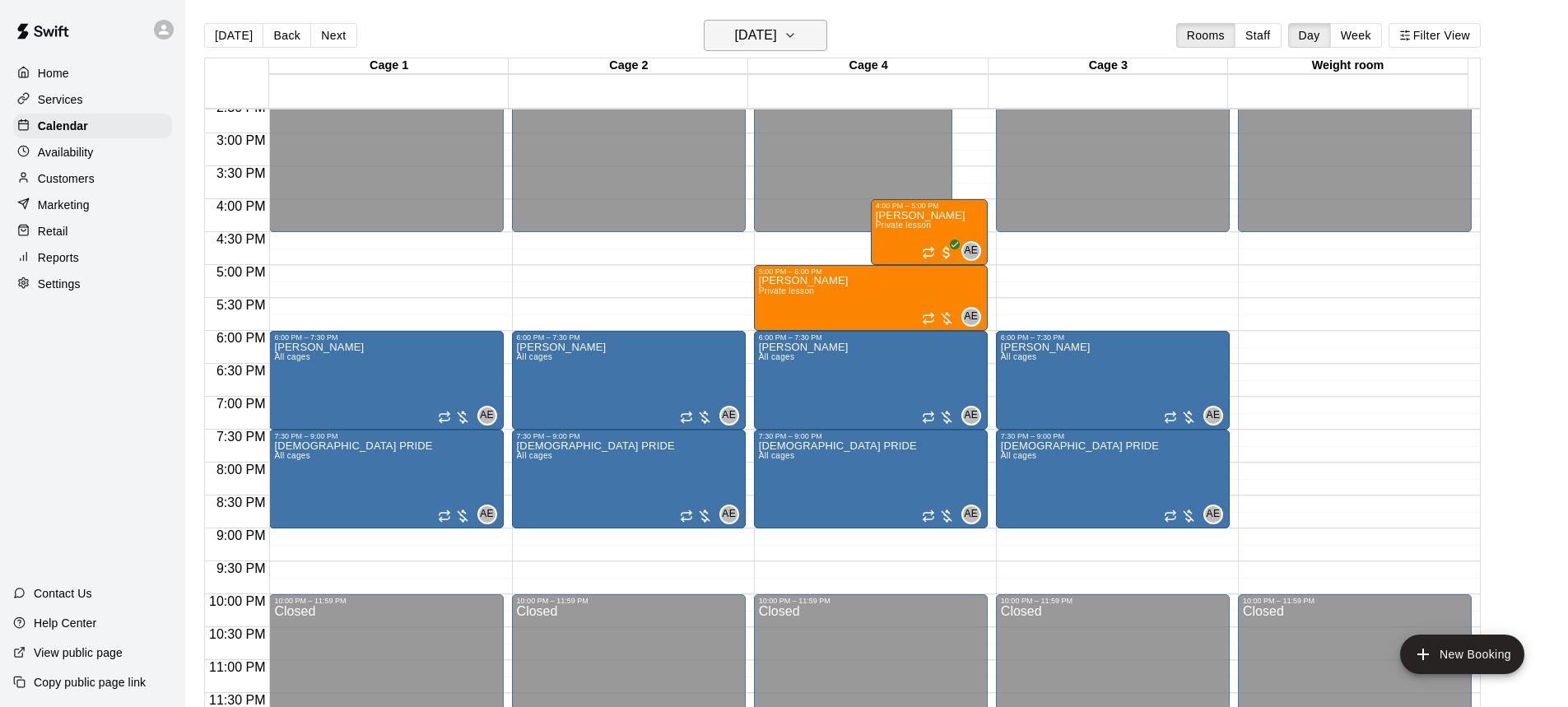
click at [769, 34] on h6 "[DATE]" at bounding box center [756, 35] width 42 height 23
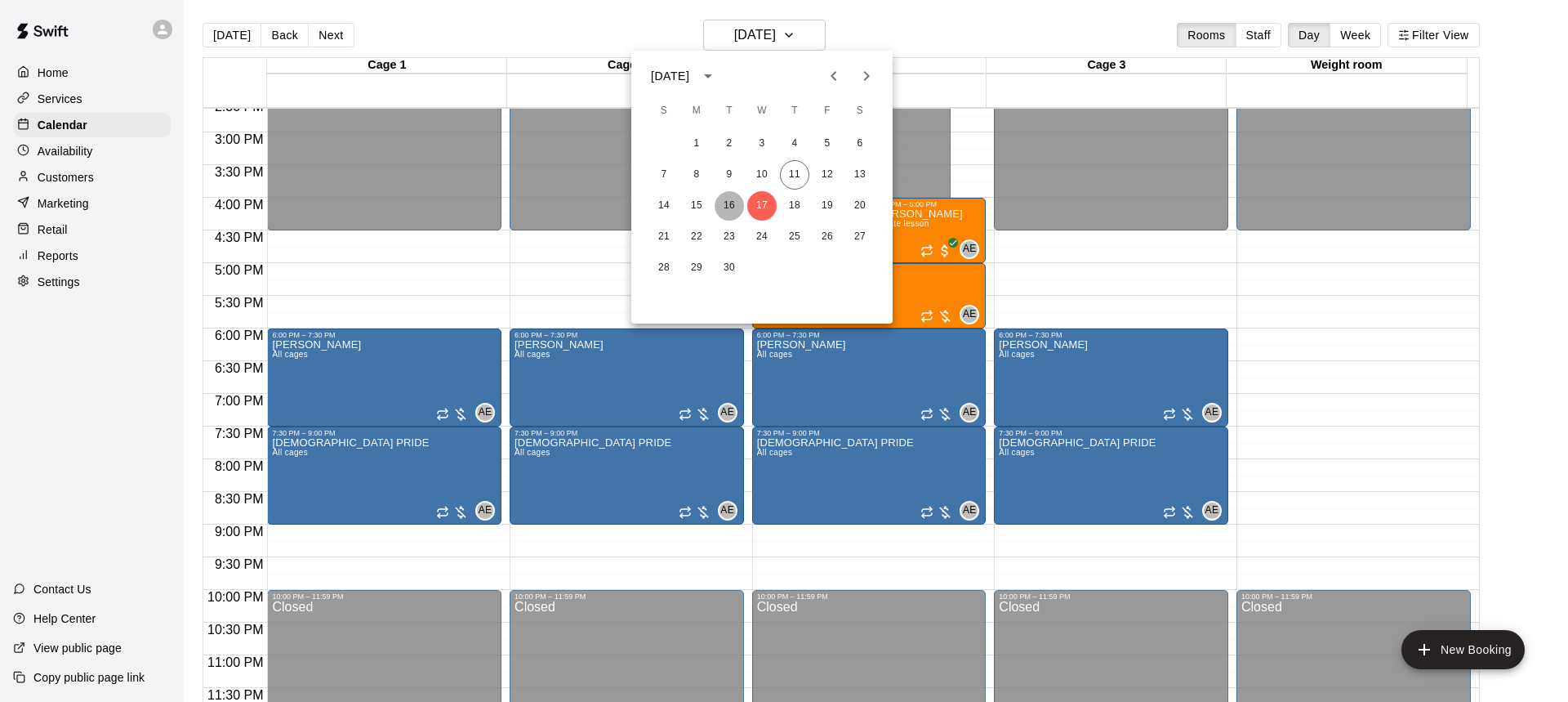
click at [738, 212] on button "16" at bounding box center [729, 205] width 29 height 29
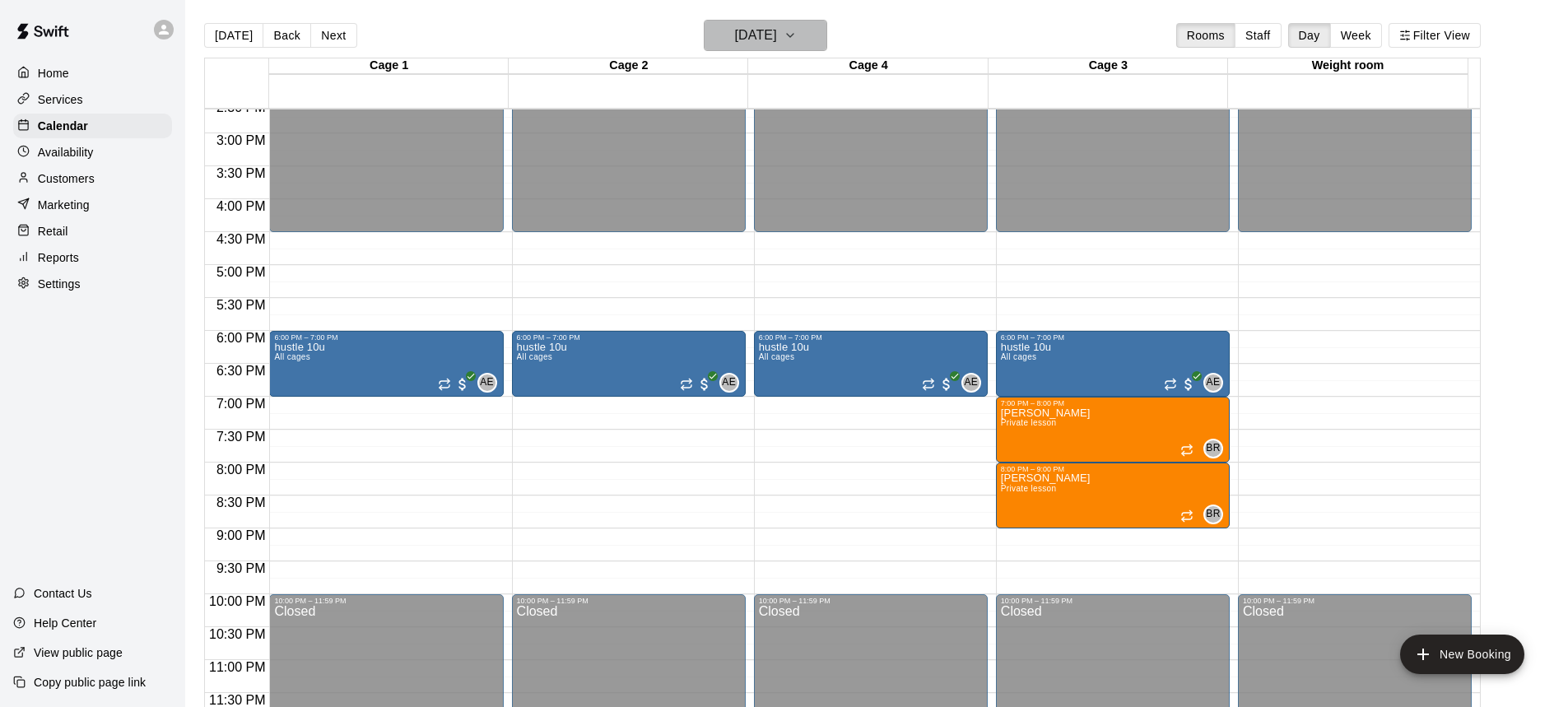
click at [765, 41] on h6 "[DATE]" at bounding box center [756, 35] width 42 height 23
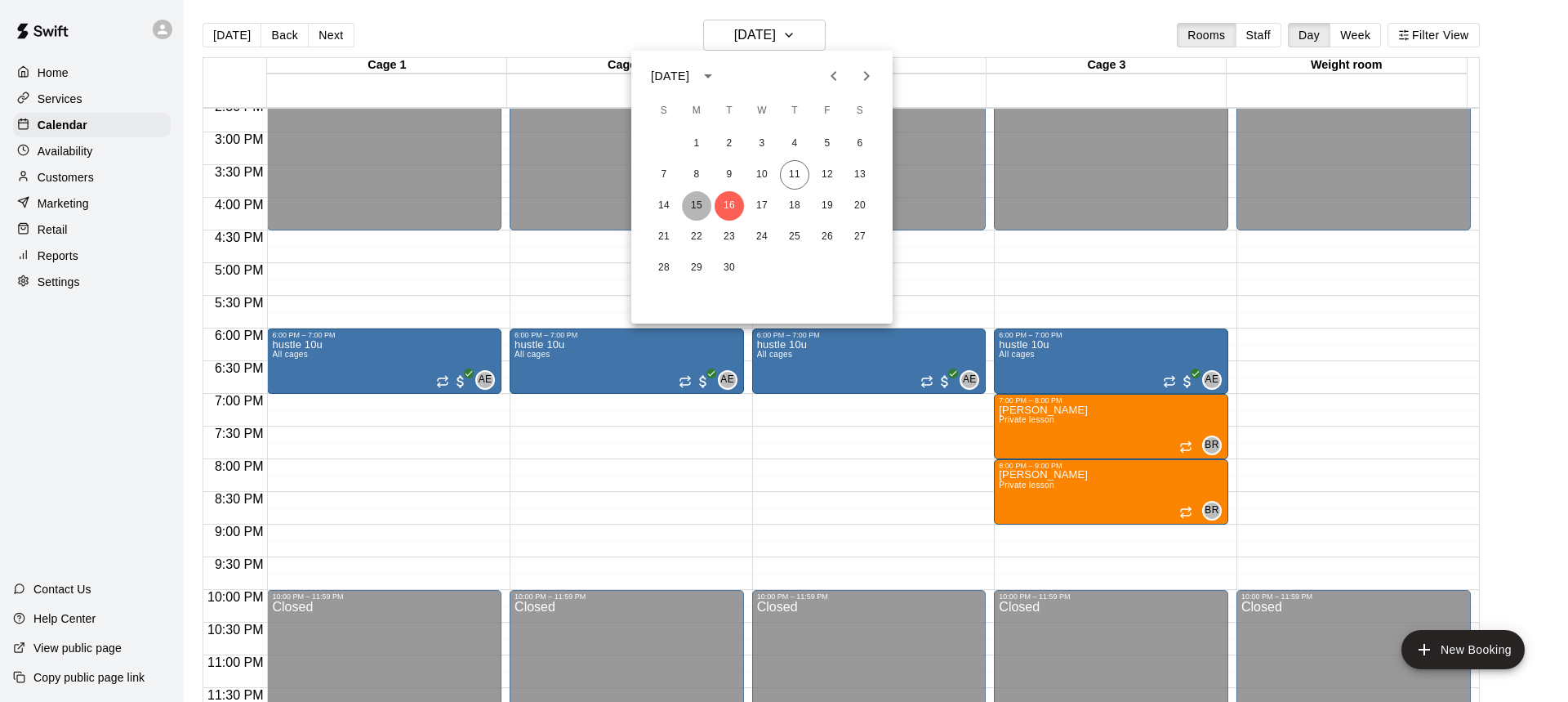
click at [699, 202] on button "15" at bounding box center [696, 205] width 29 height 29
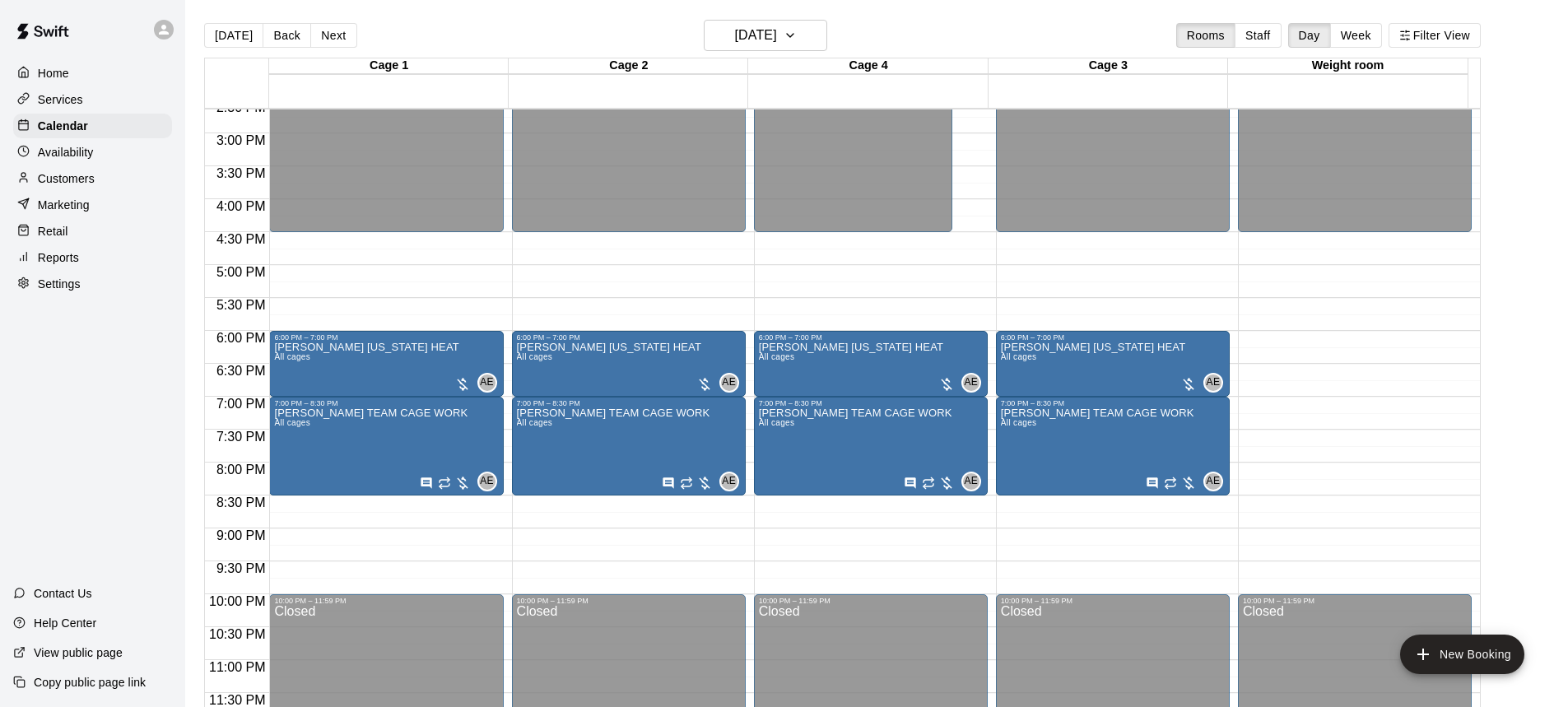
click at [952, 29] on div "[DATE] Back [DATE][DATE] Rooms Staff Day Week Filter View" at bounding box center [842, 39] width 1277 height 38
click at [52, 183] on p "Customers" at bounding box center [66, 178] width 57 height 16
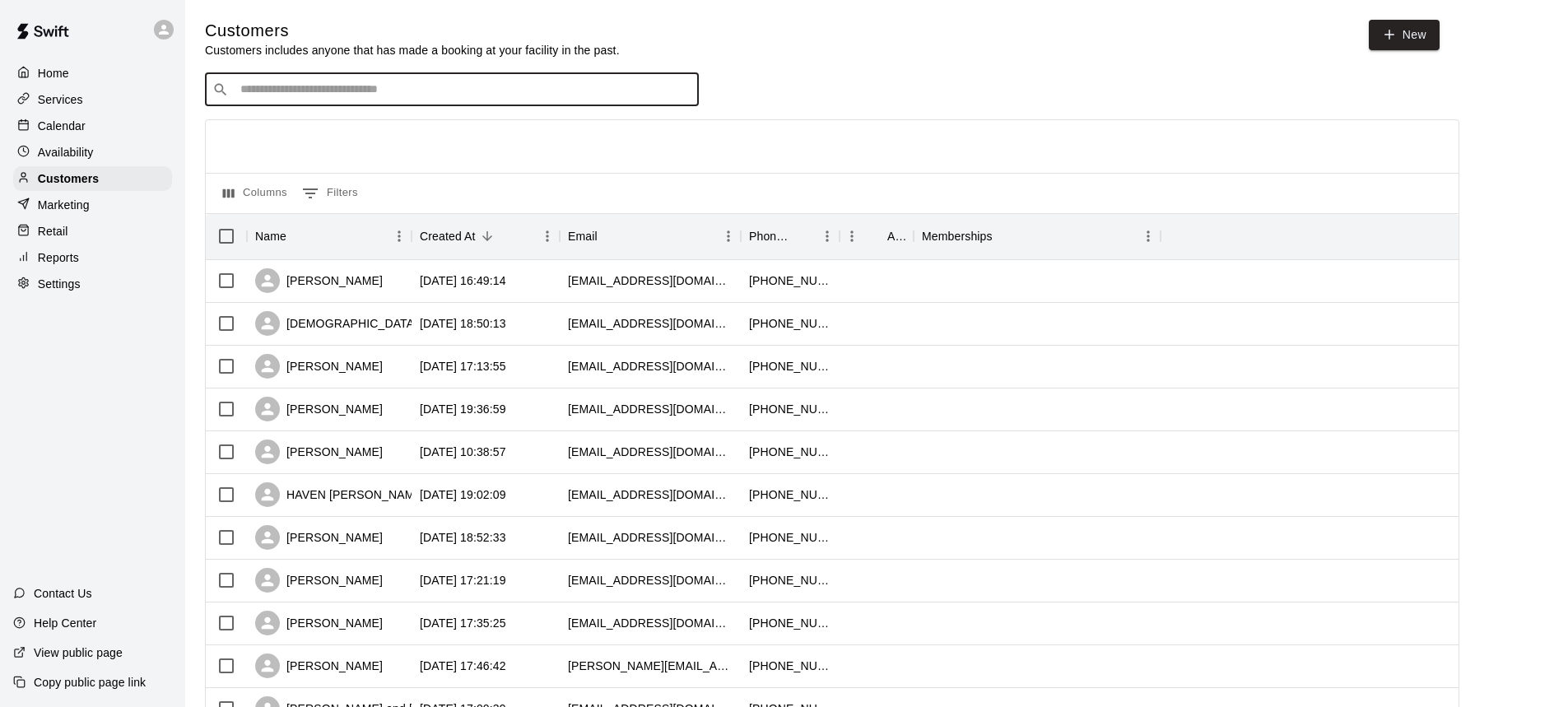
click at [401, 98] on input "Search customers by name or email" at bounding box center [463, 89] width 457 height 16
type input "******"
click at [340, 120] on p "[PERSON_NAME]" at bounding box center [302, 126] width 101 height 17
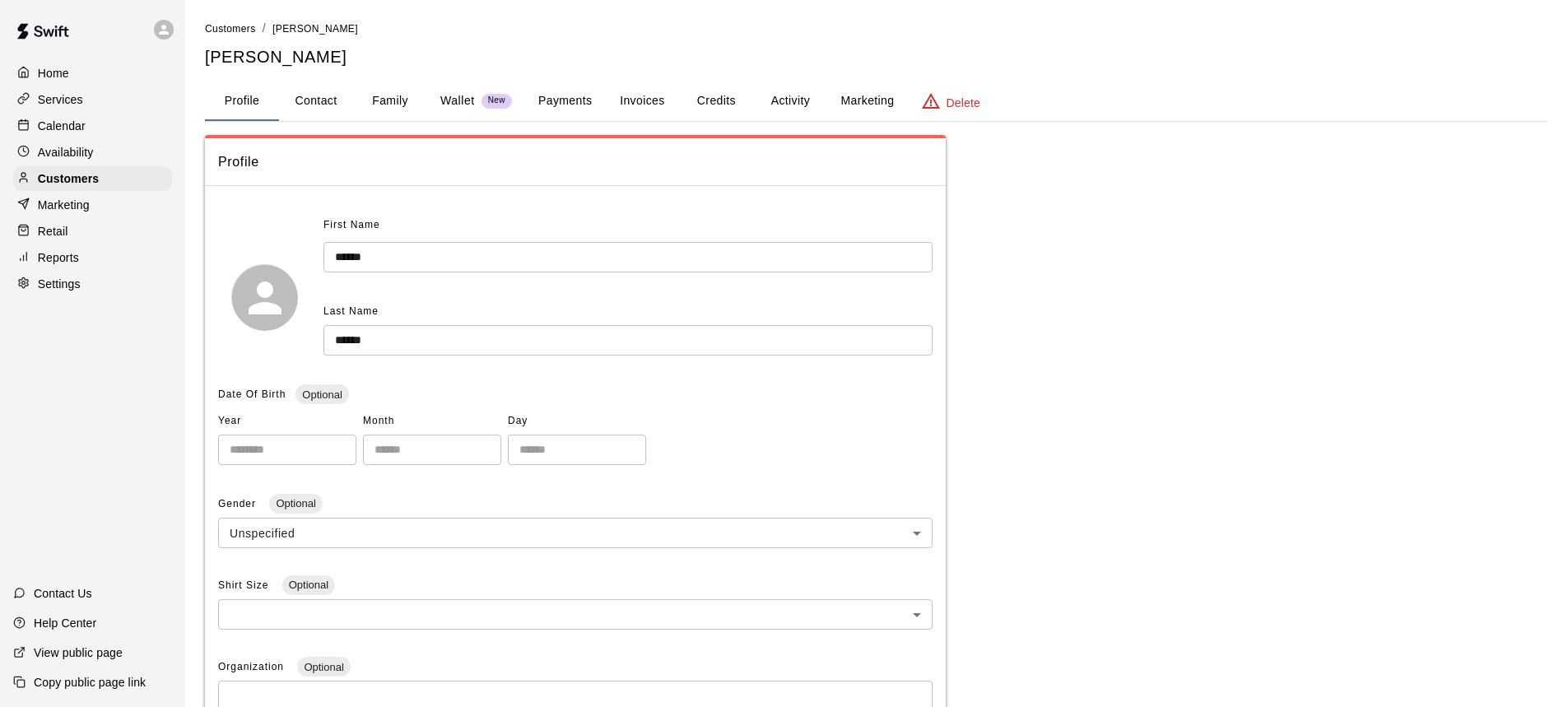
click at [573, 102] on button "Payments" at bounding box center [565, 102] width 80 height 40
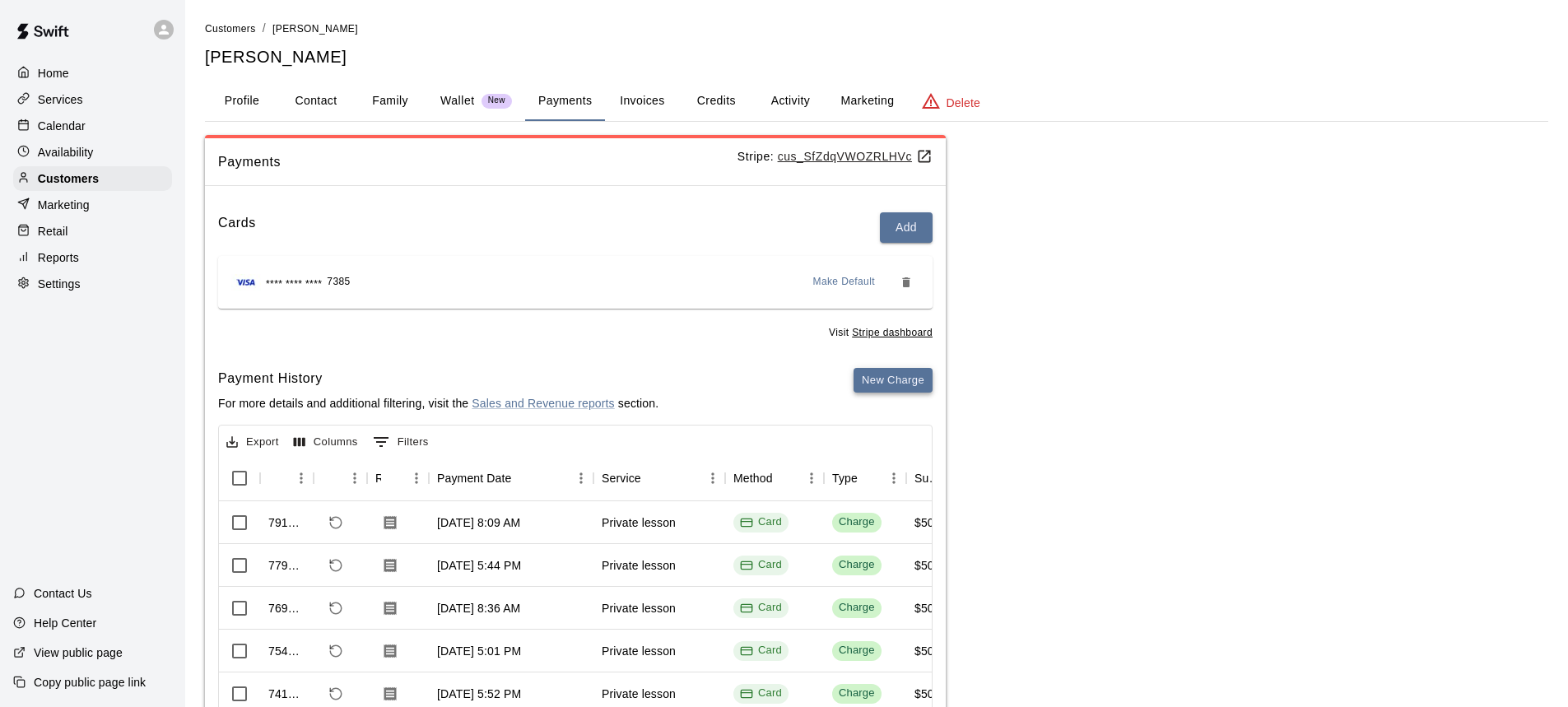
click at [895, 376] on button "New Charge" at bounding box center [892, 381] width 79 height 26
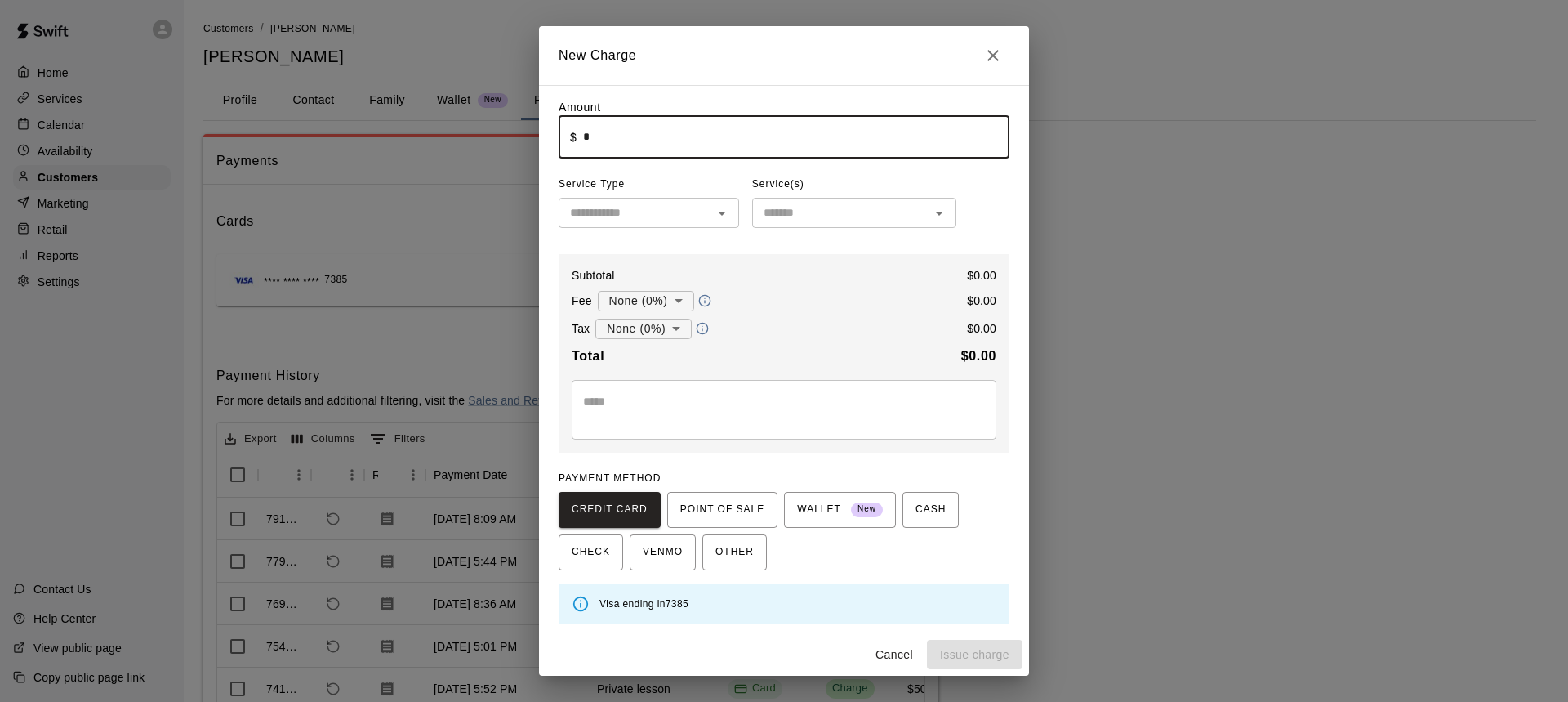
click at [636, 152] on input "*" at bounding box center [796, 137] width 427 height 43
drag, startPoint x: 636, startPoint y: 152, endPoint x: 645, endPoint y: 203, distance: 51.8
click at [639, 185] on div "Amount ​ $ ** ​ Service Type ​ Service(s) ​ Subtotal $ 50.00 Fee None (0%) * ​ …" at bounding box center [784, 362] width 451 height 526
type input "*****"
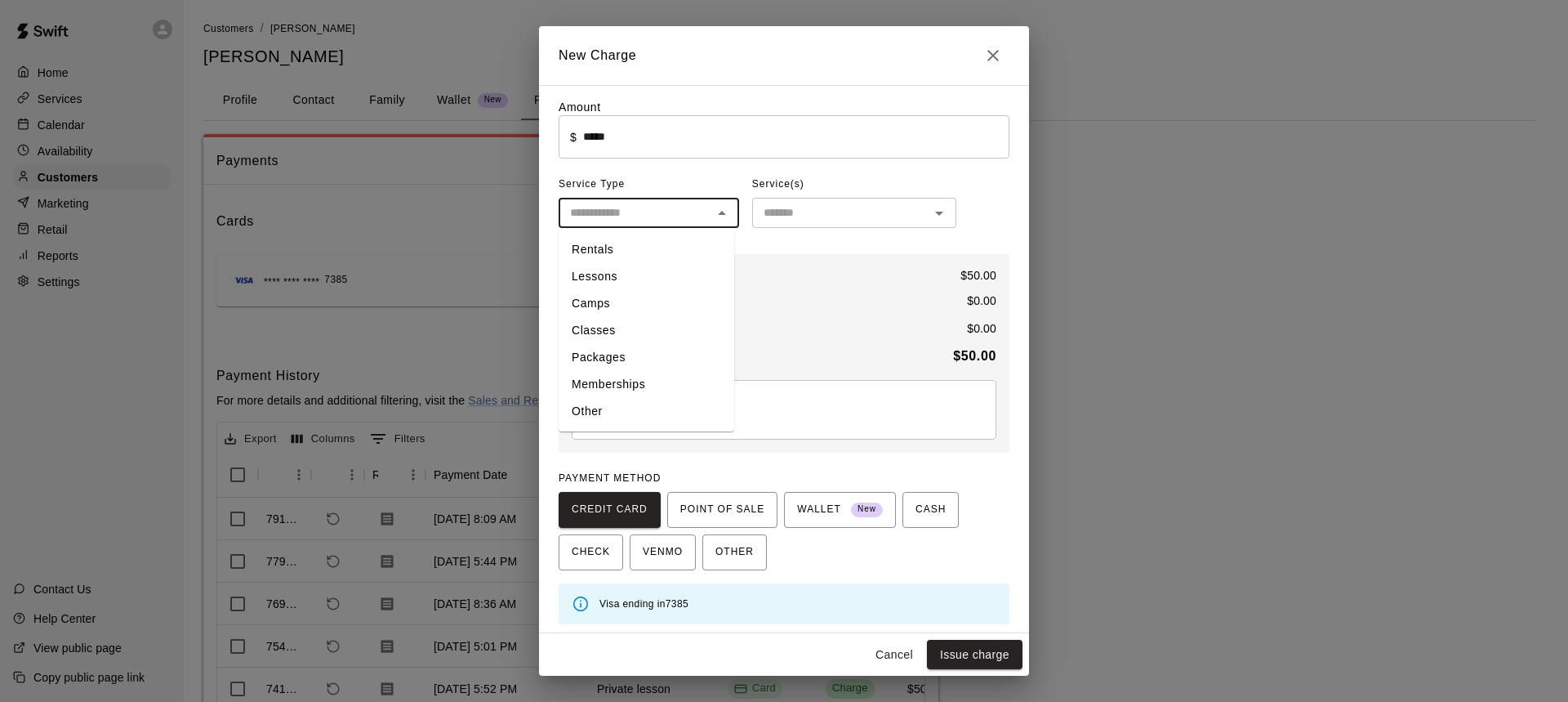
click at [657, 219] on input "text" at bounding box center [635, 213] width 144 height 21
click at [629, 282] on li "Lessons" at bounding box center [646, 276] width 175 height 27
type input "*******"
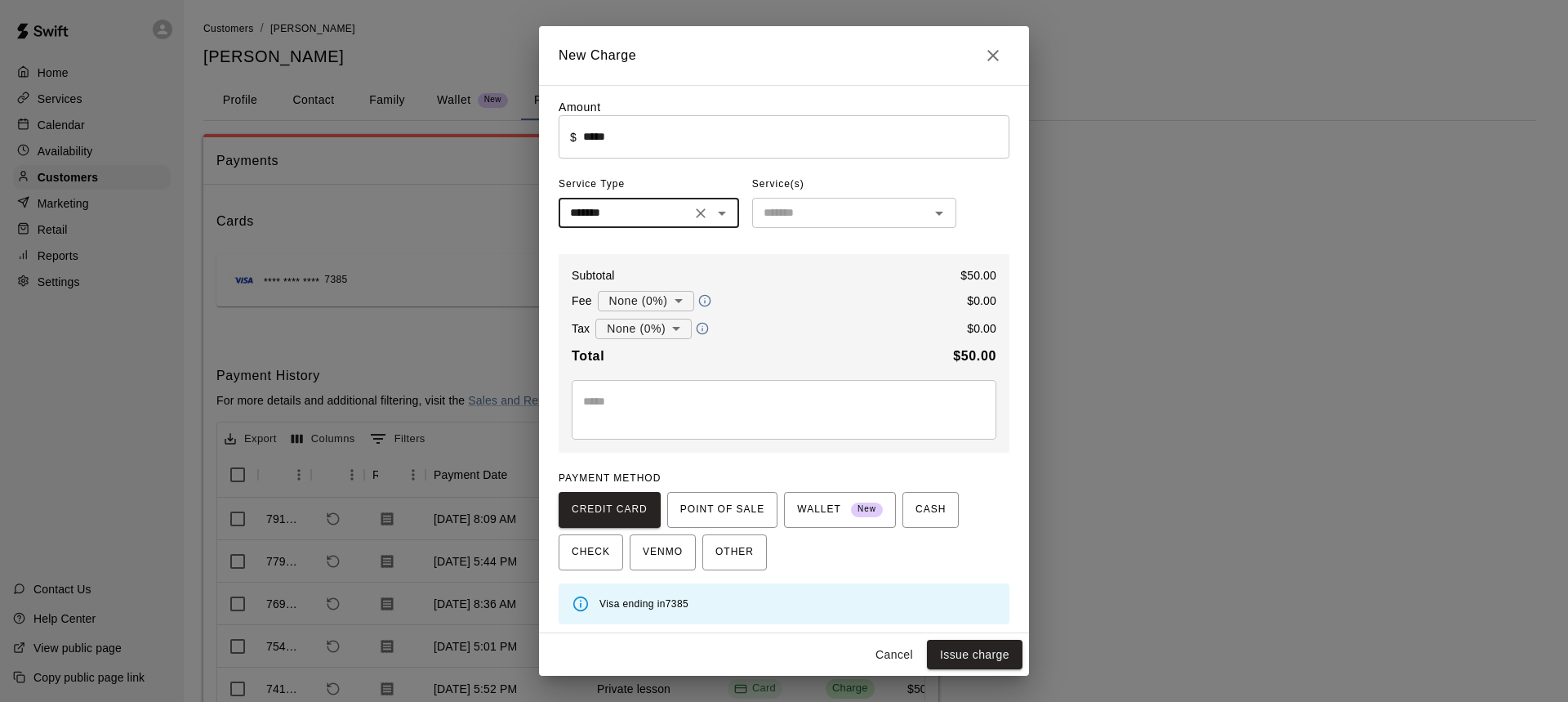
click at [816, 217] on input "text" at bounding box center [841, 213] width 168 height 21
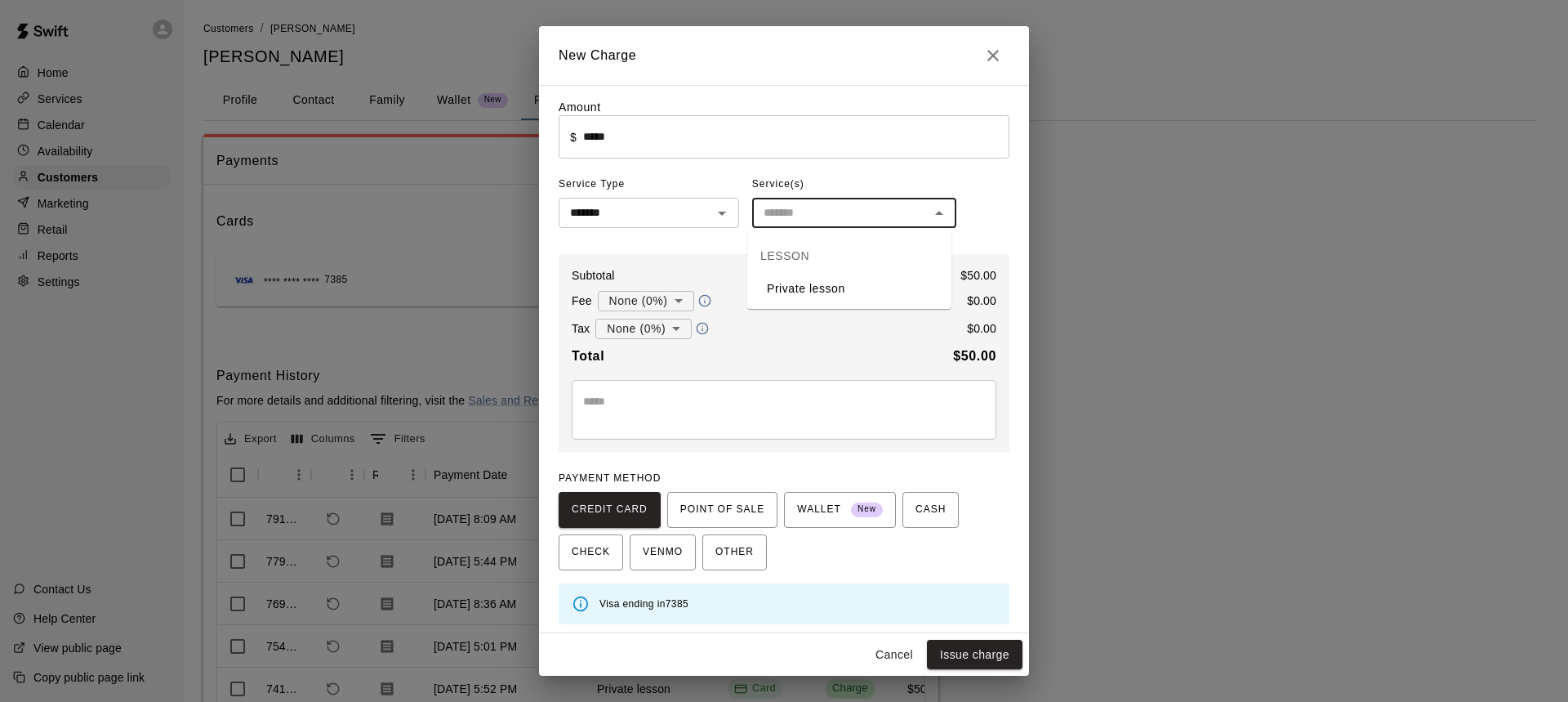
click at [794, 286] on li "Private lesson" at bounding box center [849, 288] width 204 height 27
type input "**********"
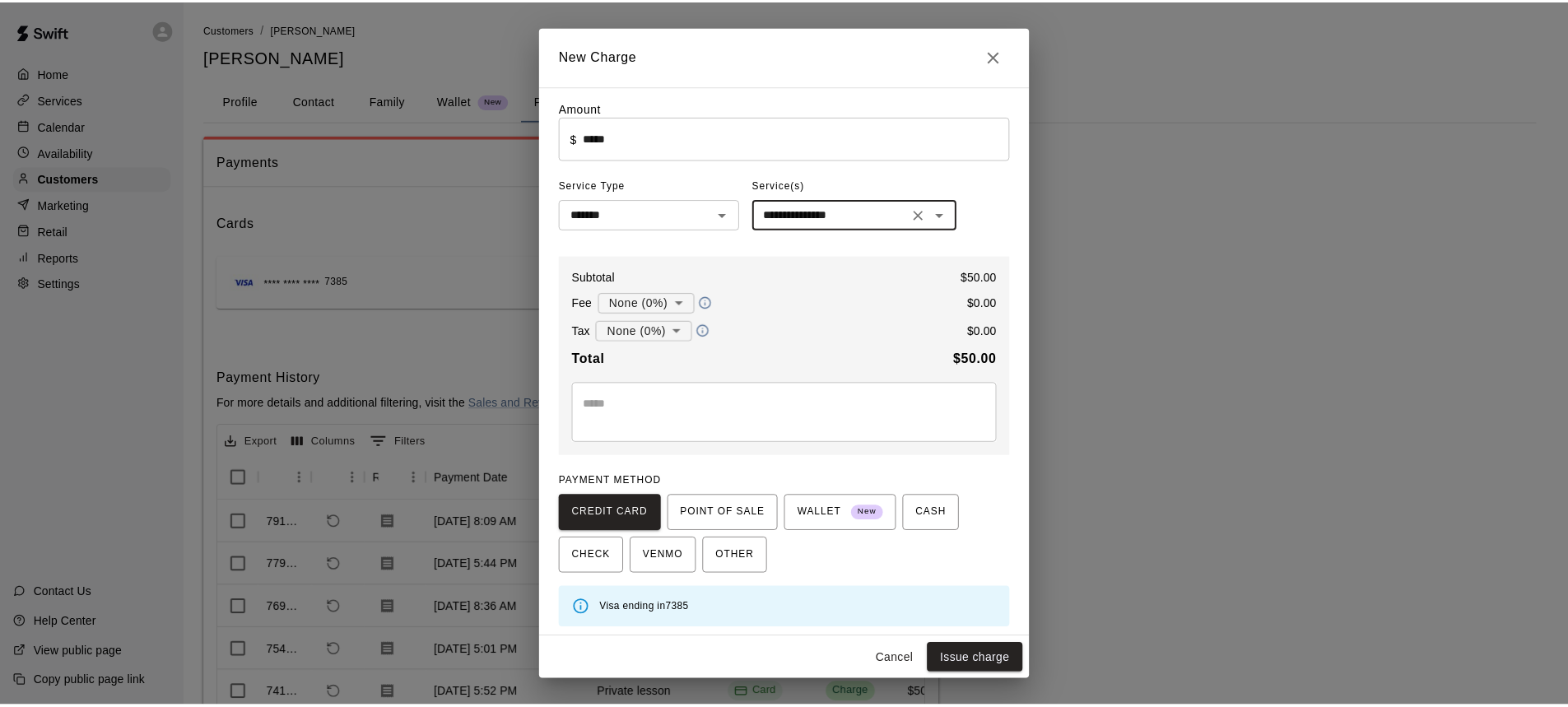
scroll to position [7, 0]
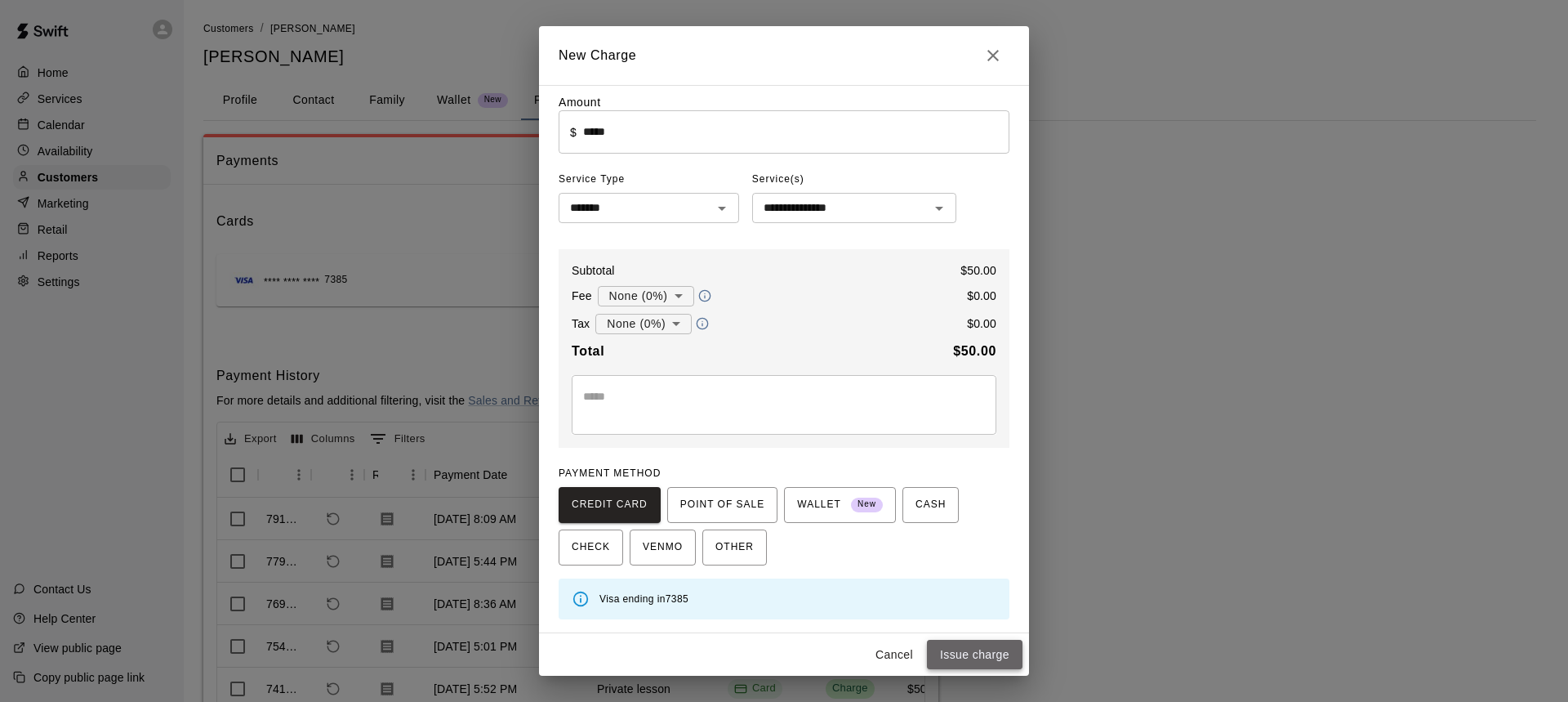
click at [965, 658] on button "Issue charge" at bounding box center [974, 655] width 95 height 30
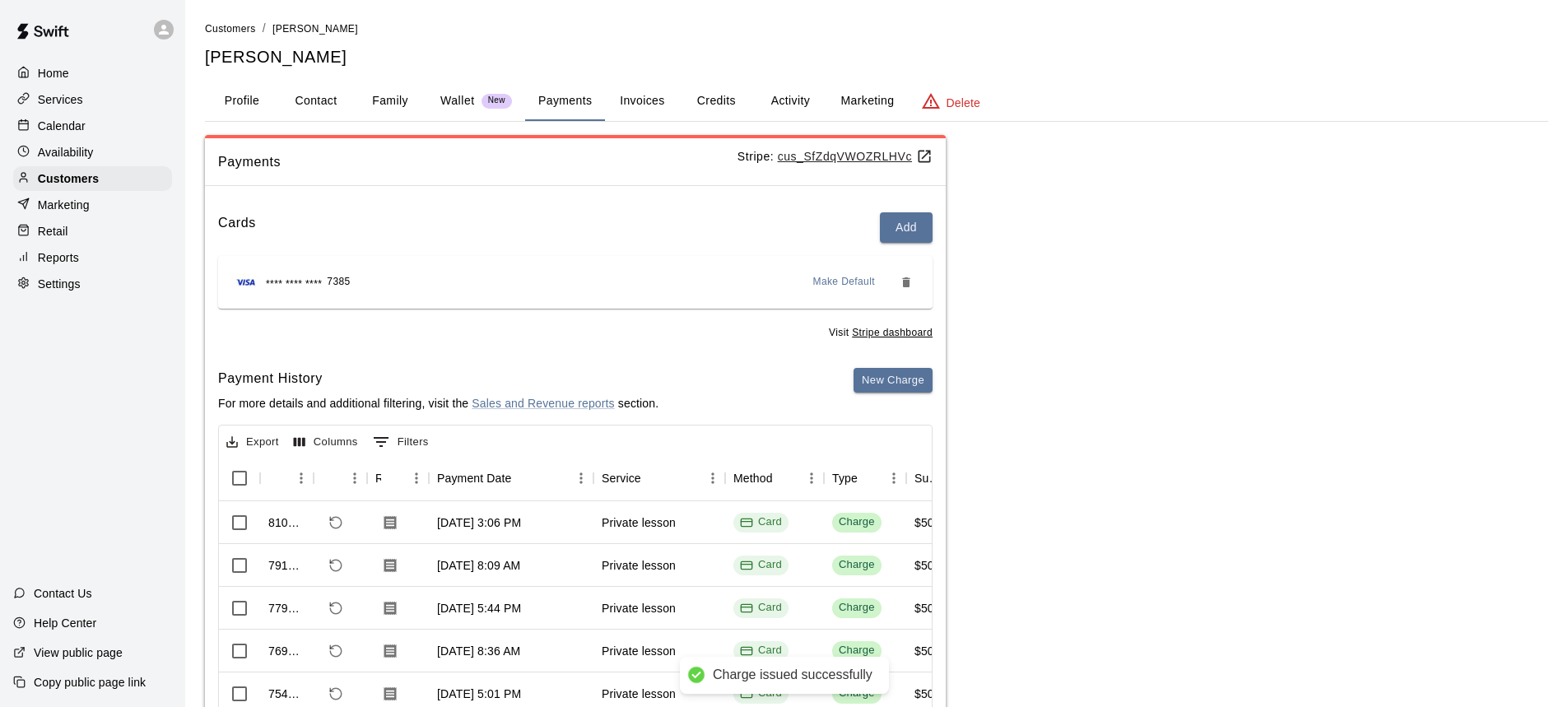
click at [681, 28] on ol "Customers / [PERSON_NAME]" at bounding box center [877, 28] width 1344 height 18
